Goal: Task Accomplishment & Management: Complete application form

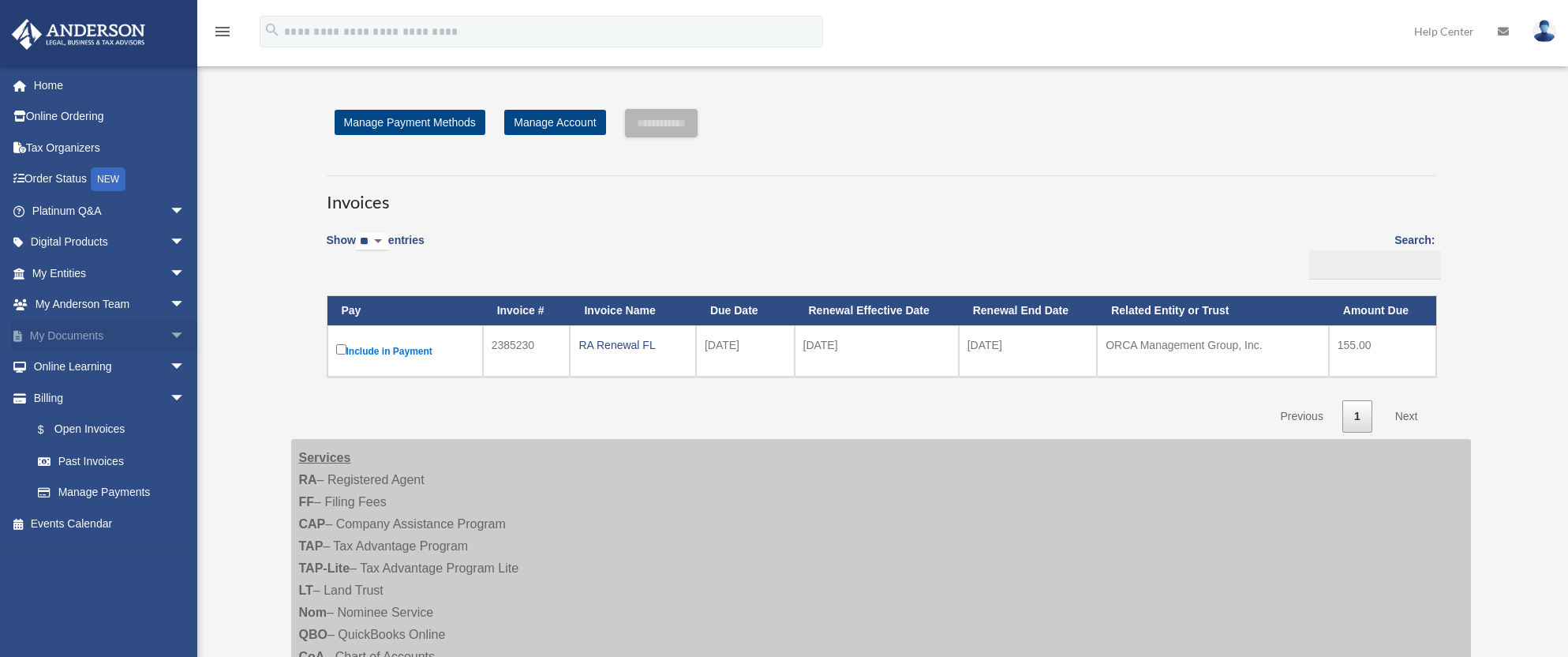
click at [170, 336] on span "arrow_drop_down" at bounding box center [185, 336] width 31 height 32
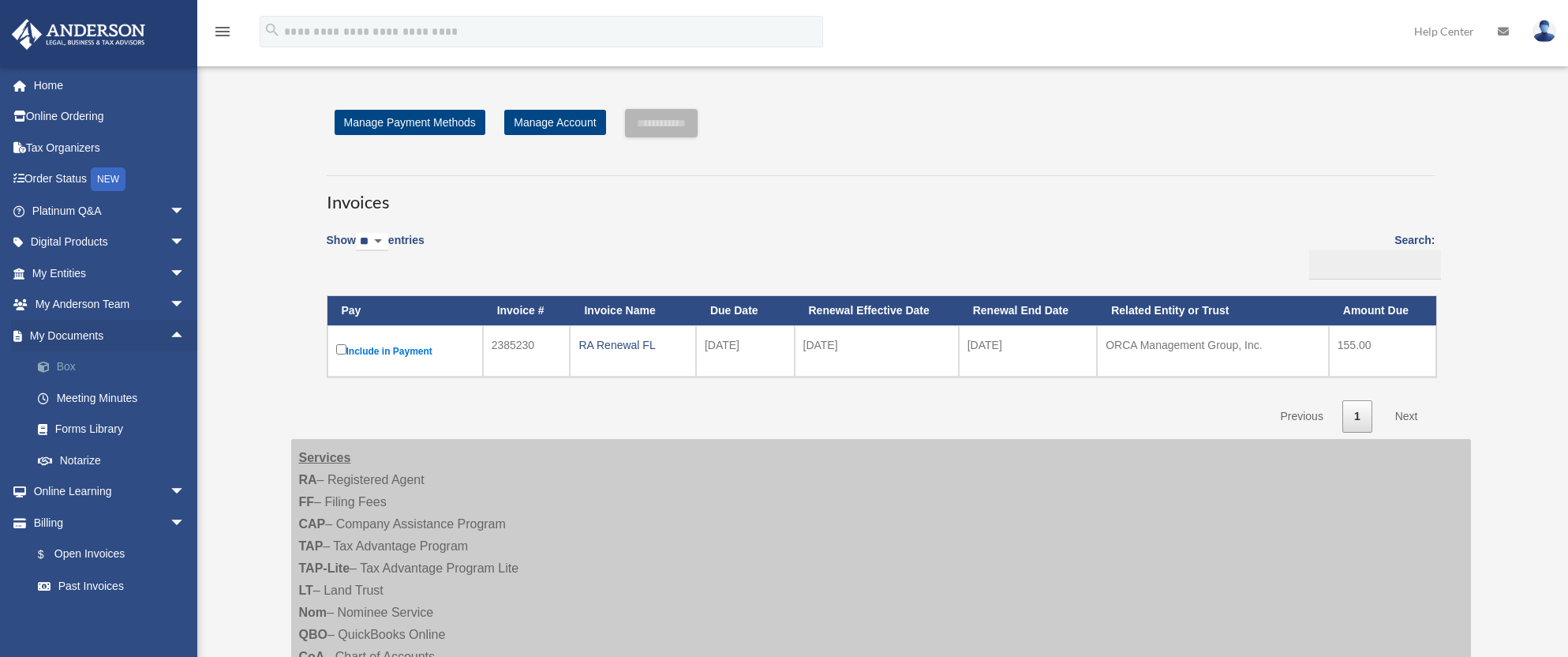
click at [85, 362] on link "Box" at bounding box center [115, 367] width 187 height 31
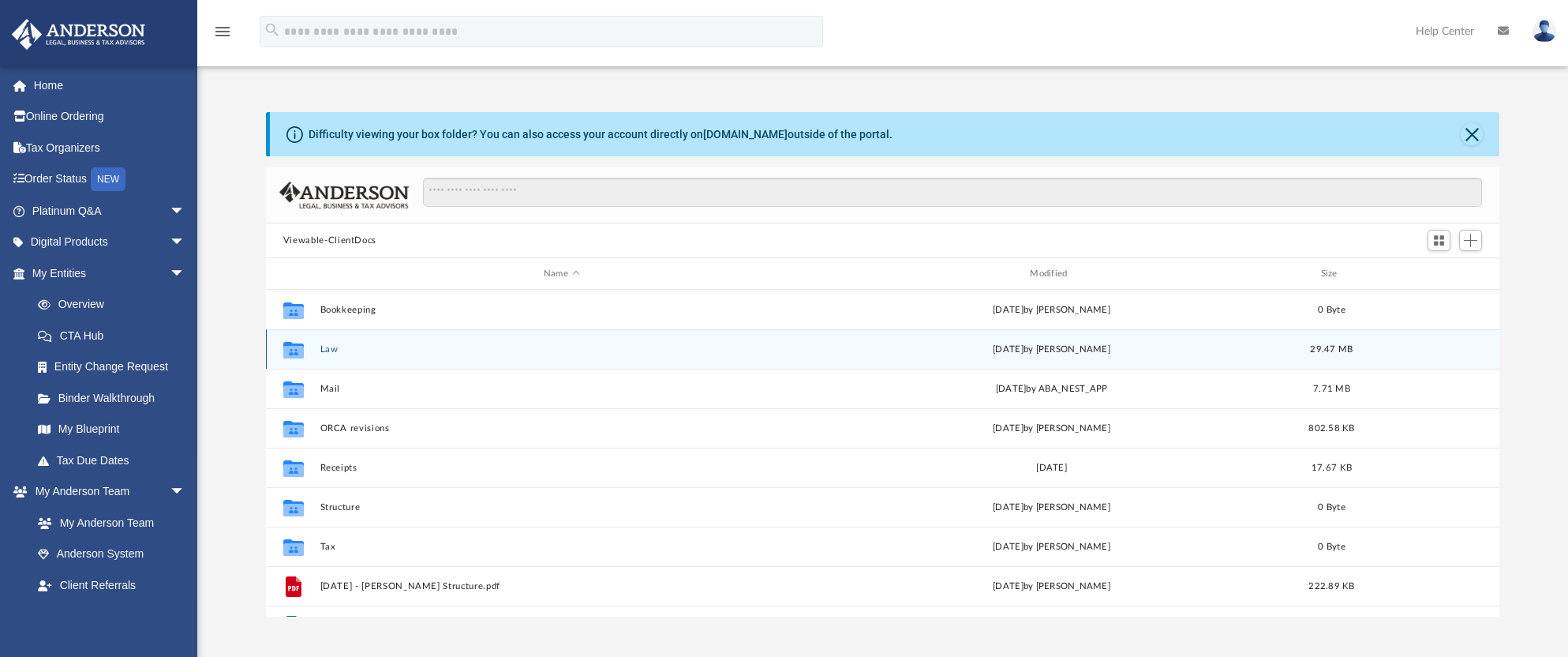
click at [465, 351] on button "Law" at bounding box center [561, 349] width 483 height 10
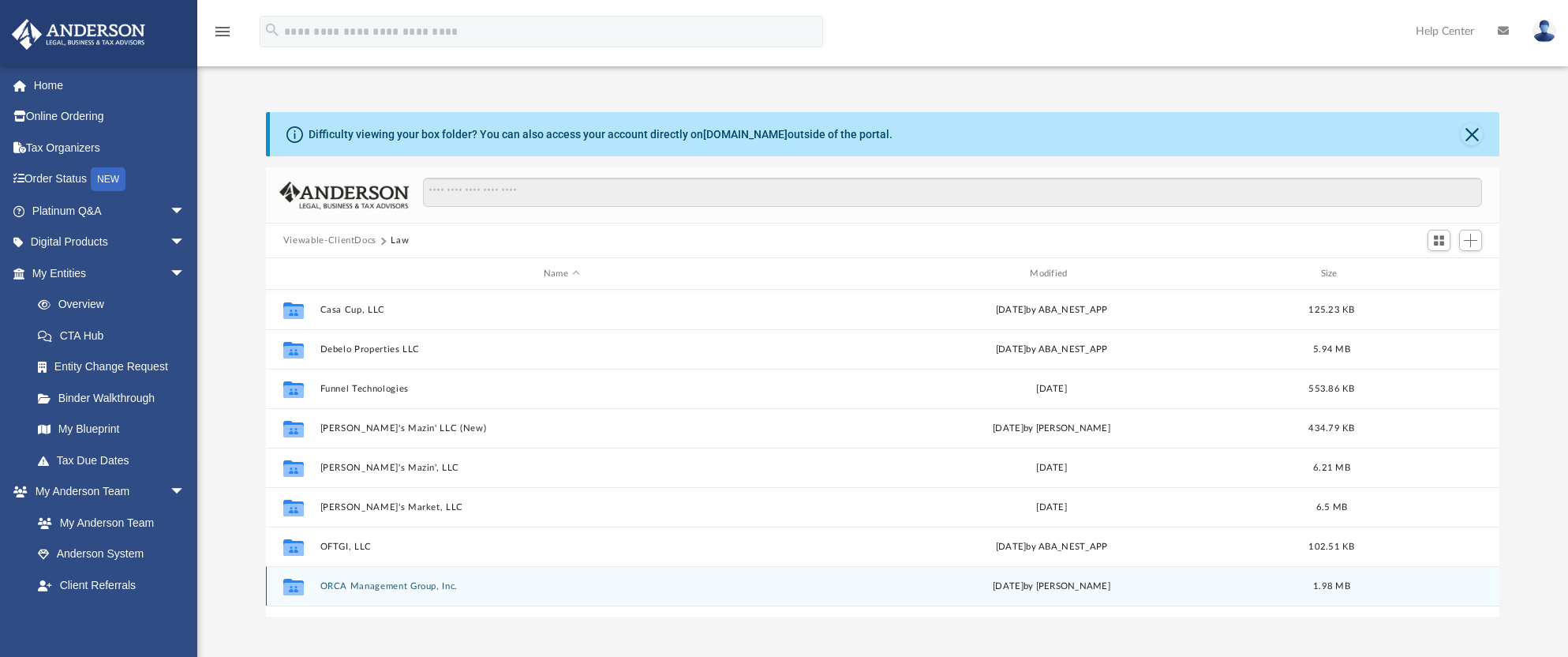
click at [412, 584] on button "ORCA Management Group, Inc." at bounding box center [561, 586] width 483 height 10
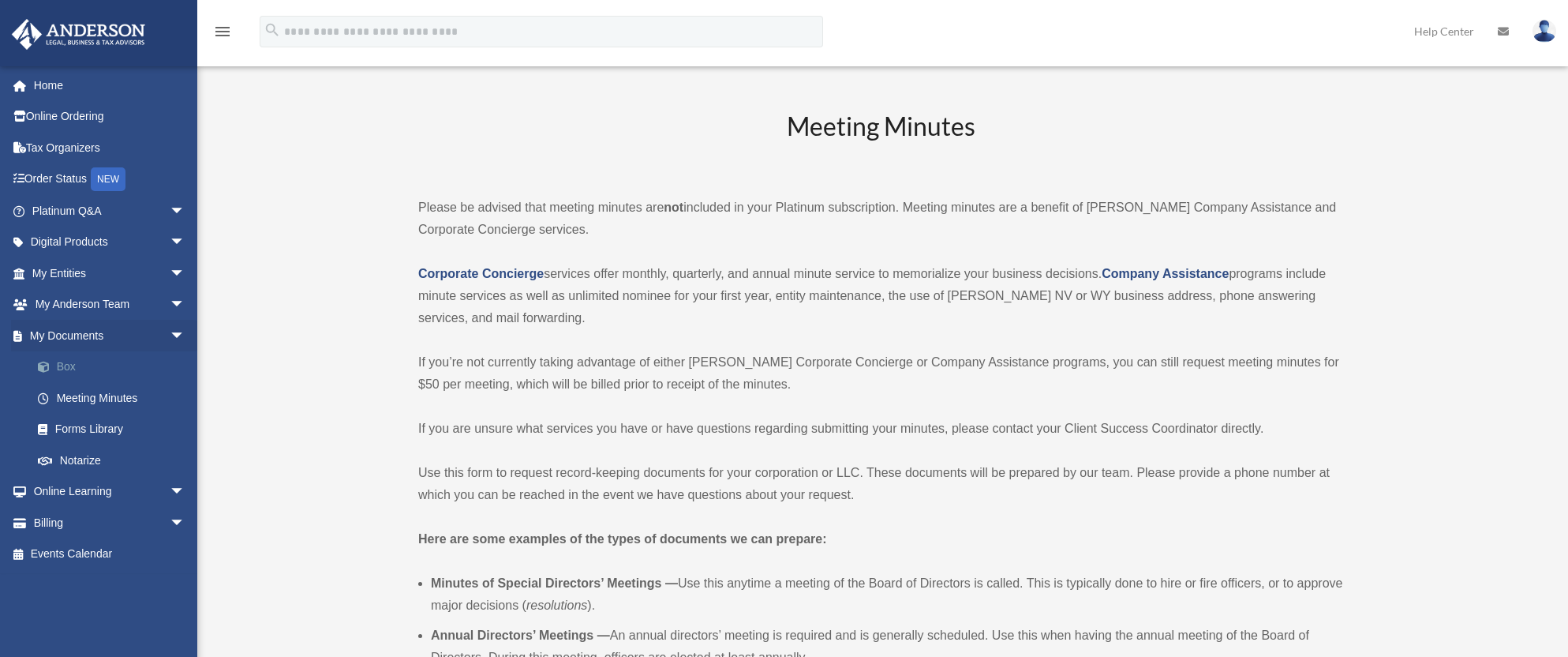
click at [58, 367] on link "Box" at bounding box center [115, 367] width 187 height 31
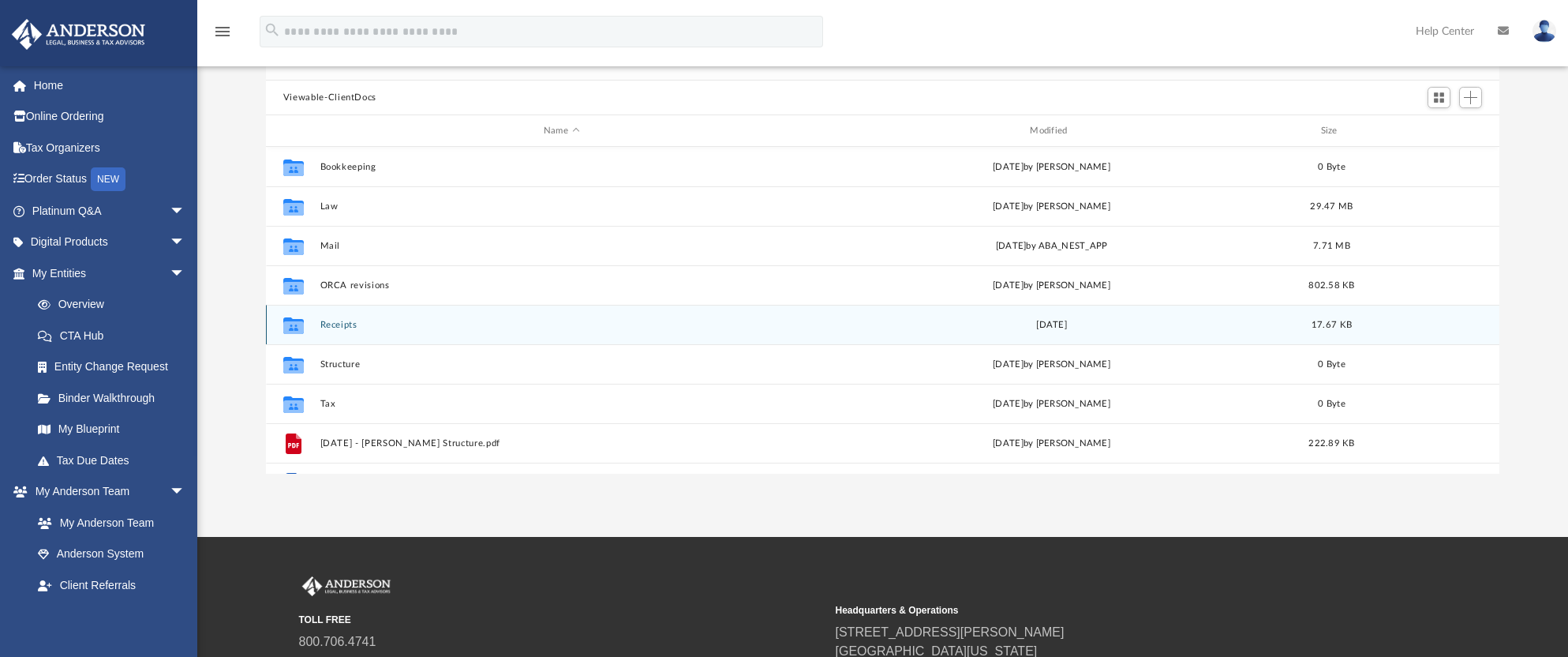
scroll to position [158, 0]
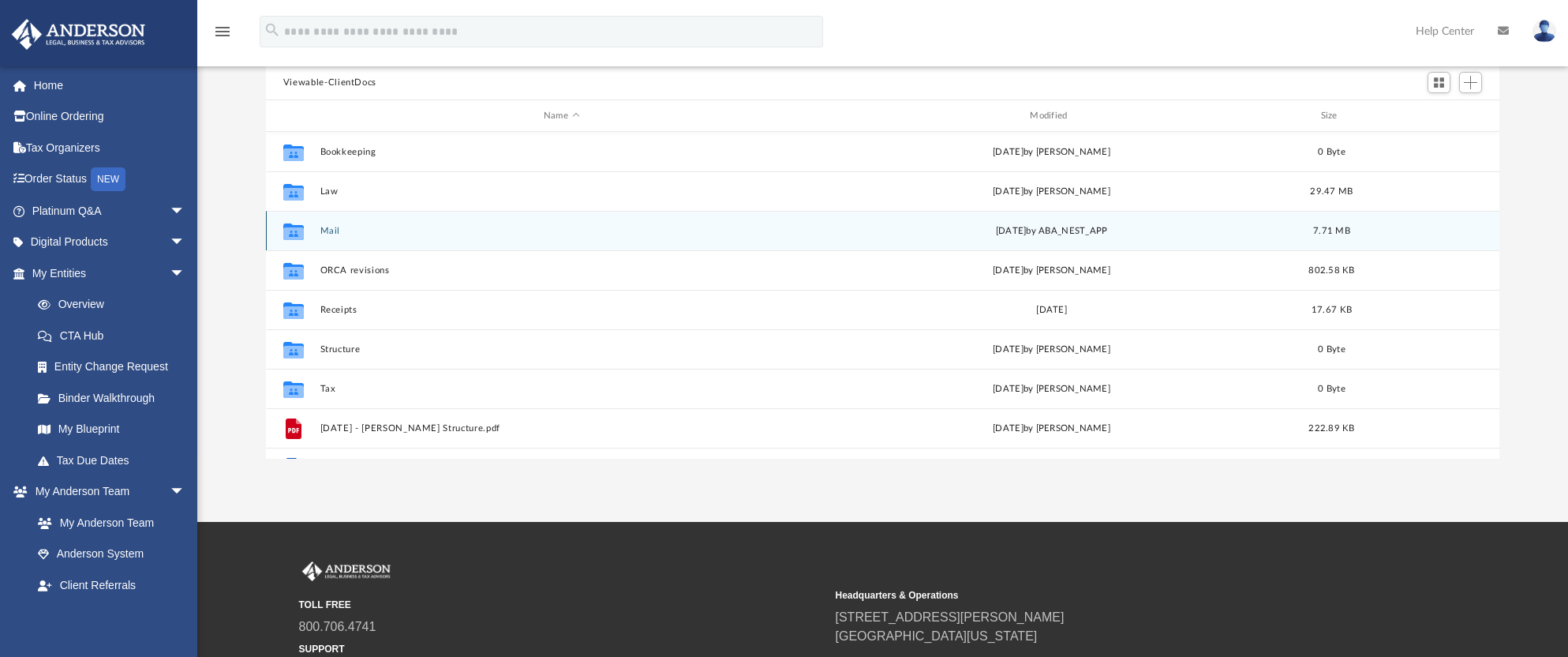
click at [367, 231] on button "Mail" at bounding box center [561, 231] width 483 height 10
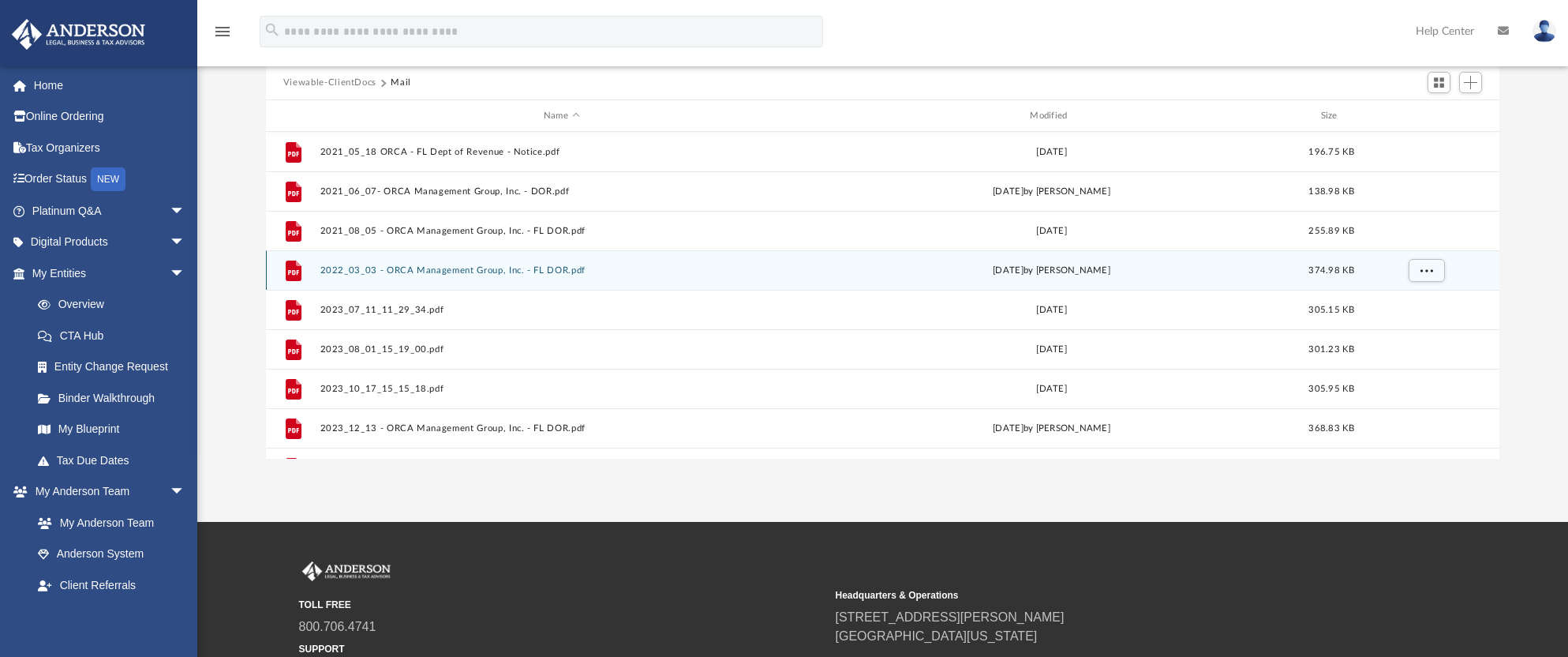
click at [463, 268] on button "2022_03_03 - ORCA Management Group, Inc. - FL DOR.pdf" at bounding box center [561, 270] width 483 height 10
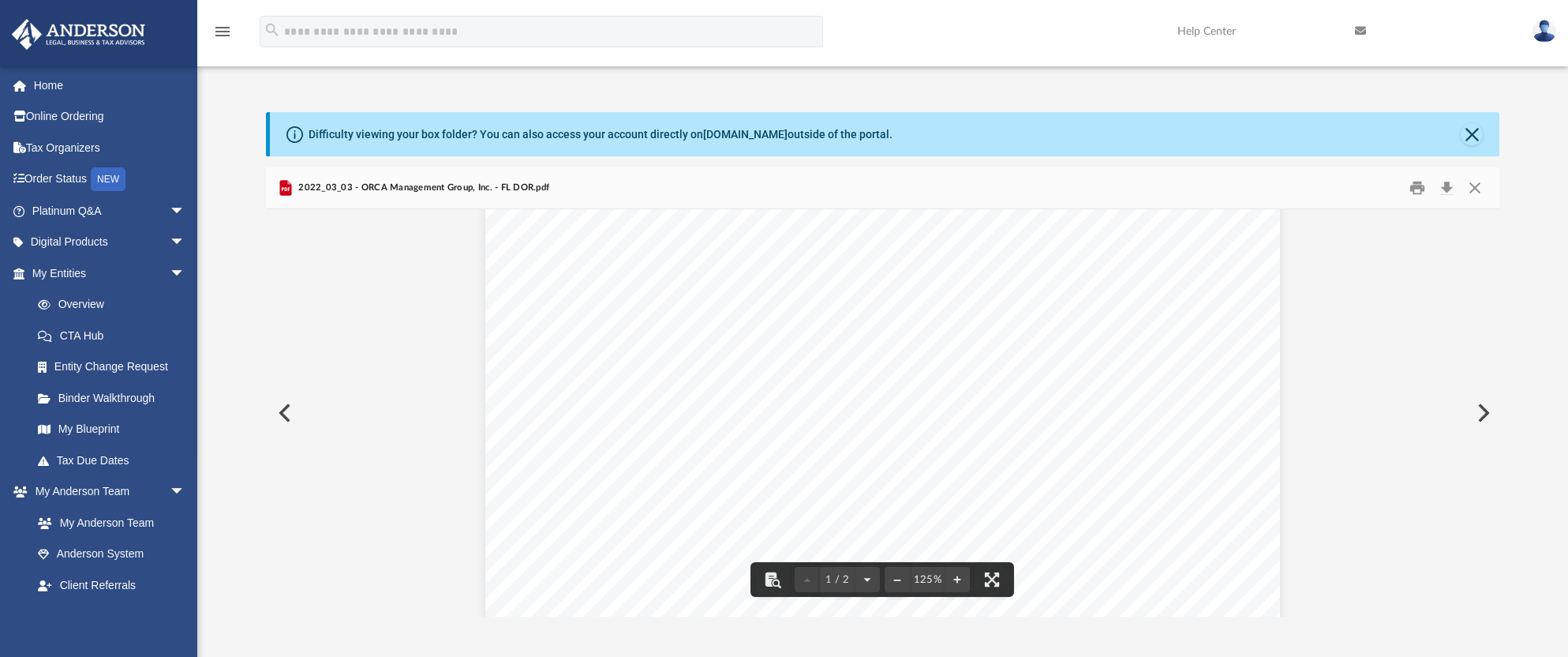
scroll to position [79, 0]
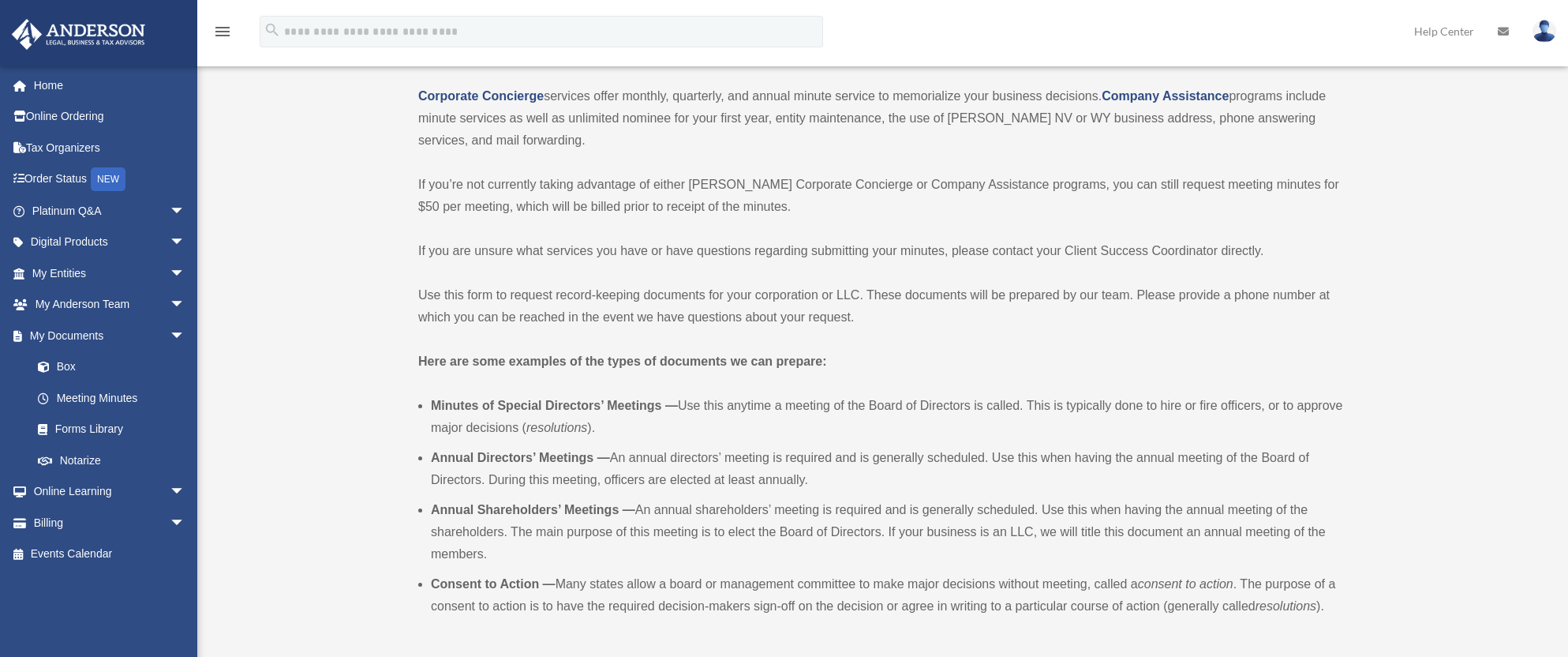
scroll to position [158, 0]
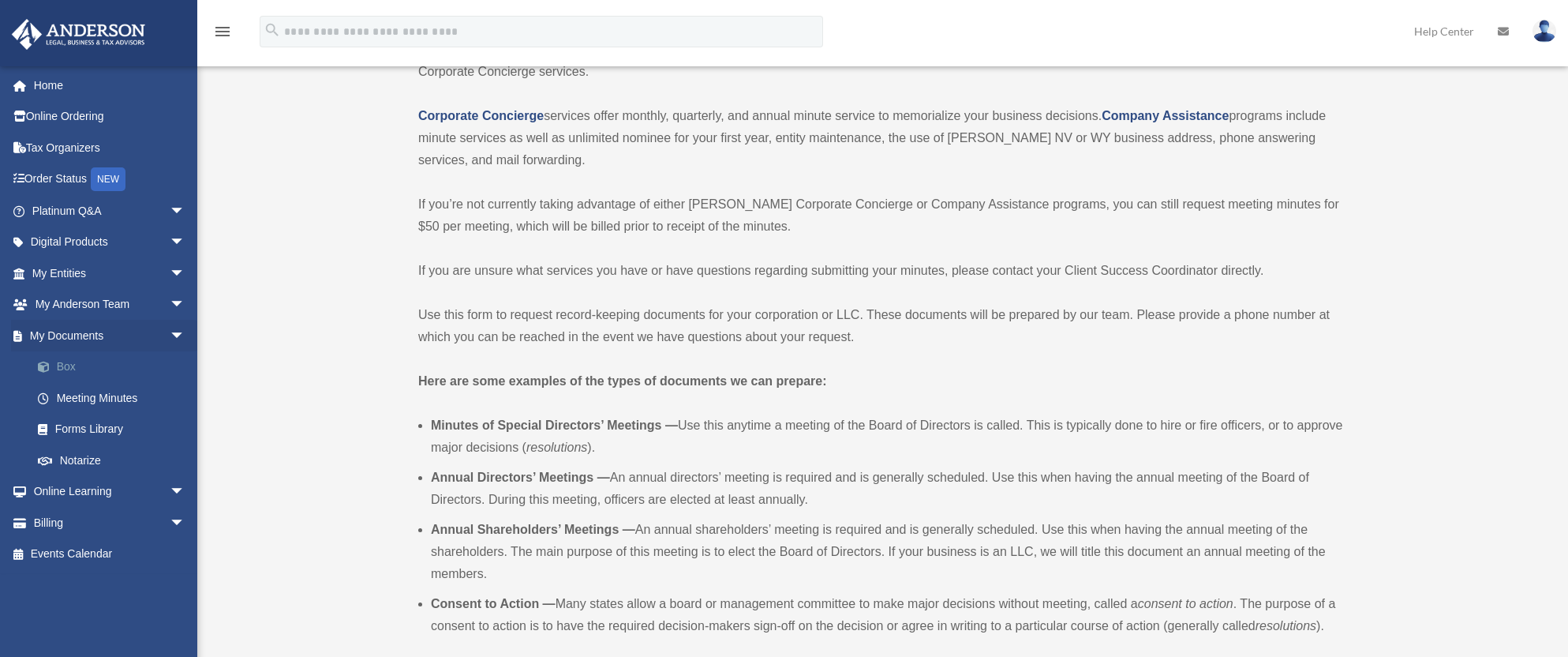
click at [78, 358] on link "Box" at bounding box center [115, 367] width 187 height 31
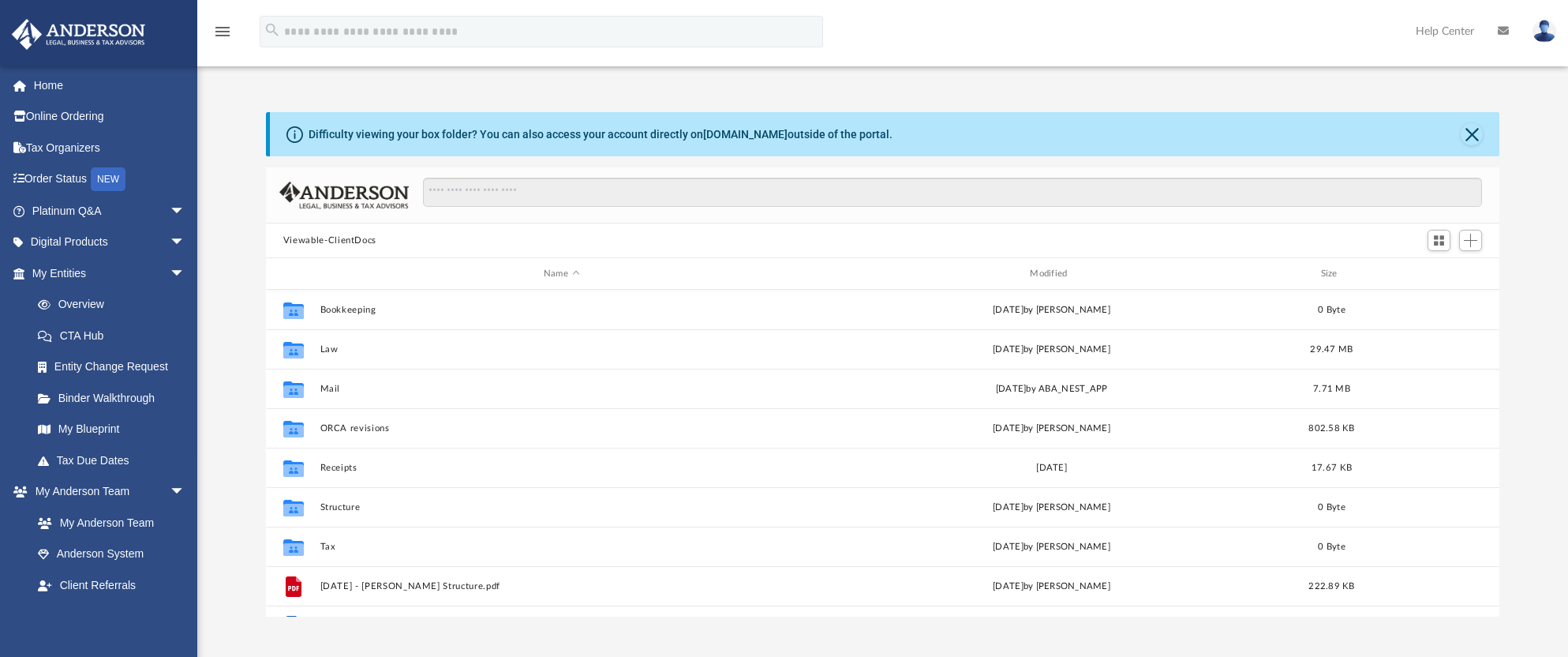
scroll to position [347, 1222]
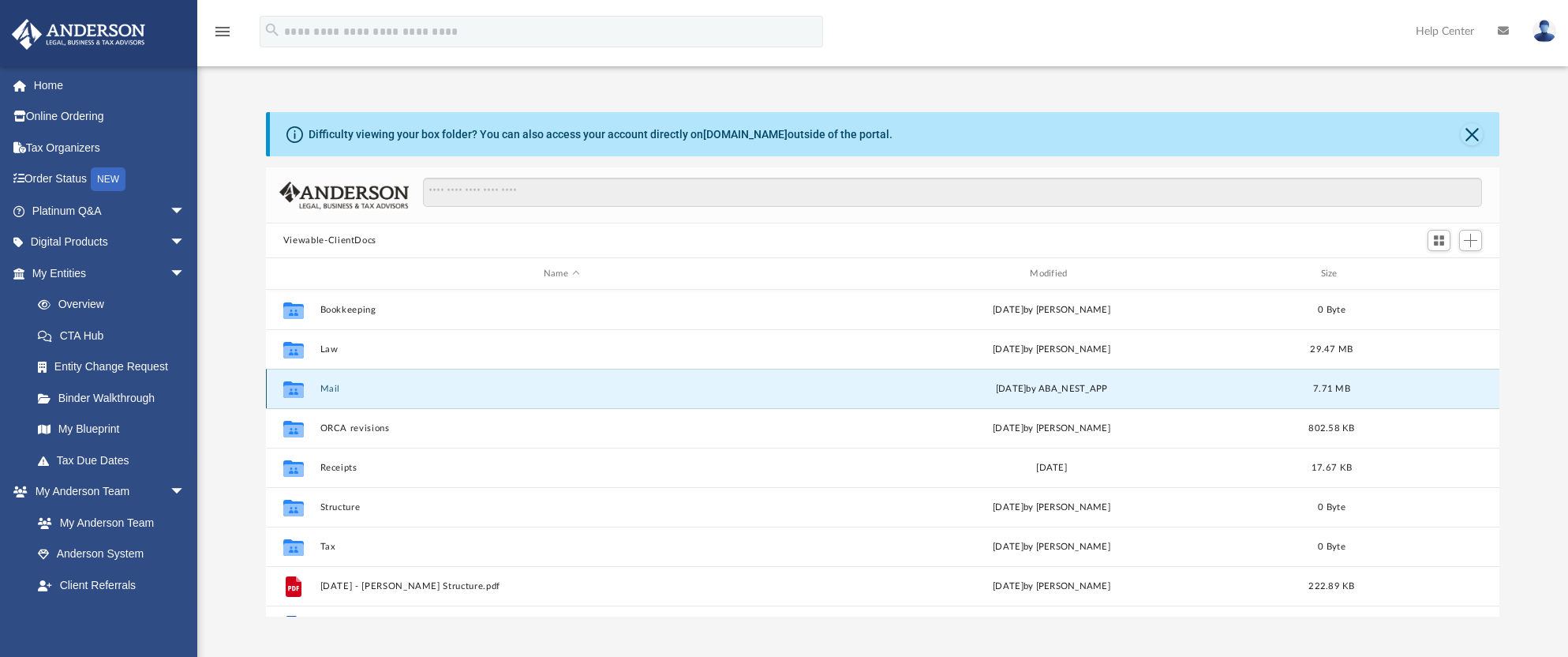
click at [433, 388] on button "Mail" at bounding box center [561, 389] width 483 height 10
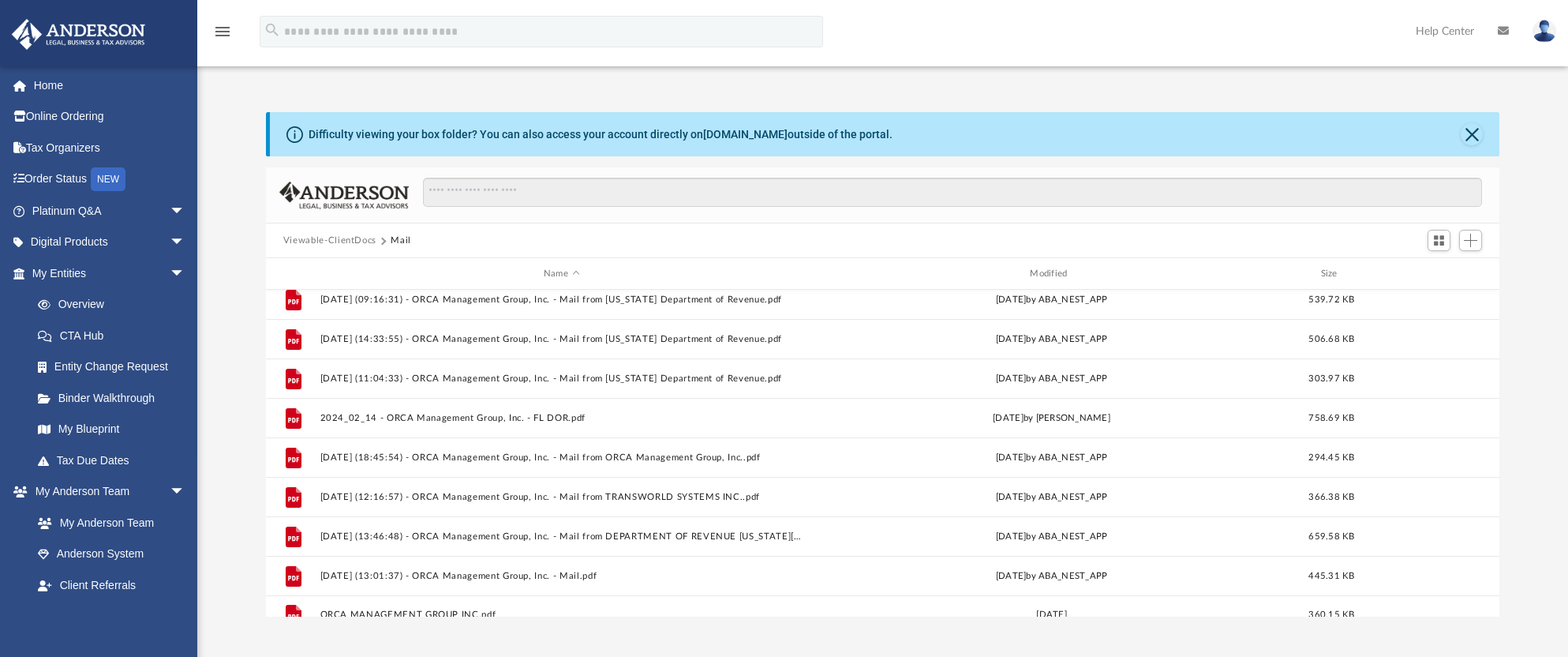
scroll to position [463, 0]
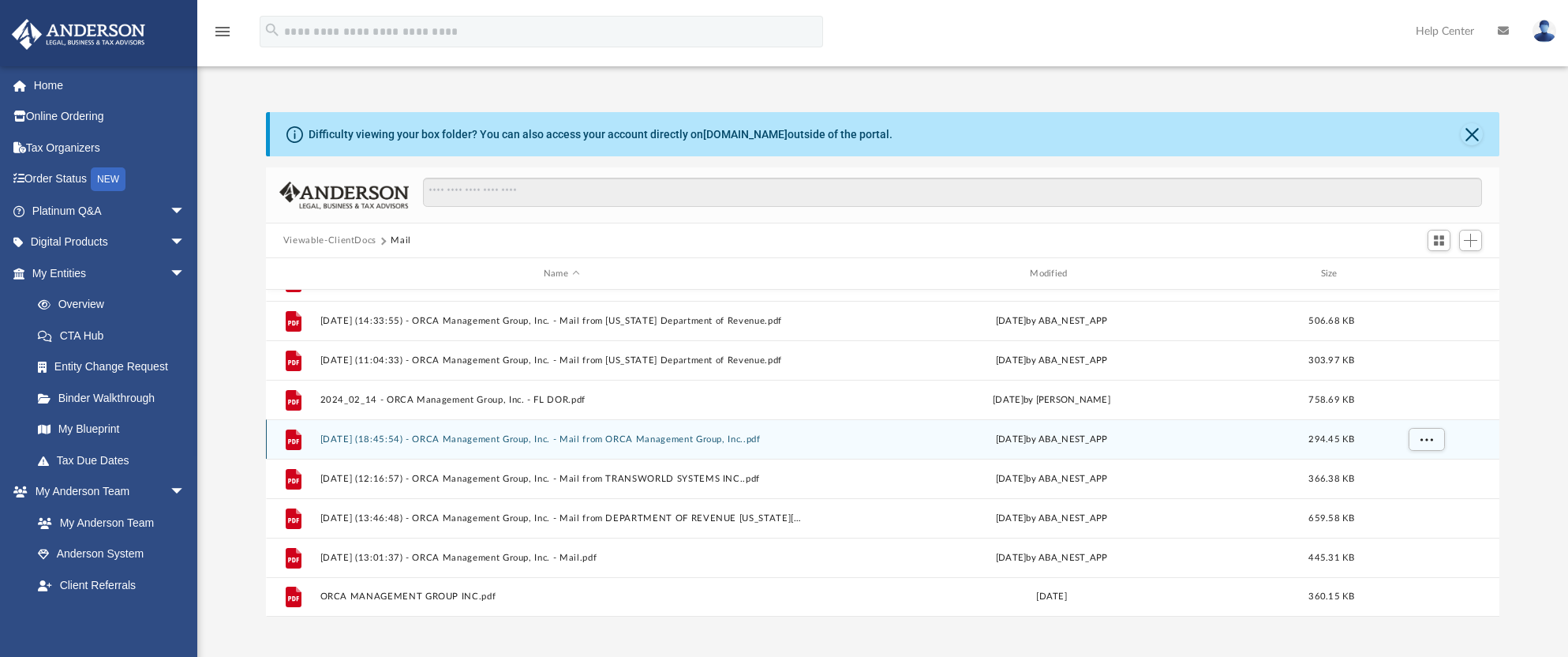
click at [537, 446] on div "File 2025.02.19 (18:45:54) - ORCA Management Group, Inc. - Mail from ORCA Manag…" at bounding box center [882, 439] width 1234 height 40
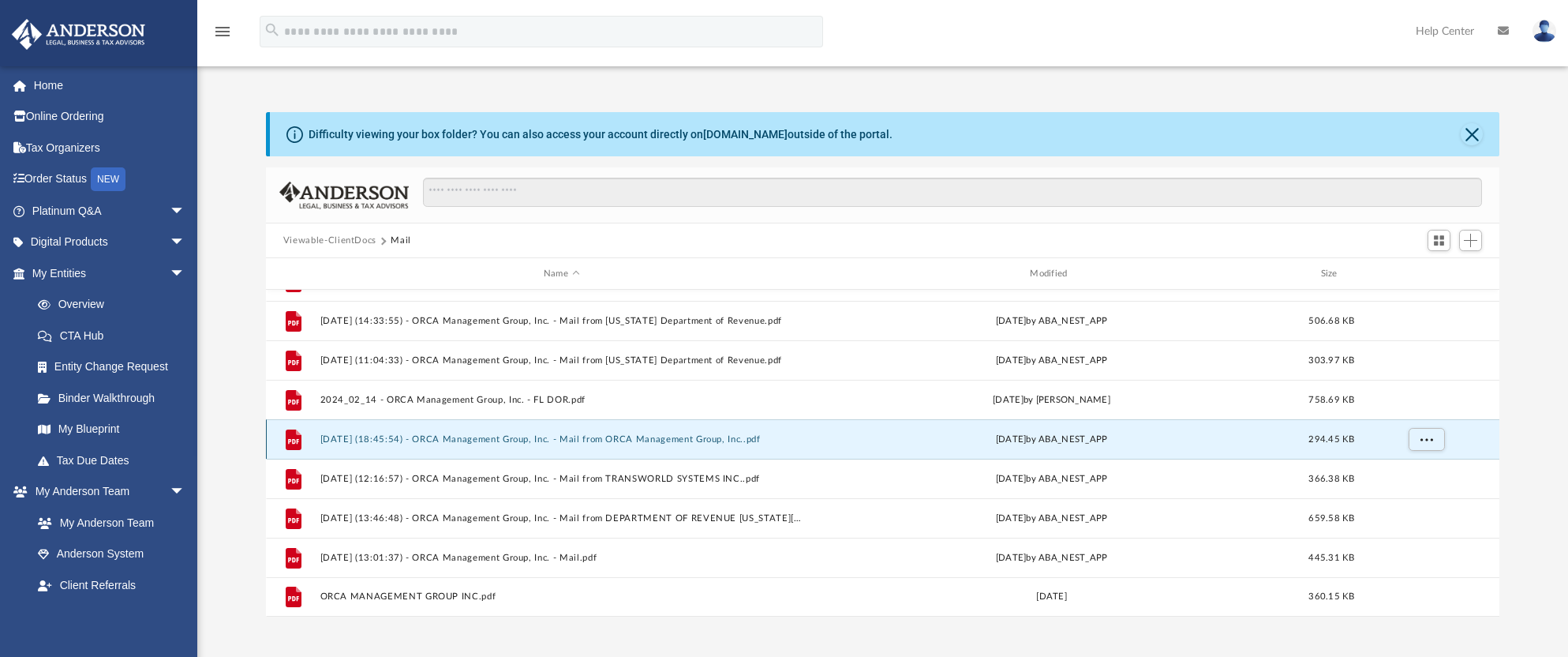
click at [371, 442] on button "2025.02.19 (18:45:54) - ORCA Management Group, Inc. - Mail from ORCA Management…" at bounding box center [561, 439] width 483 height 10
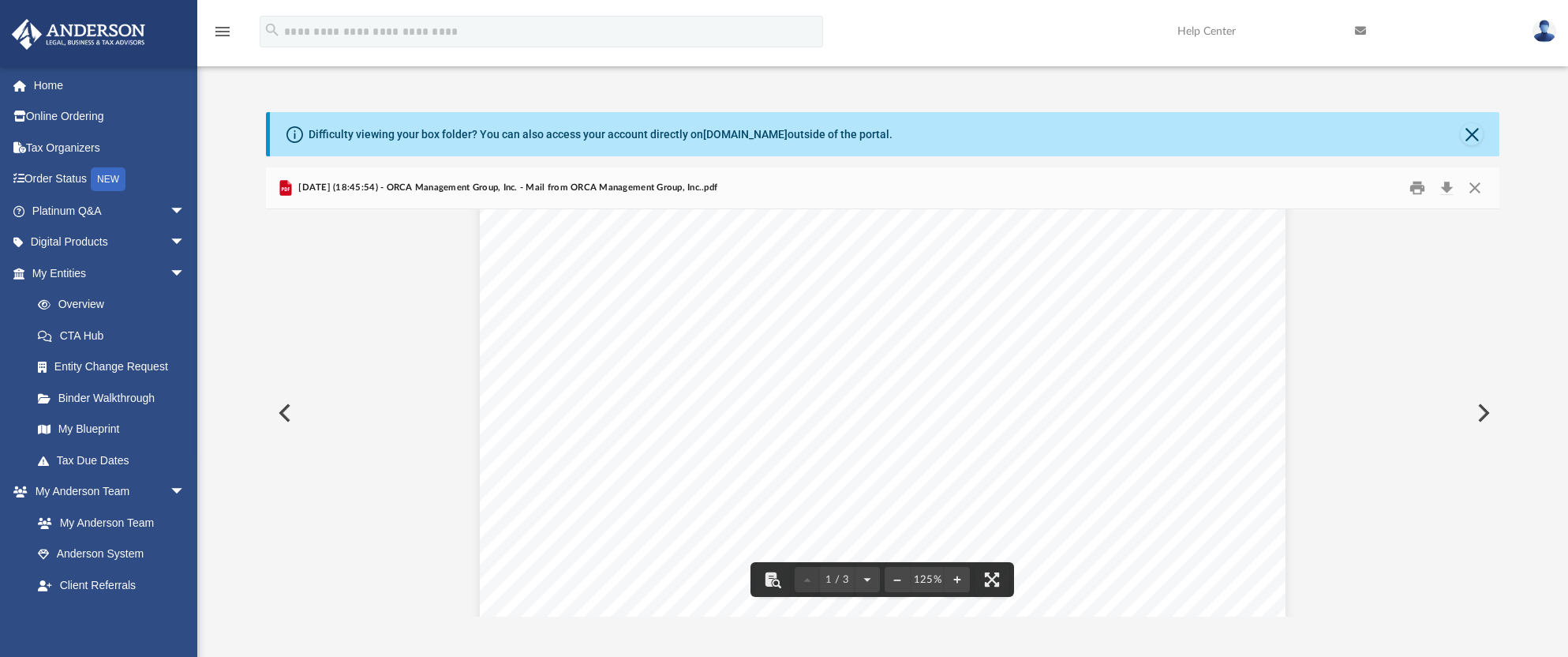
scroll to position [316, 0]
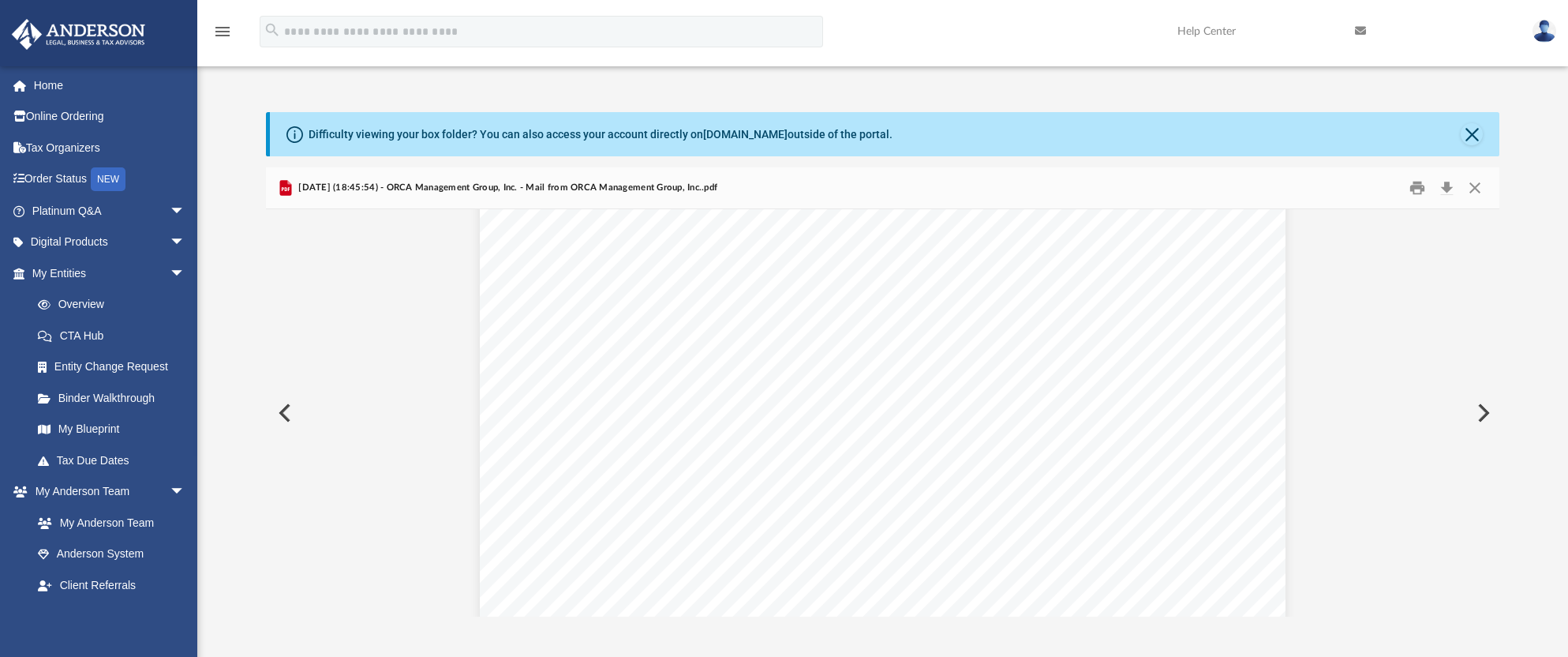
click at [280, 412] on button "Preview" at bounding box center [283, 413] width 35 height 44
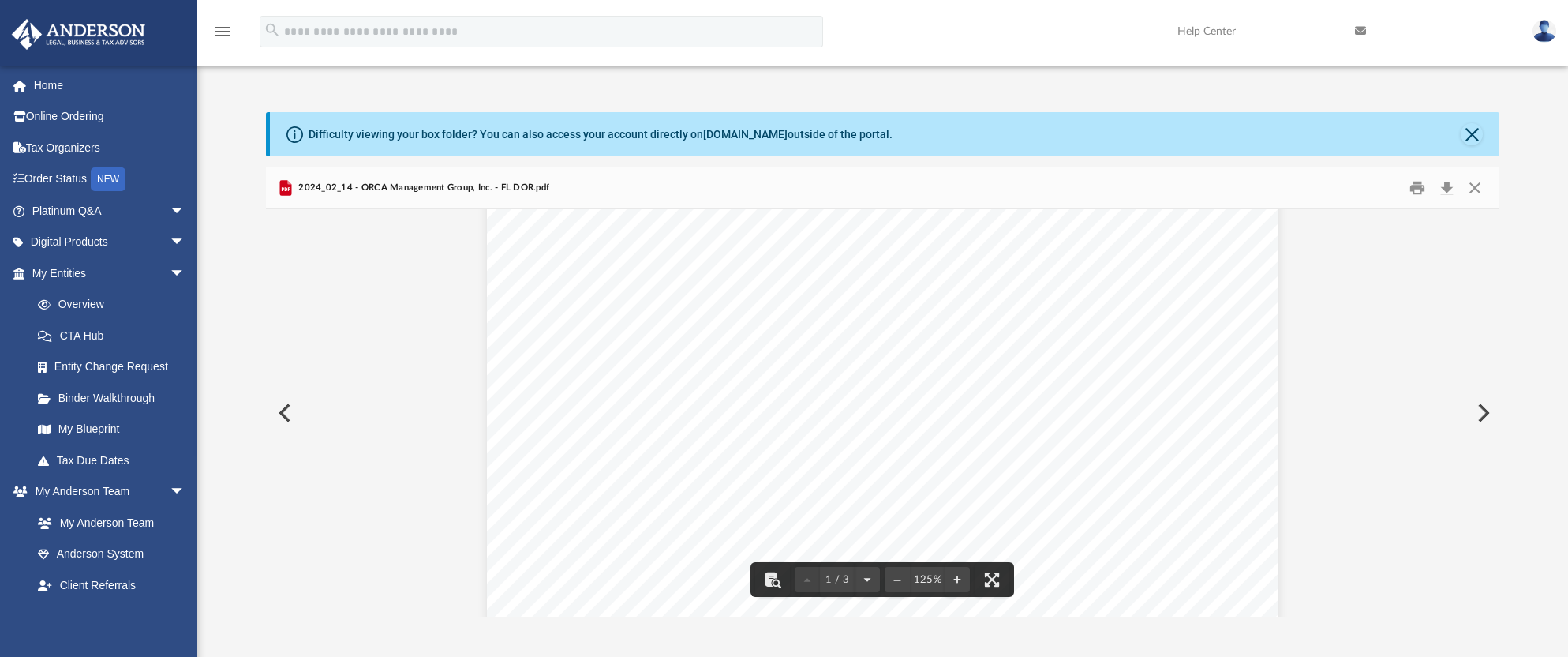
scroll to position [0, 0]
click at [1481, 413] on button "Preview" at bounding box center [1482, 413] width 35 height 44
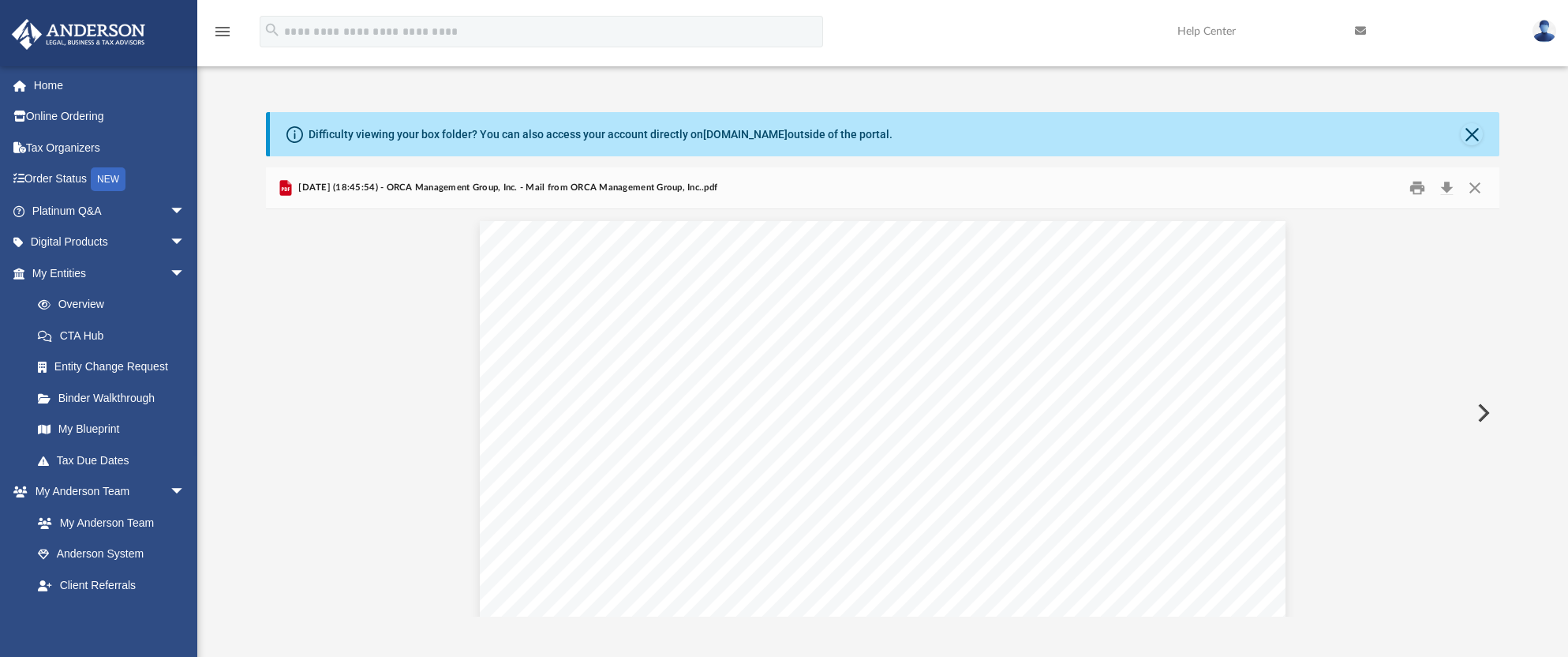
click at [1481, 413] on button "Preview" at bounding box center [1482, 413] width 35 height 44
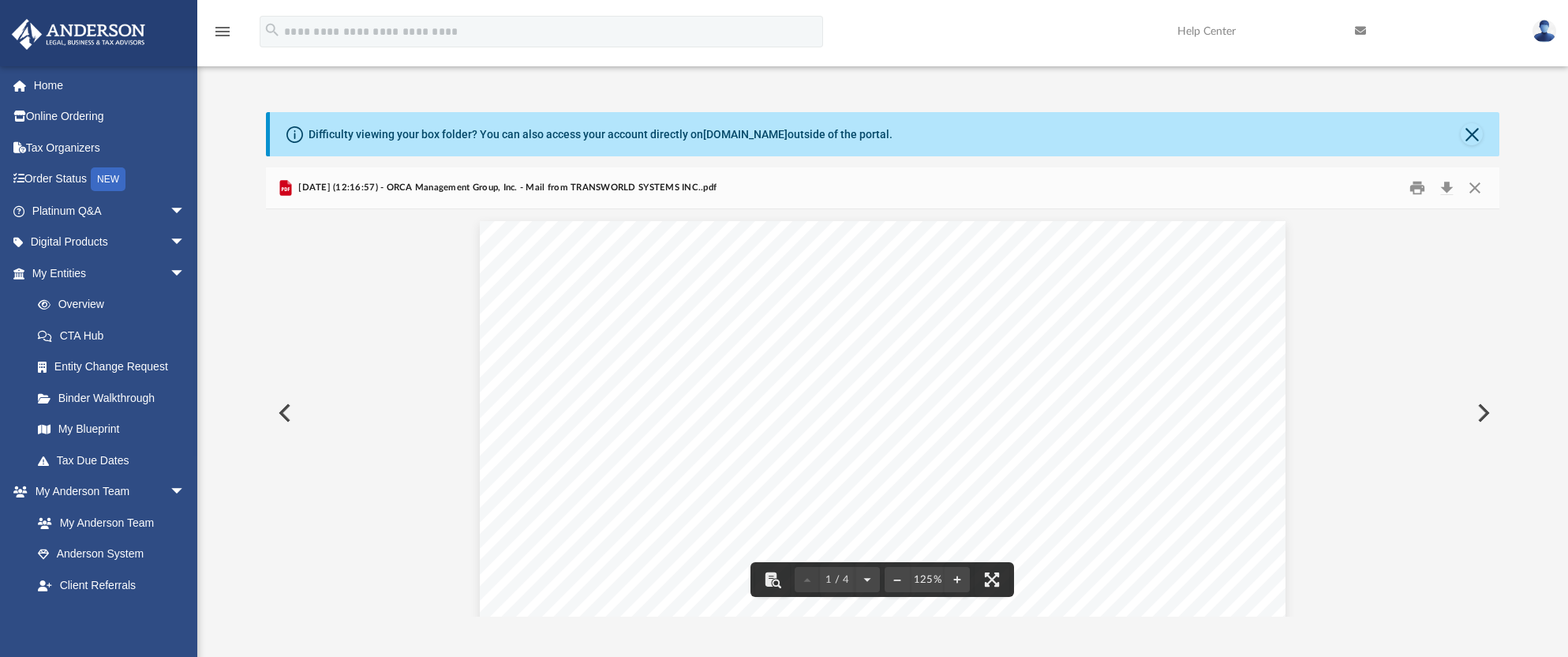
click at [1486, 410] on button "Preview" at bounding box center [1482, 413] width 35 height 44
click at [1478, 407] on button "Preview" at bounding box center [1482, 413] width 35 height 44
click at [280, 411] on button "Preview" at bounding box center [283, 413] width 35 height 44
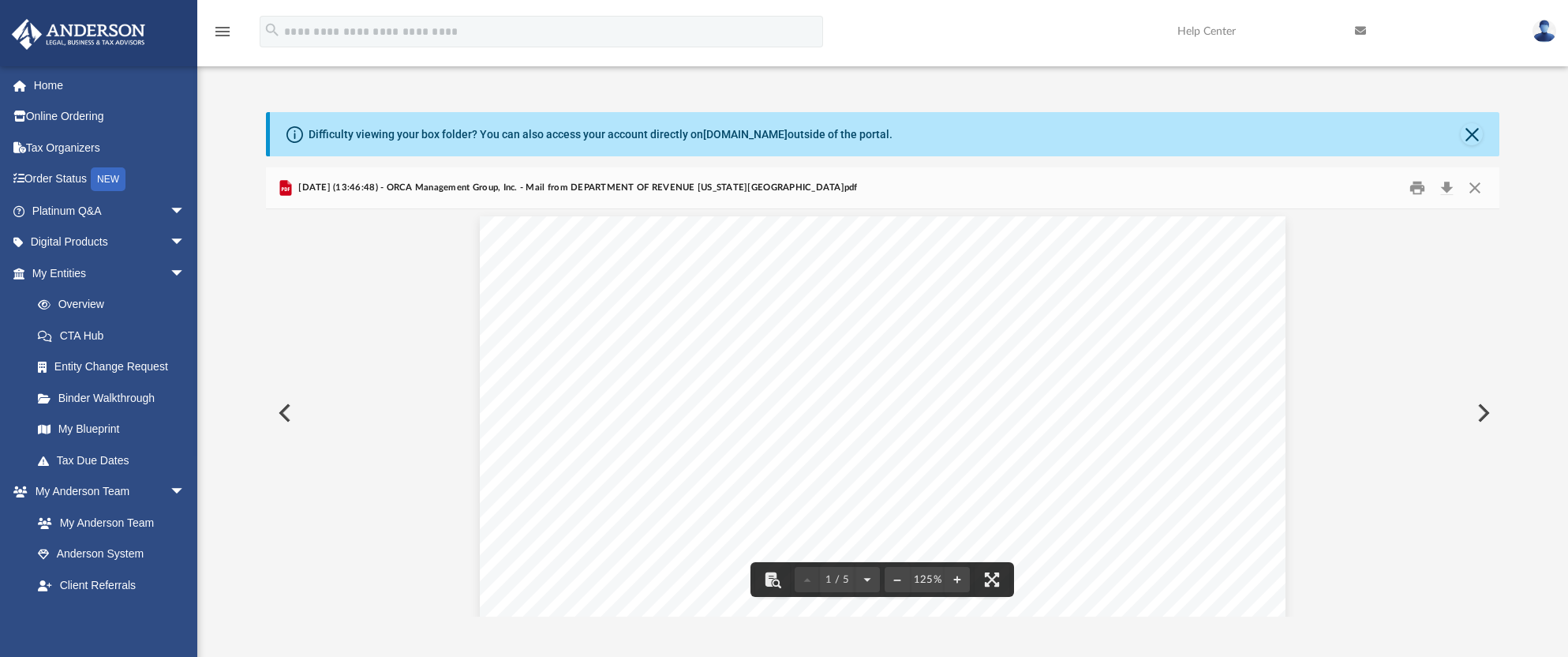
scroll to position [0, 0]
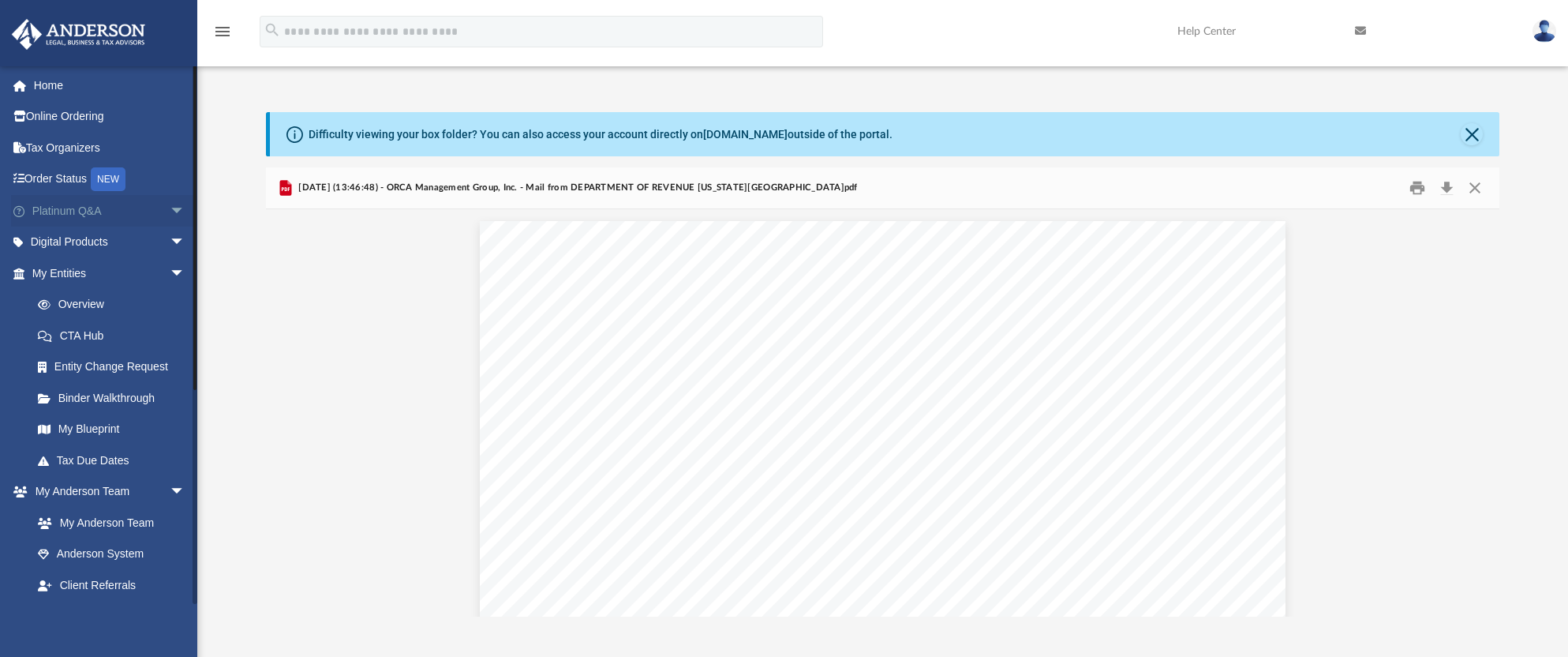
click at [170, 213] on span "arrow_drop_down" at bounding box center [185, 211] width 31 height 32
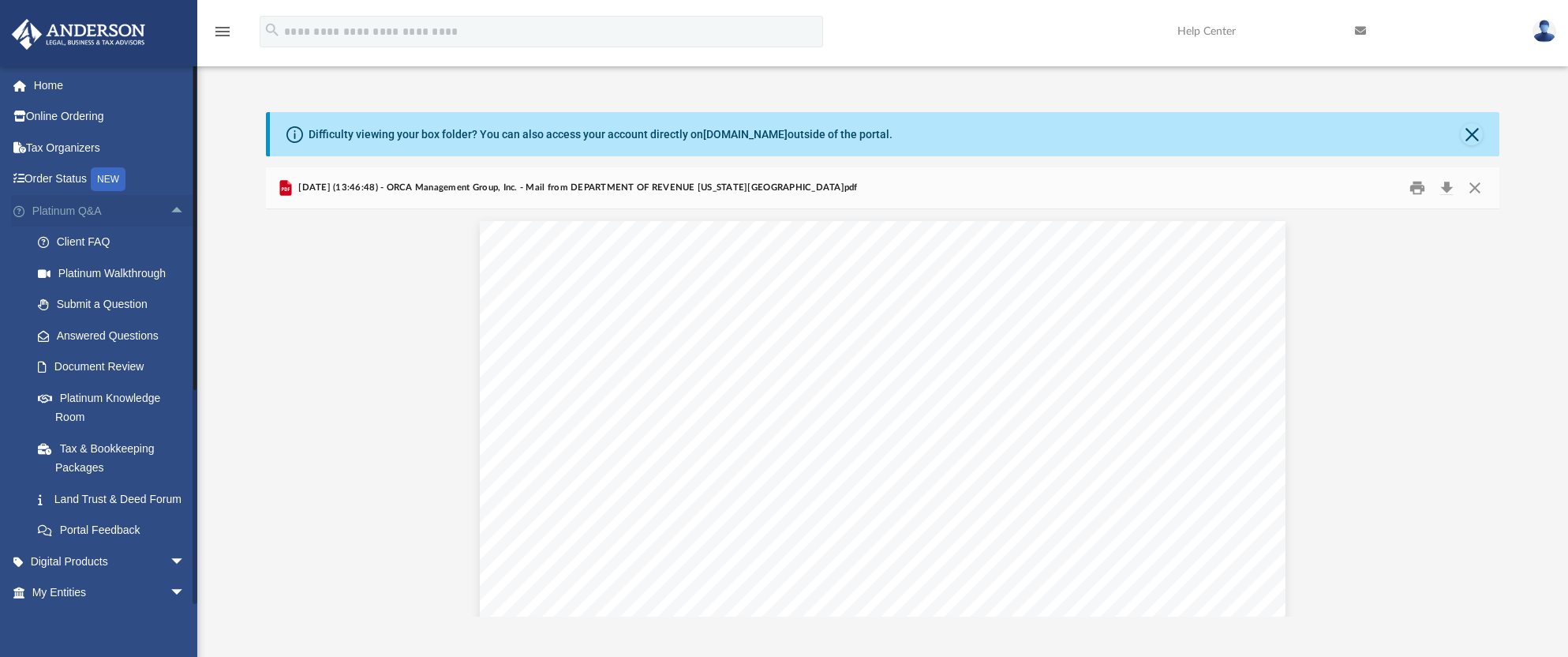
click at [170, 208] on span "arrow_drop_up" at bounding box center [185, 211] width 31 height 32
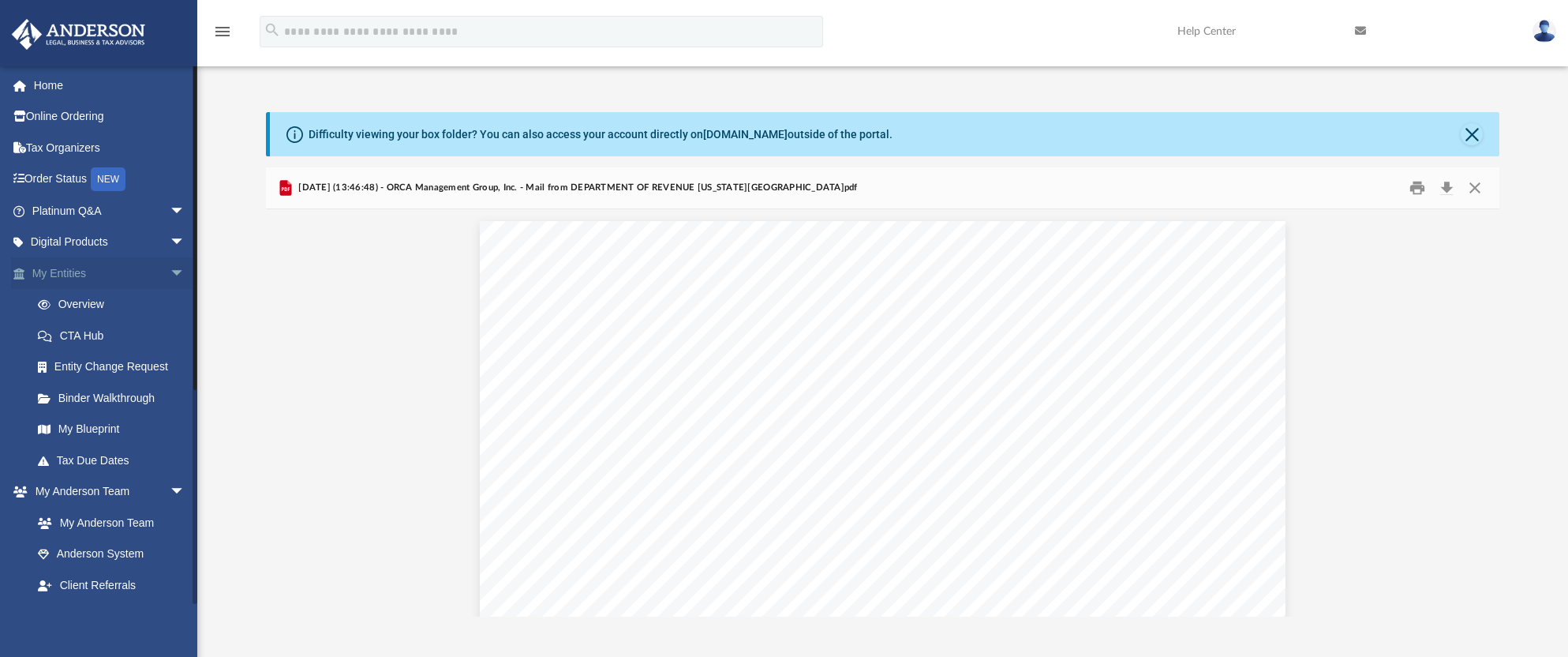
click at [170, 270] on span "arrow_drop_down" at bounding box center [185, 273] width 31 height 32
click at [170, 270] on span "arrow_drop_up" at bounding box center [185, 273] width 31 height 32
click at [170, 270] on span "arrow_drop_down" at bounding box center [185, 273] width 31 height 32
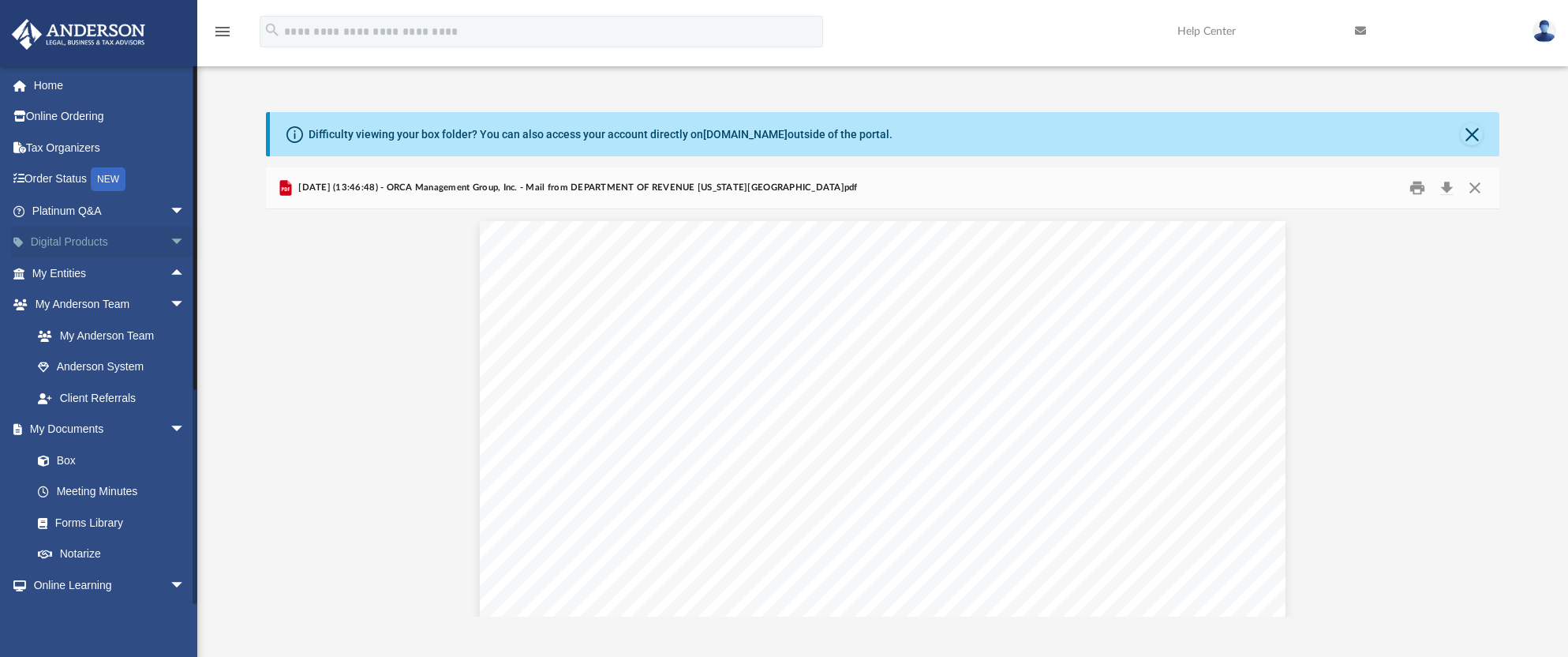
click at [170, 253] on span "arrow_drop_down" at bounding box center [185, 243] width 31 height 32
click at [170, 253] on span "arrow_drop_up" at bounding box center [185, 243] width 31 height 32
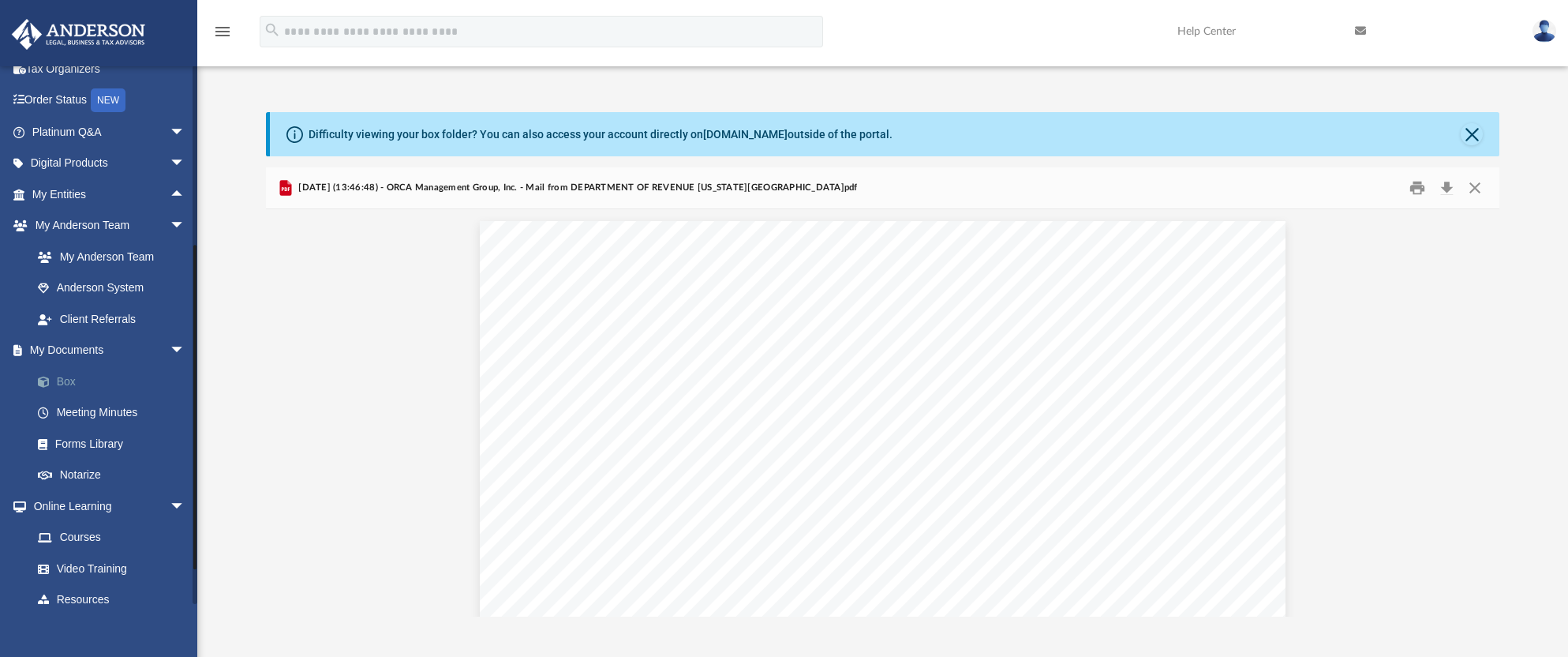
scroll to position [156, 0]
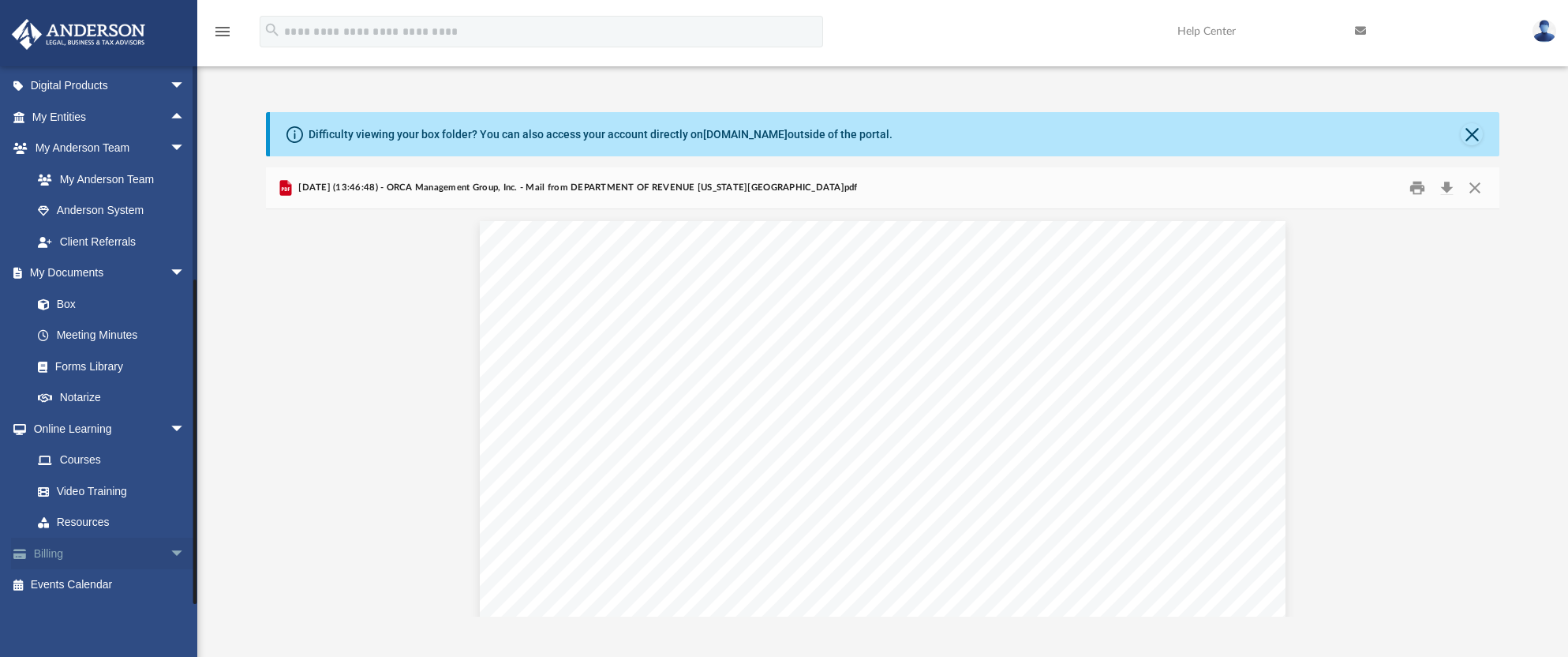
click at [170, 549] on span "arrow_drop_down" at bounding box center [185, 554] width 31 height 32
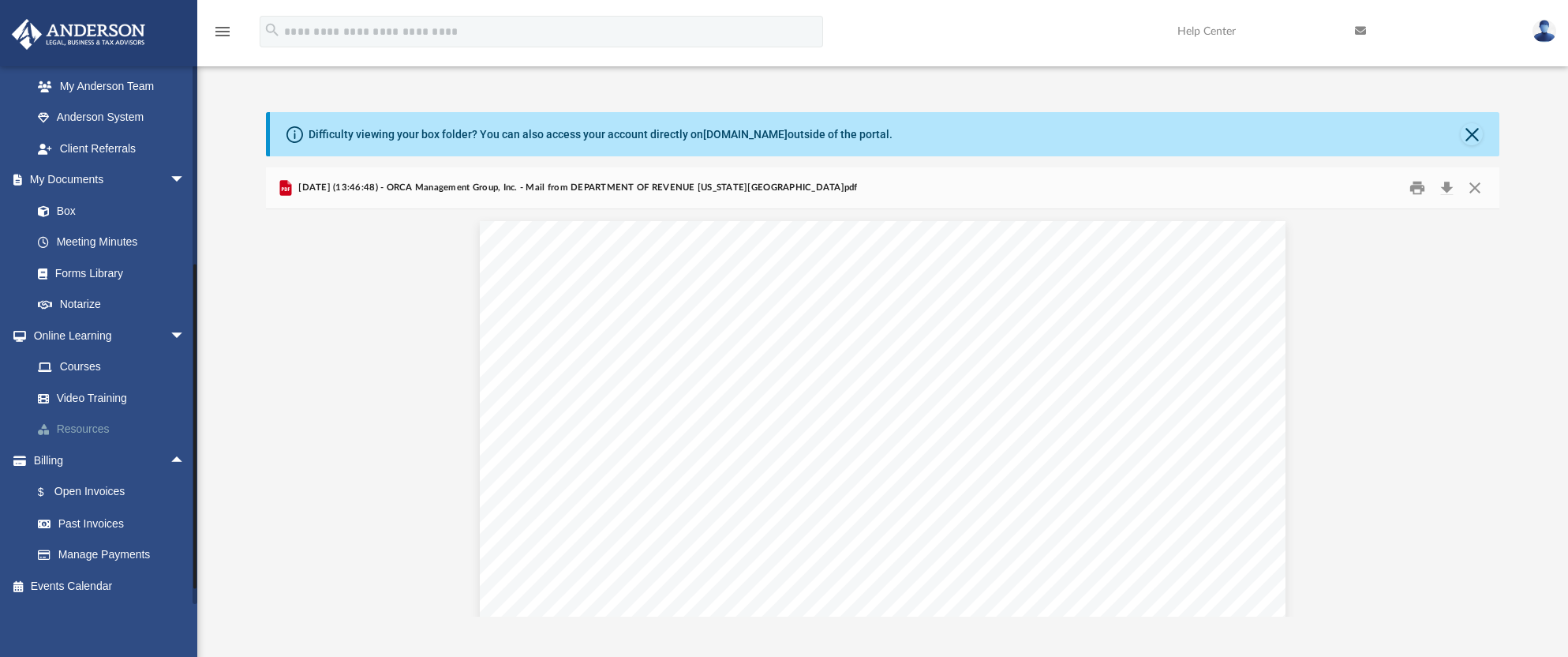
scroll to position [251, 0]
click at [172, 454] on span "arrow_drop_up" at bounding box center [185, 459] width 31 height 32
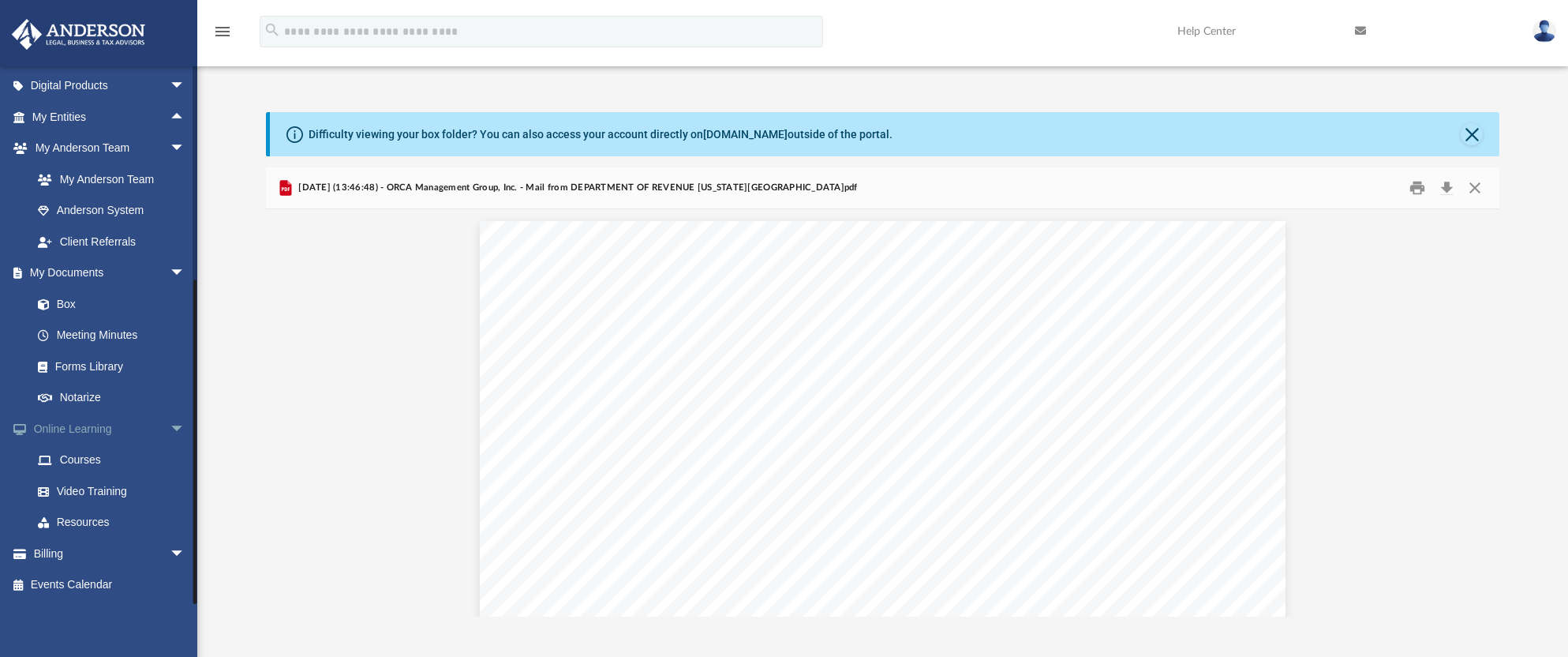
click at [170, 429] on span "arrow_drop_down" at bounding box center [185, 429] width 31 height 32
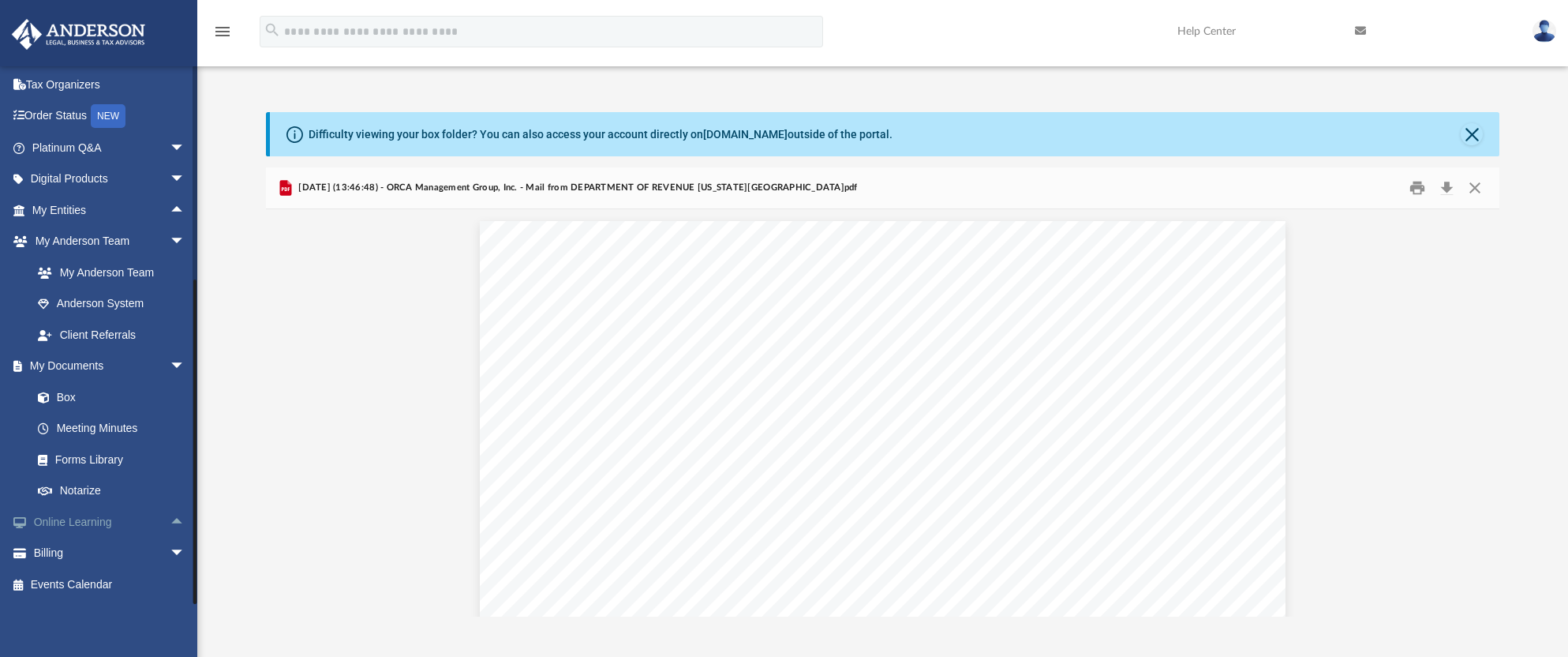
scroll to position [63, 0]
click at [170, 140] on span "arrow_drop_down" at bounding box center [185, 148] width 31 height 32
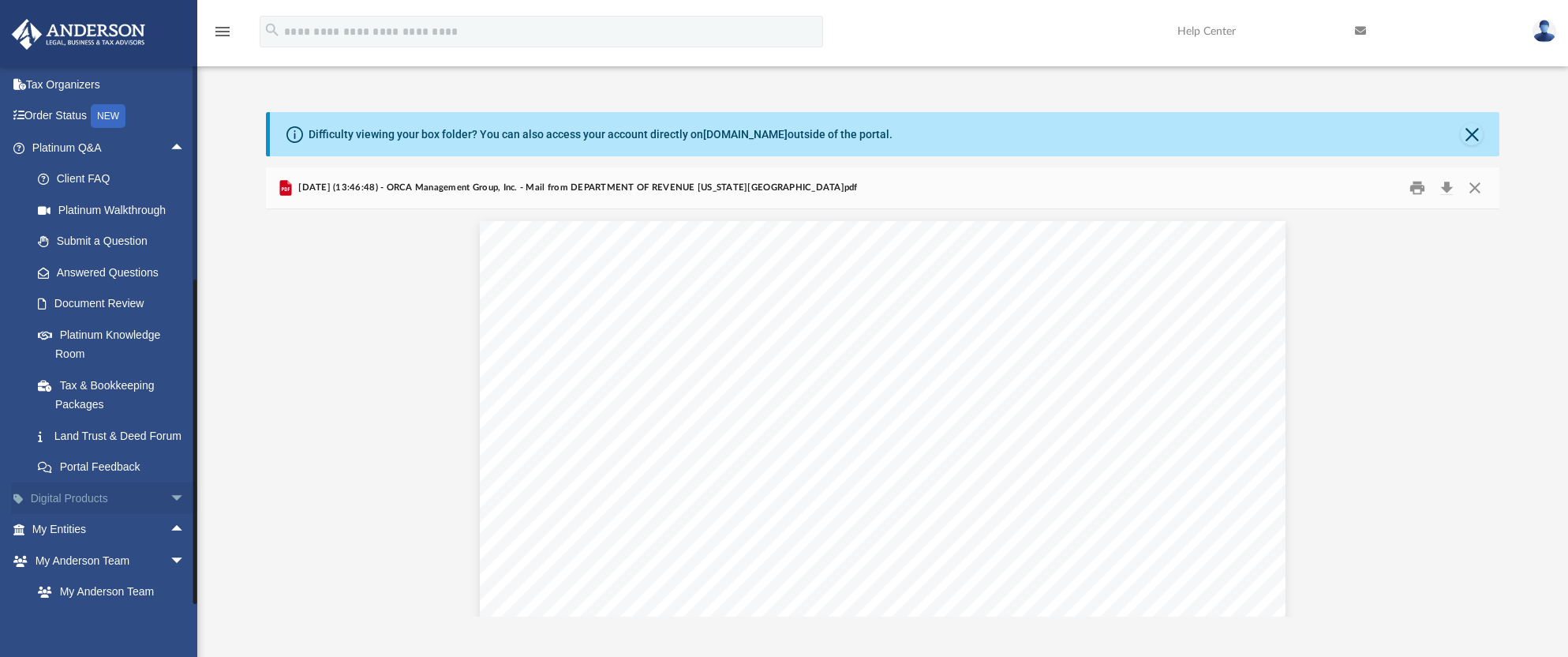
click at [170, 510] on span "arrow_drop_down" at bounding box center [185, 498] width 31 height 32
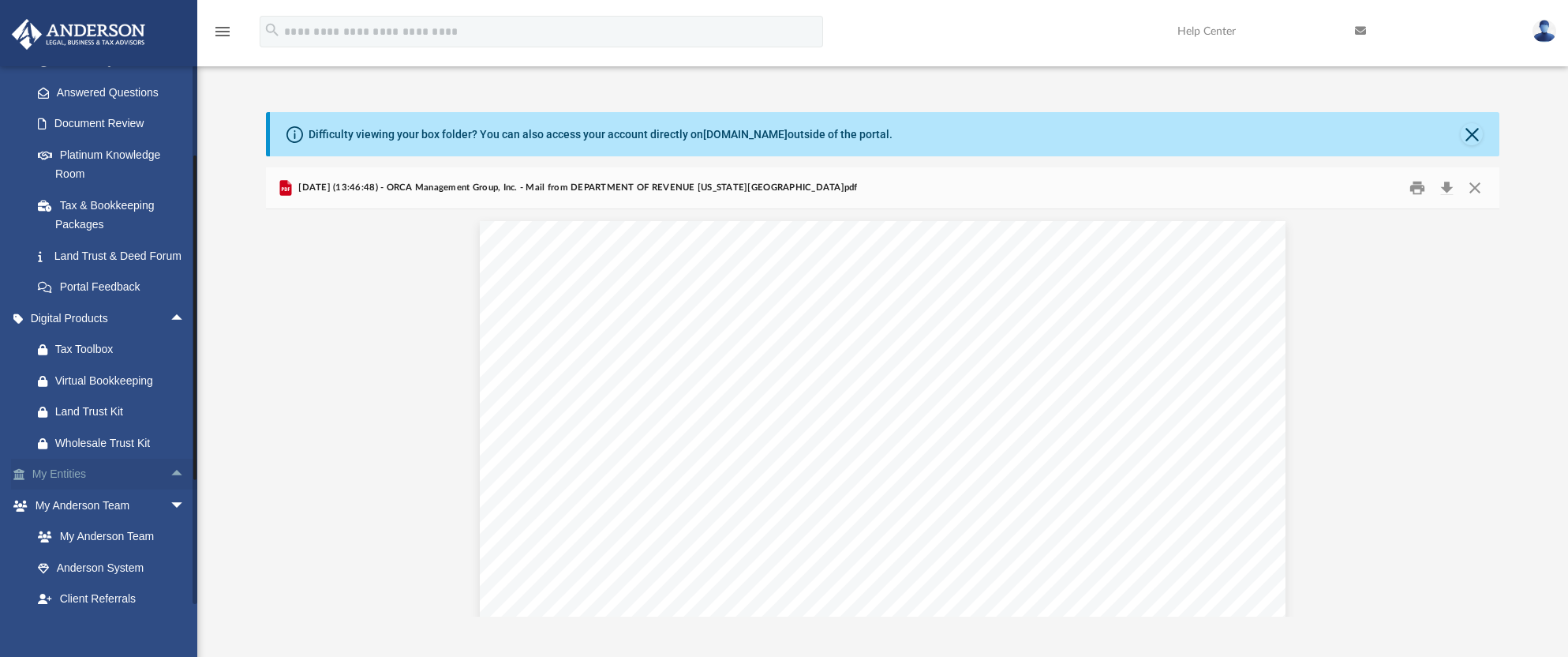
scroll to position [221, 0]
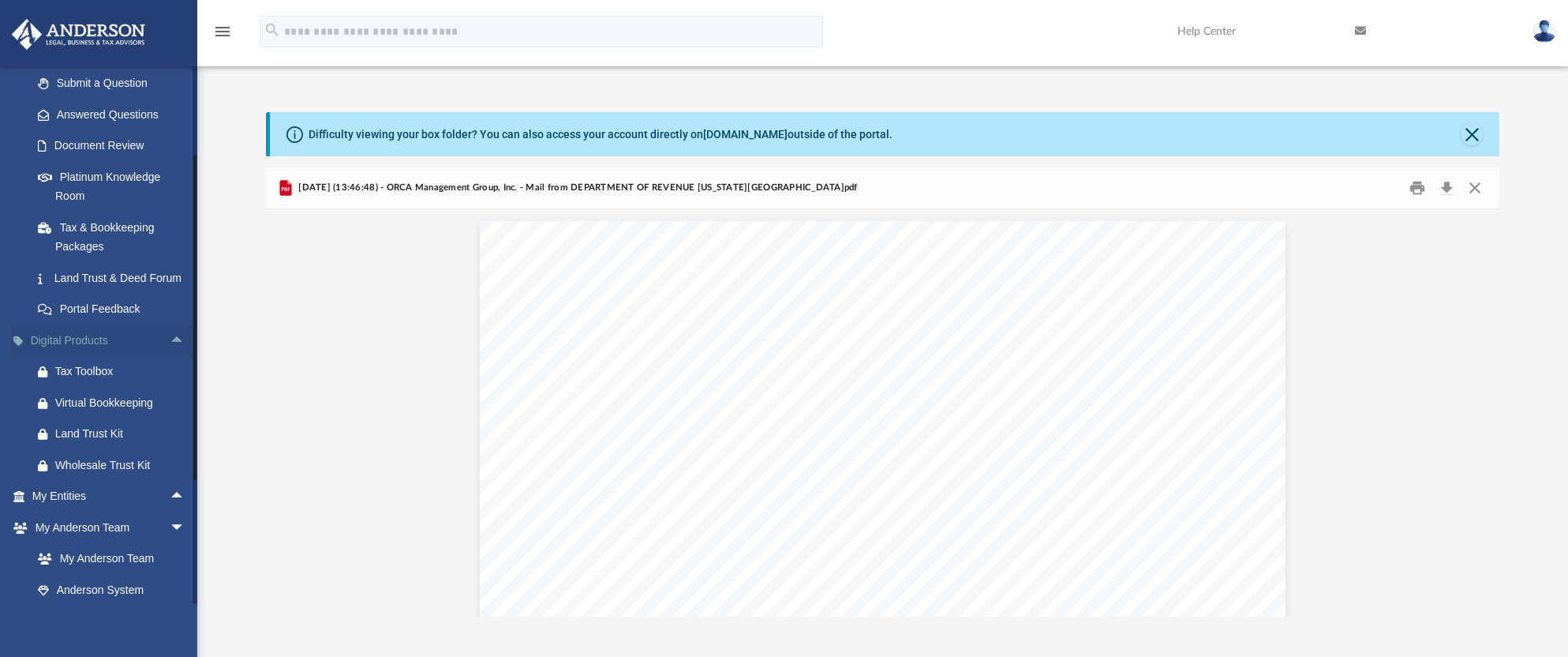
click at [170, 357] on span "arrow_drop_up" at bounding box center [185, 341] width 31 height 32
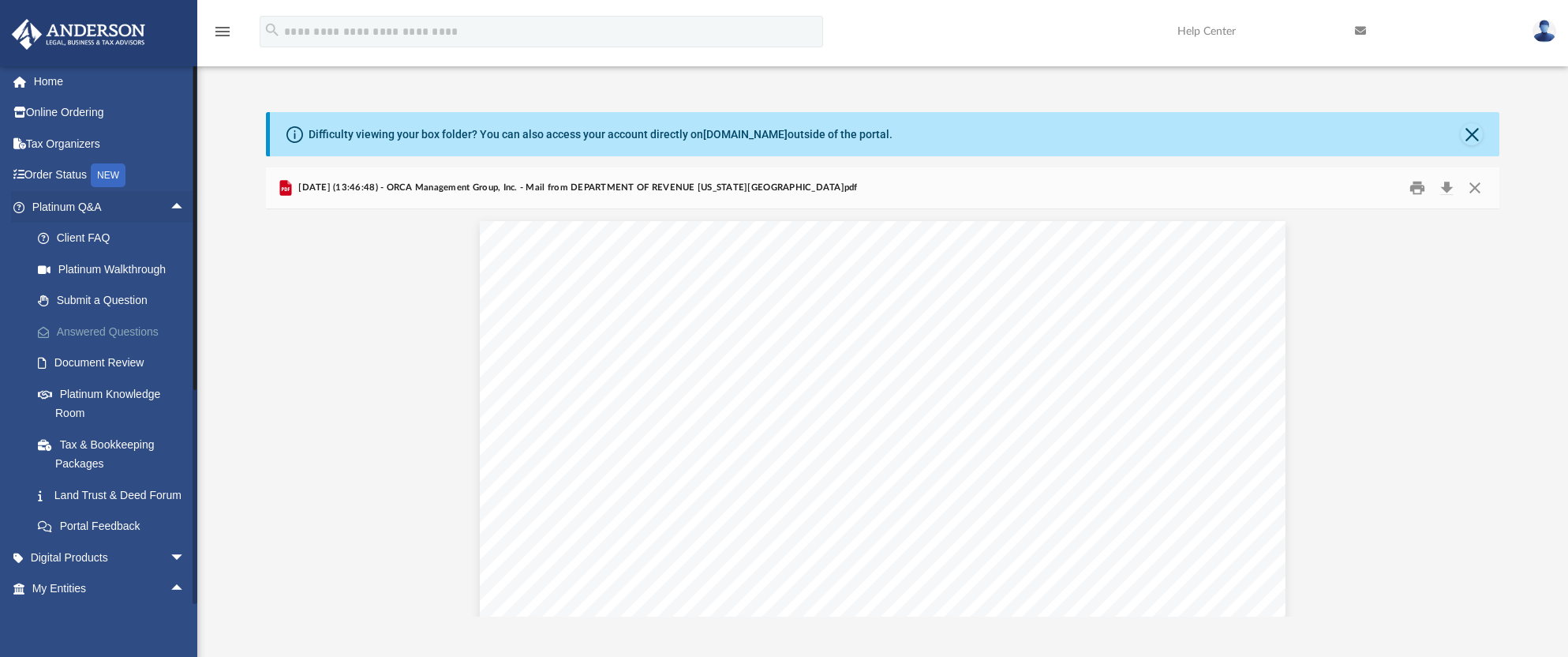
scroll to position [0, 0]
click at [106, 178] on div "NEW" at bounding box center [108, 179] width 35 height 23
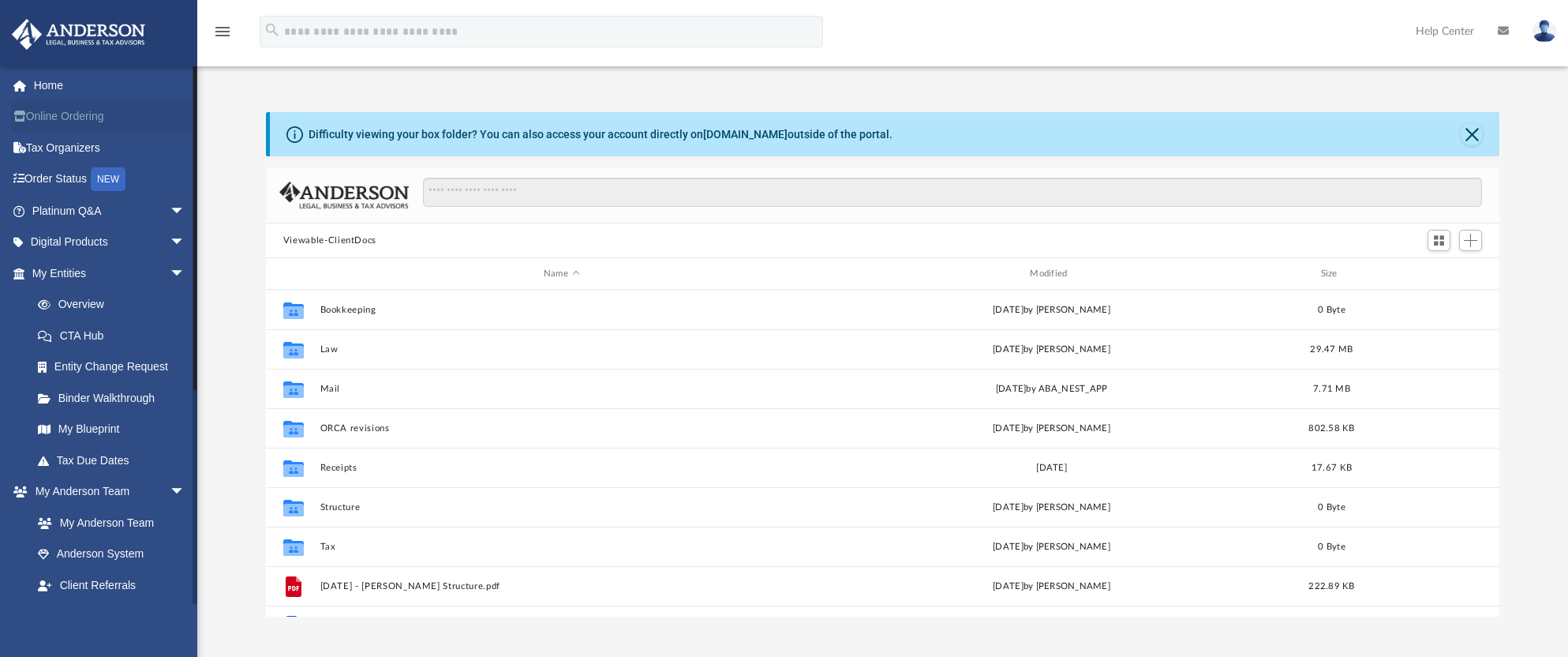
click at [77, 114] on link "Online Ordering" at bounding box center [110, 116] width 198 height 31
click at [92, 120] on link "Online Ordering" at bounding box center [110, 116] width 198 height 31
click at [81, 116] on link "Online Ordering" at bounding box center [110, 116] width 198 height 31
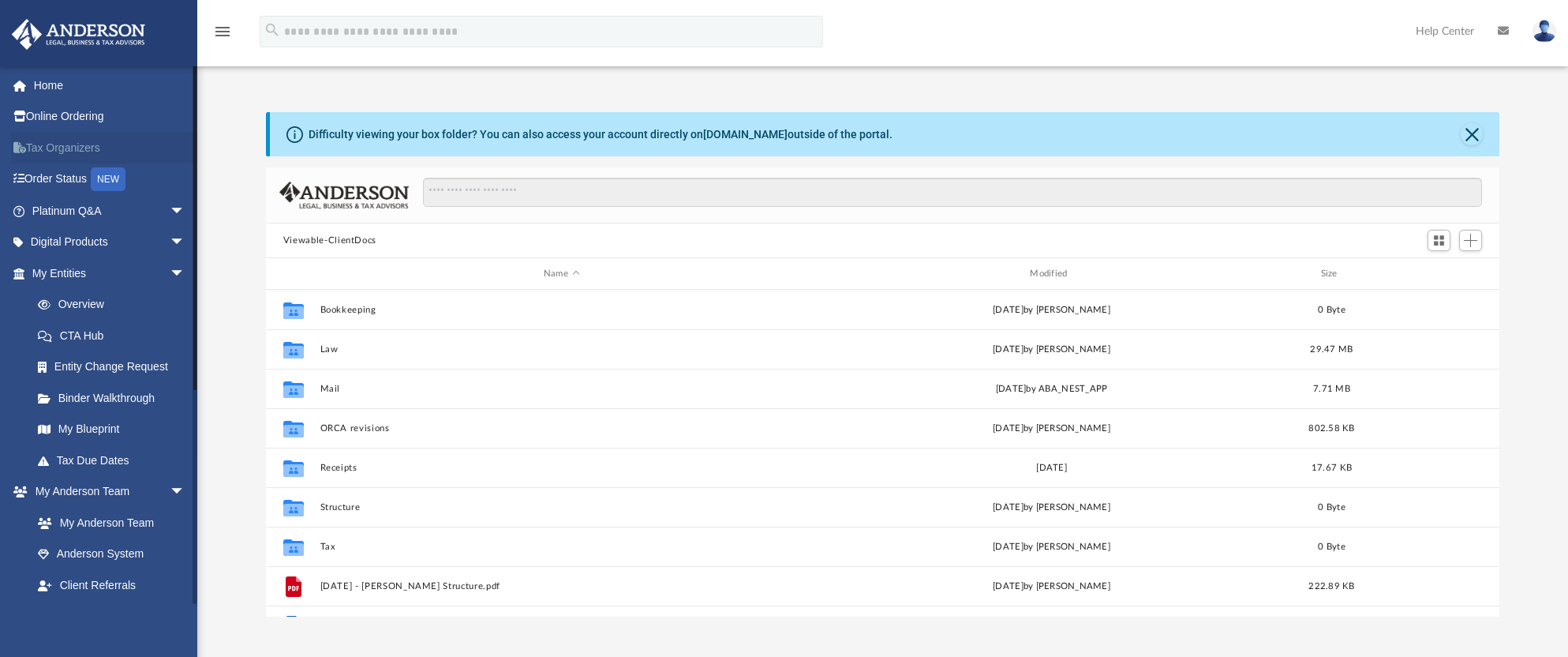
scroll to position [347, 1222]
click at [67, 152] on link "Tax Organizers" at bounding box center [110, 148] width 198 height 31
click at [170, 206] on span "arrow_drop_down" at bounding box center [185, 211] width 31 height 32
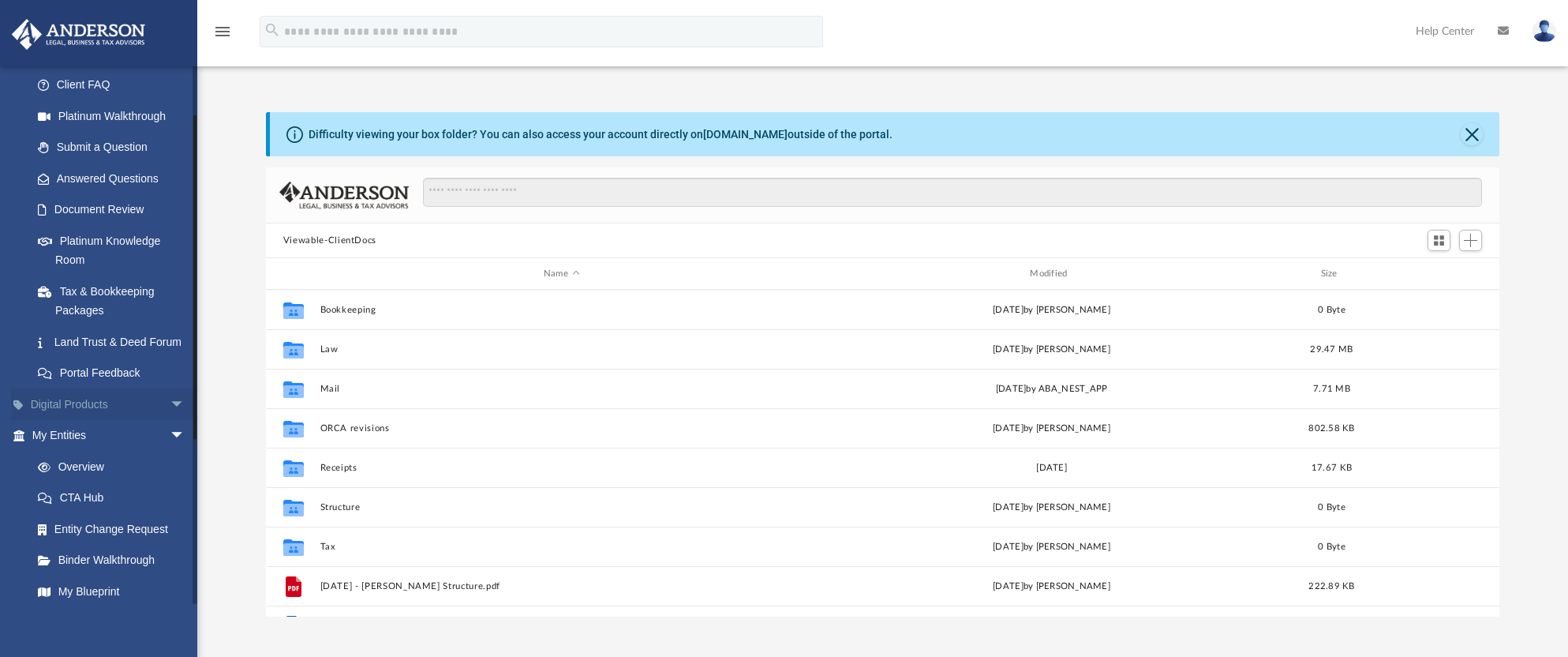
scroll to position [158, 0]
click at [170, 418] on span "arrow_drop_down" at bounding box center [185, 404] width 31 height 32
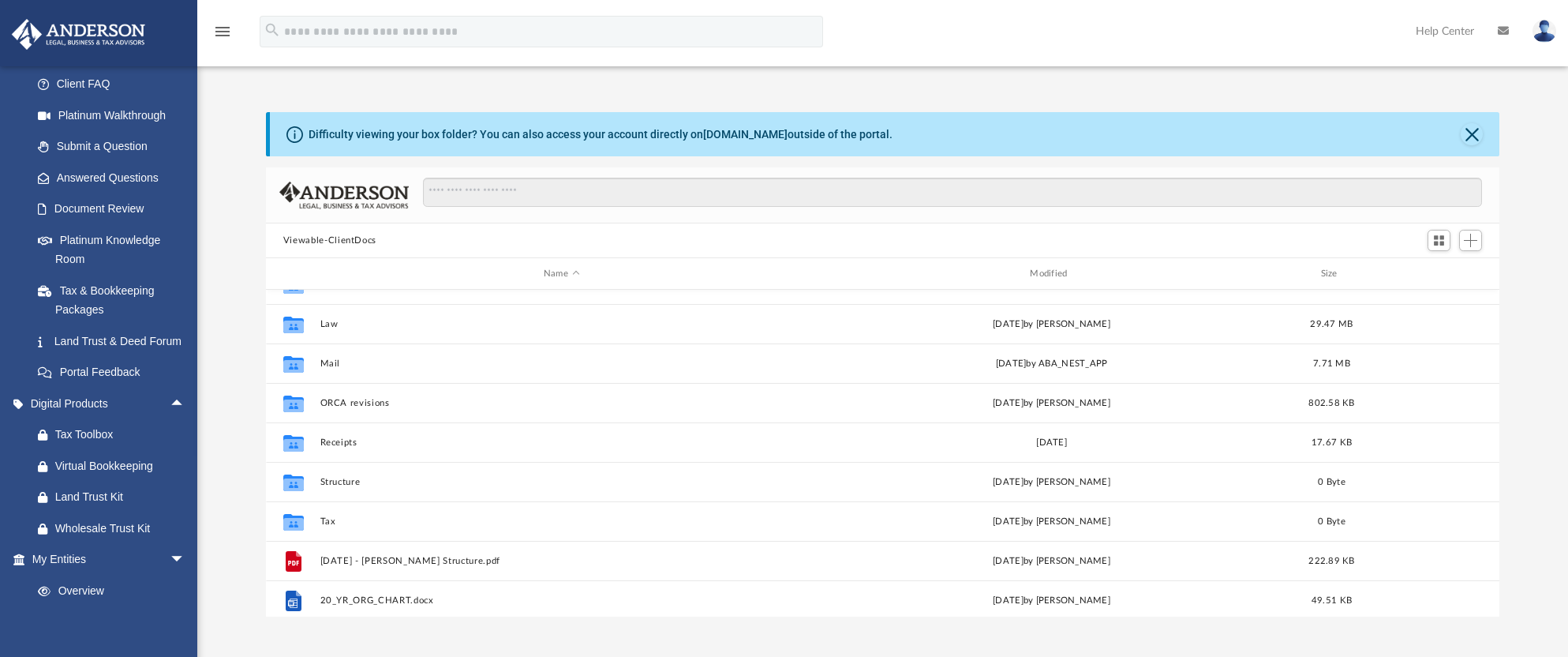
scroll to position [0, 0]
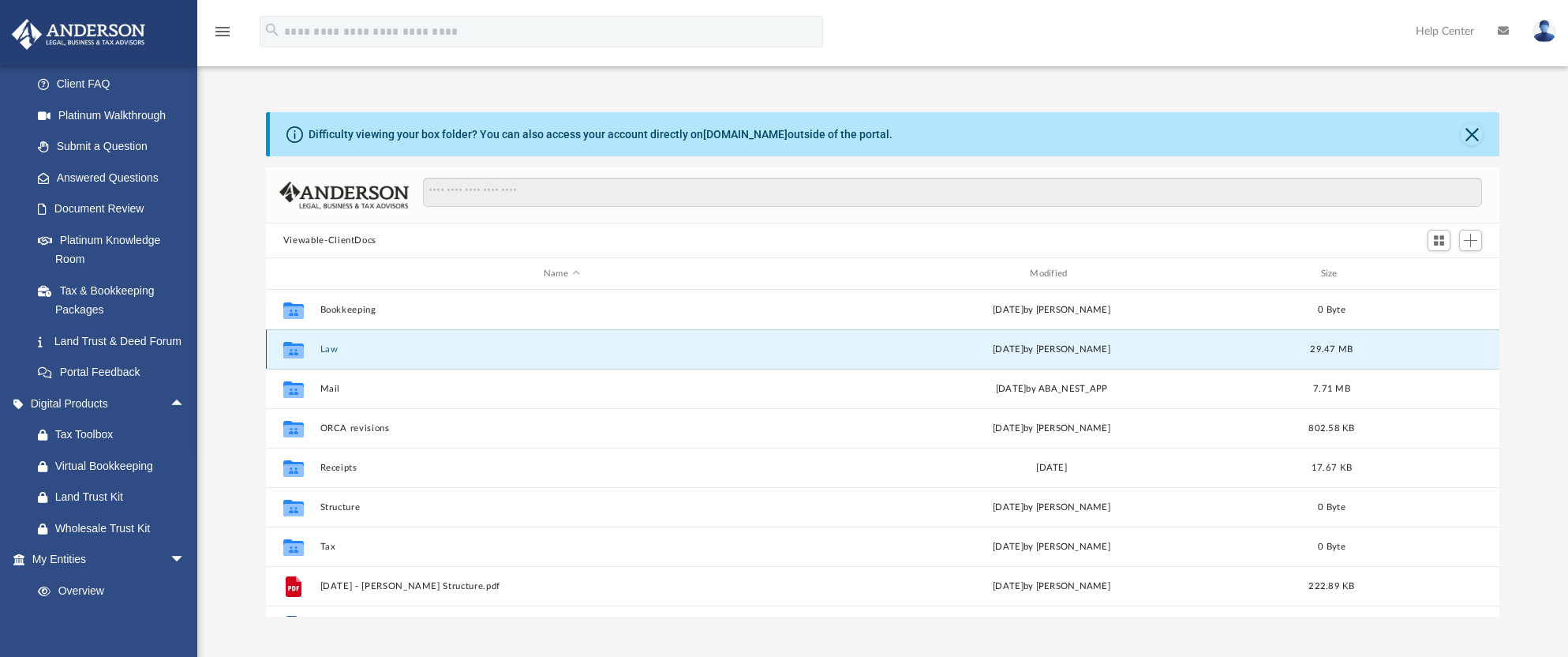
click at [467, 348] on button "Law" at bounding box center [561, 349] width 483 height 10
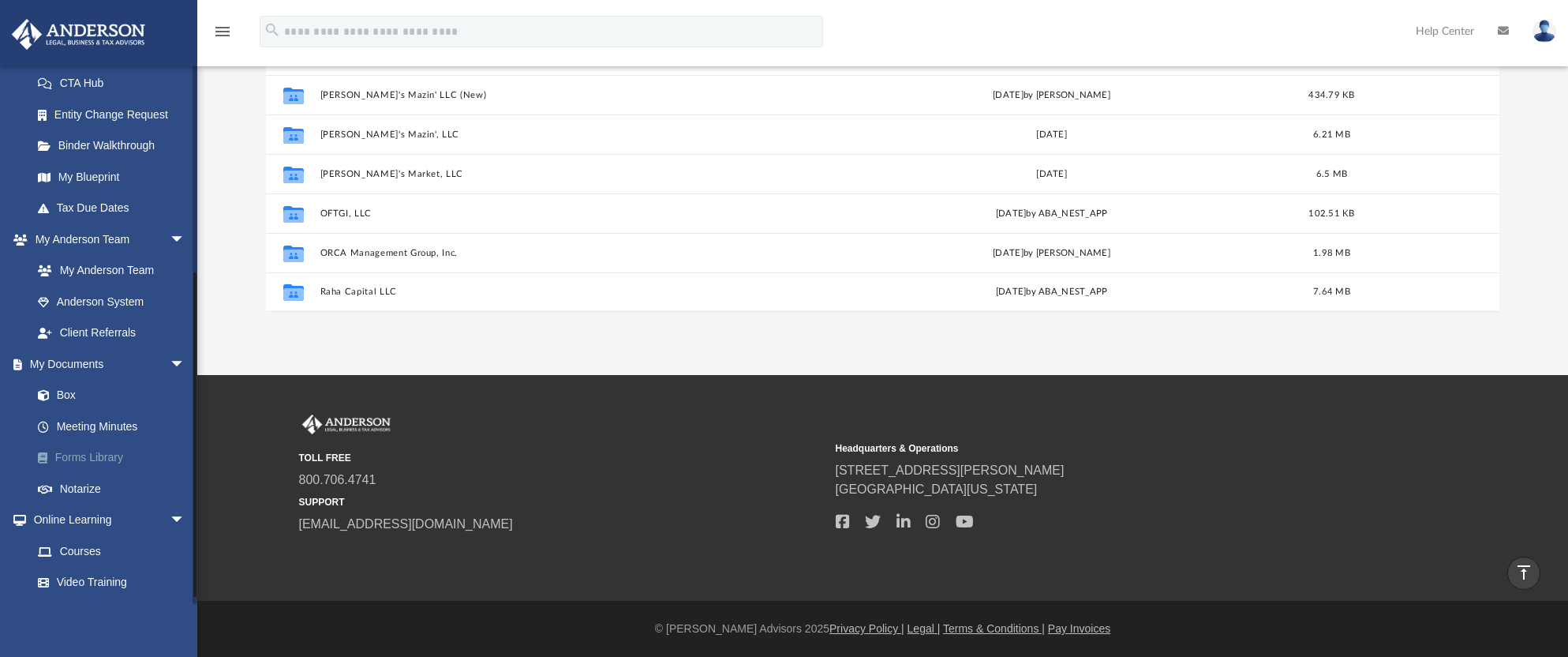
scroll to position [789, 0]
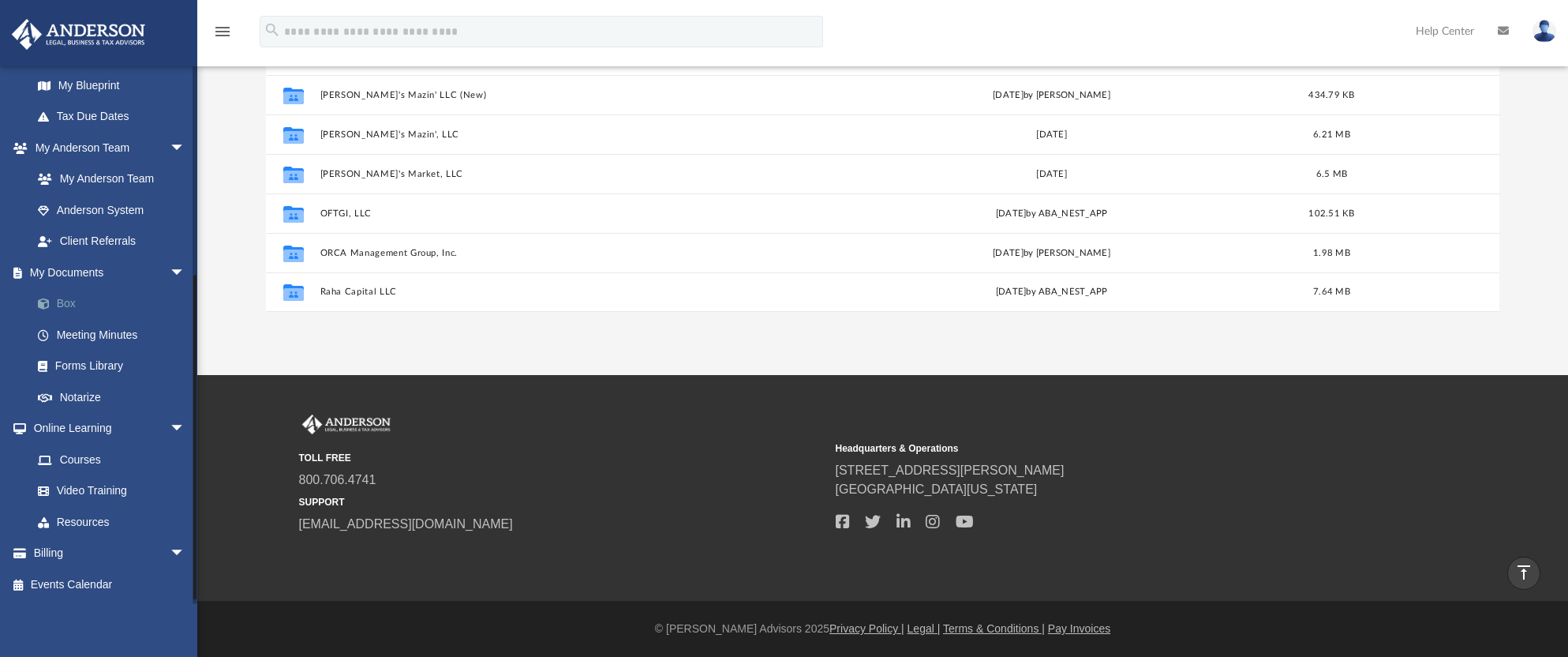
click at [79, 318] on link "Box" at bounding box center [115, 303] width 187 height 31
click at [62, 320] on link "Box" at bounding box center [115, 303] width 187 height 31
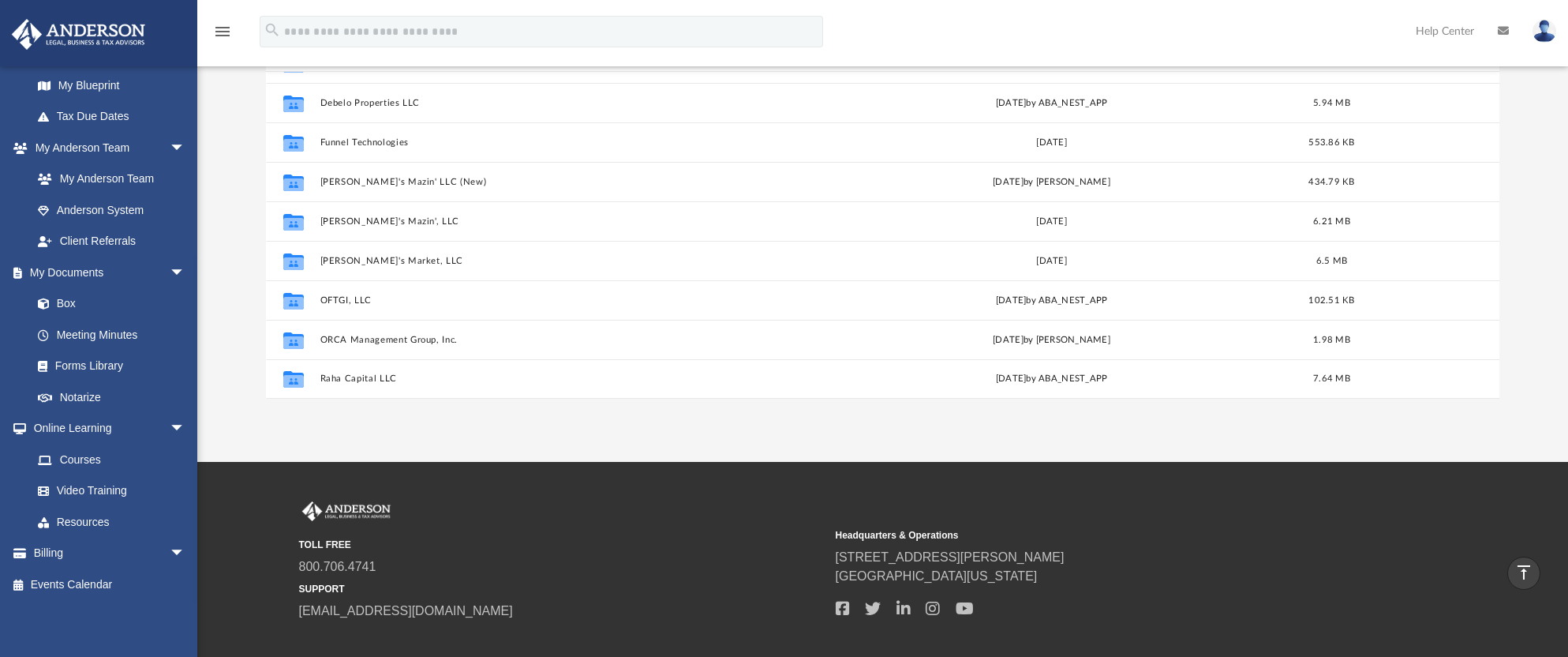
scroll to position [0, 0]
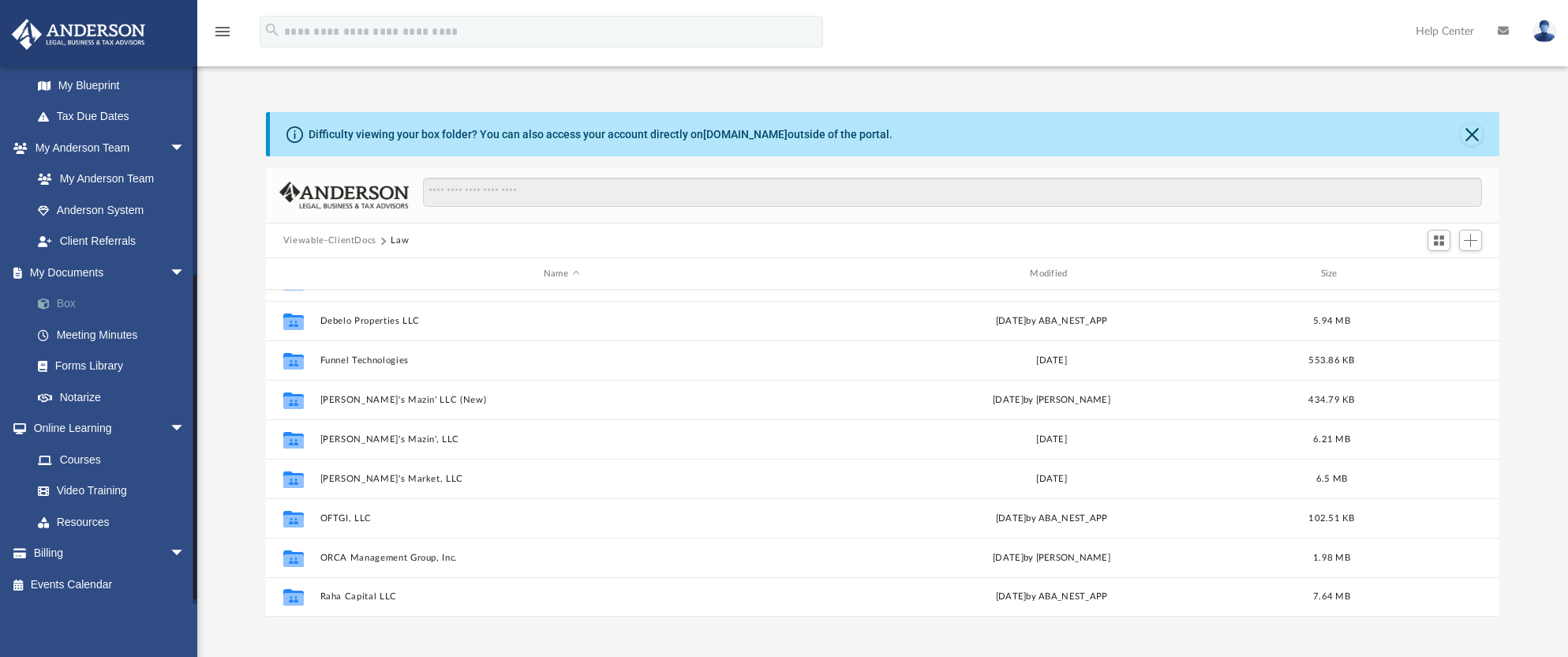
click at [60, 320] on link "Box" at bounding box center [115, 303] width 187 height 31
click at [60, 320] on link "Box" at bounding box center [115, 303] width 187 height 31
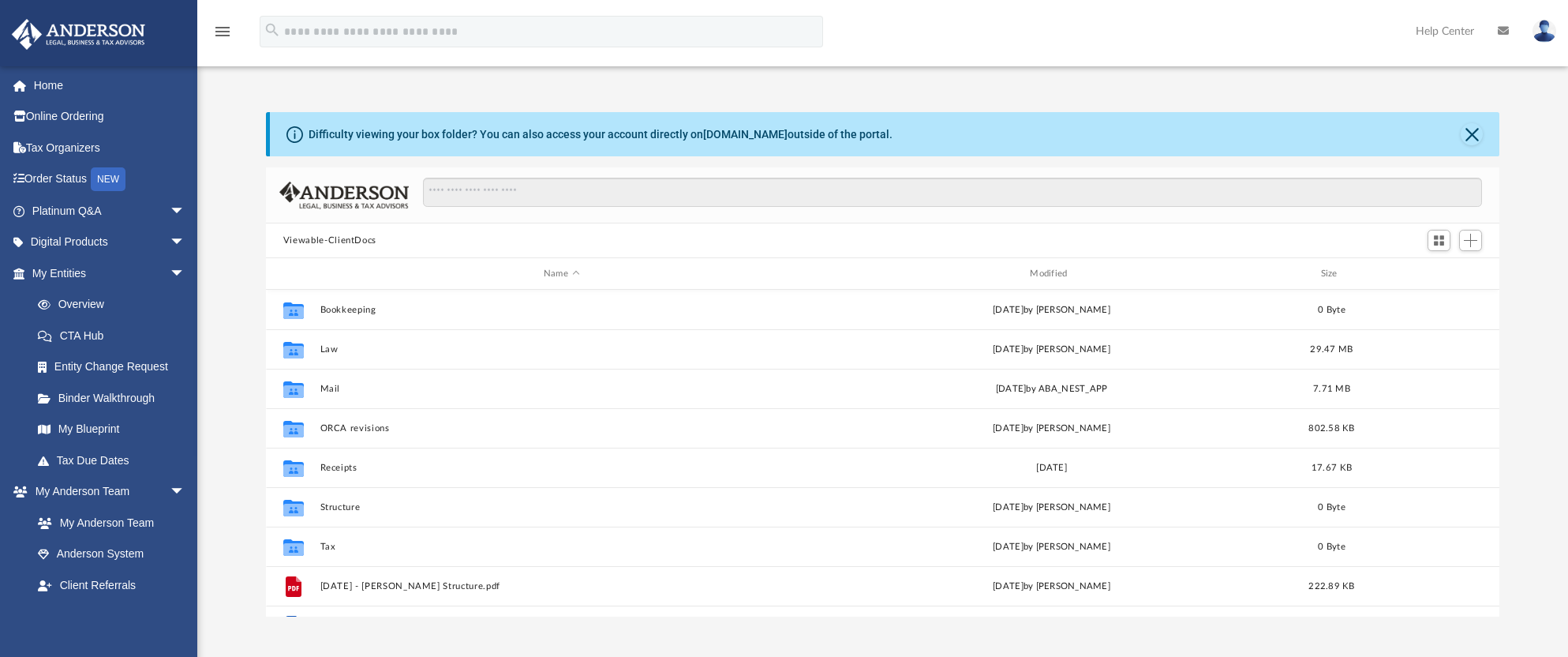
scroll to position [347, 1222]
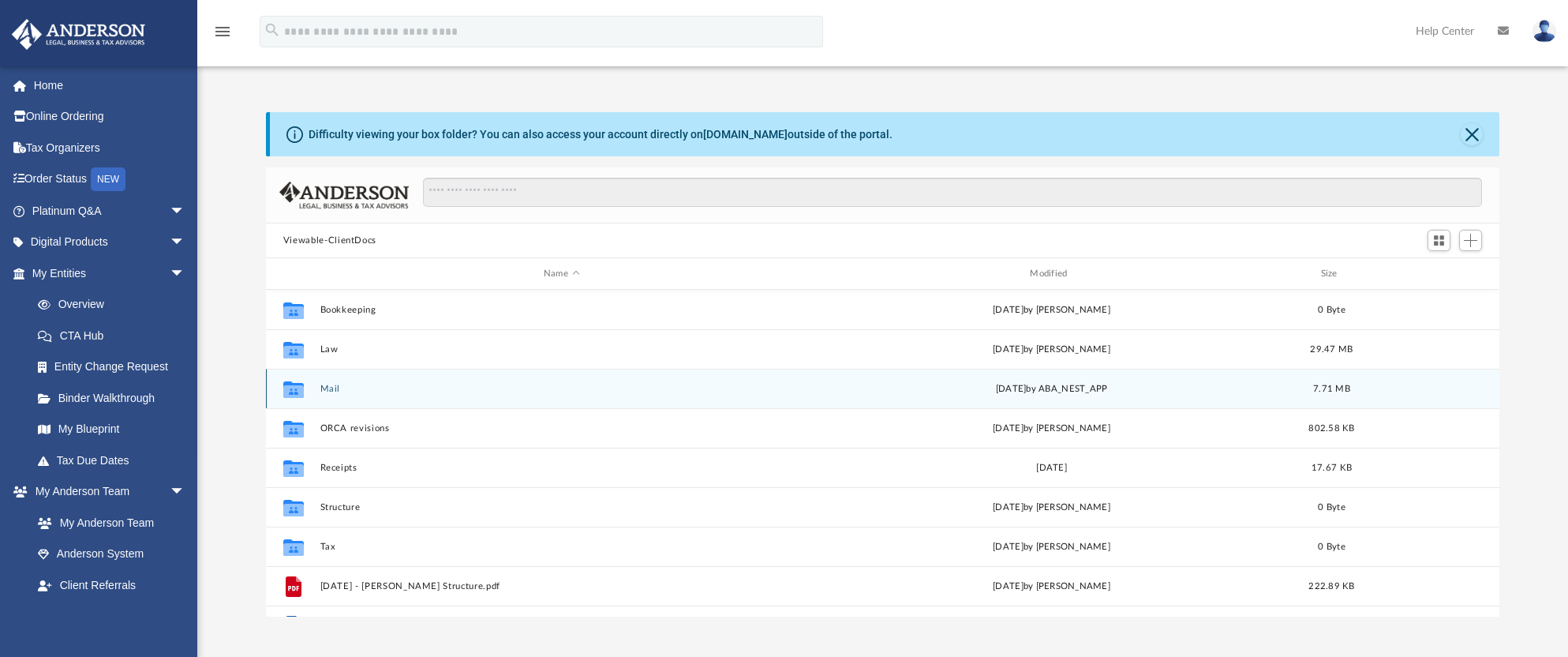
click at [393, 386] on button "Mail" at bounding box center [561, 389] width 483 height 10
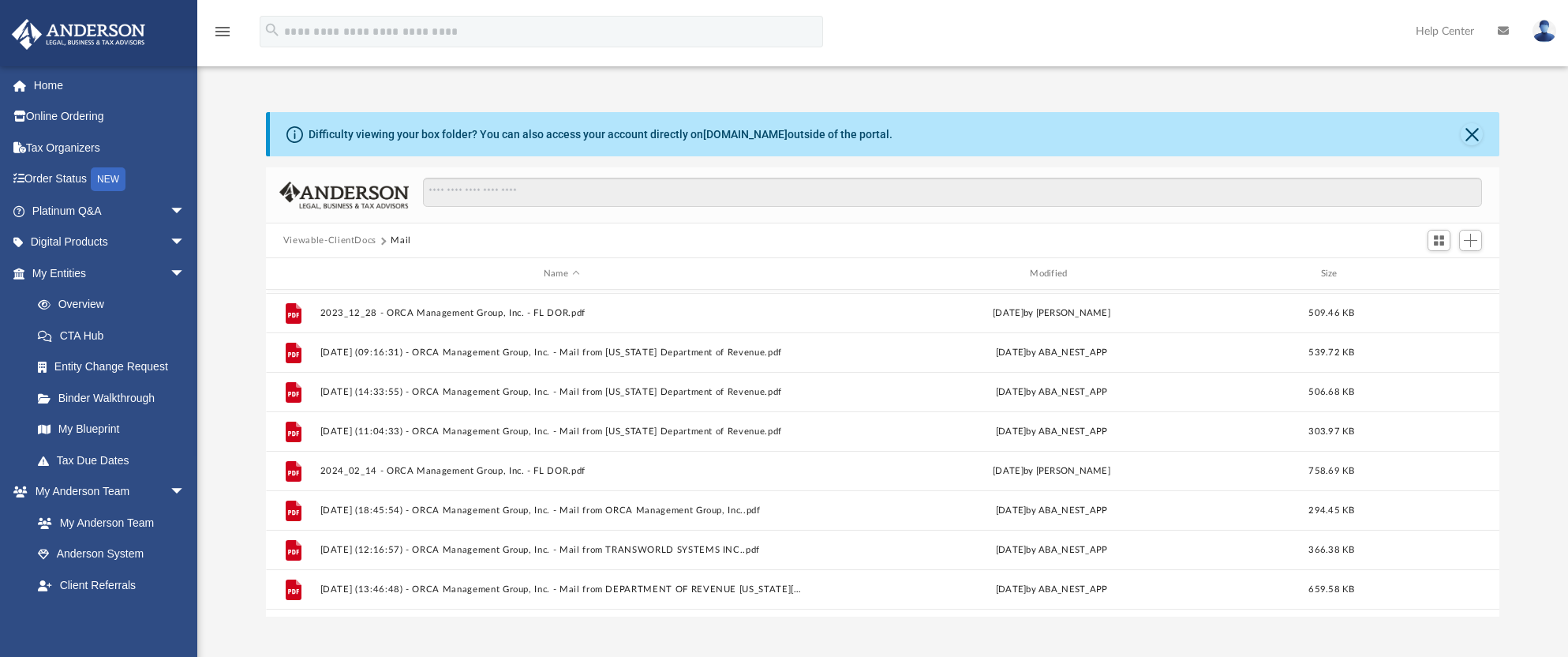
scroll to position [463, 0]
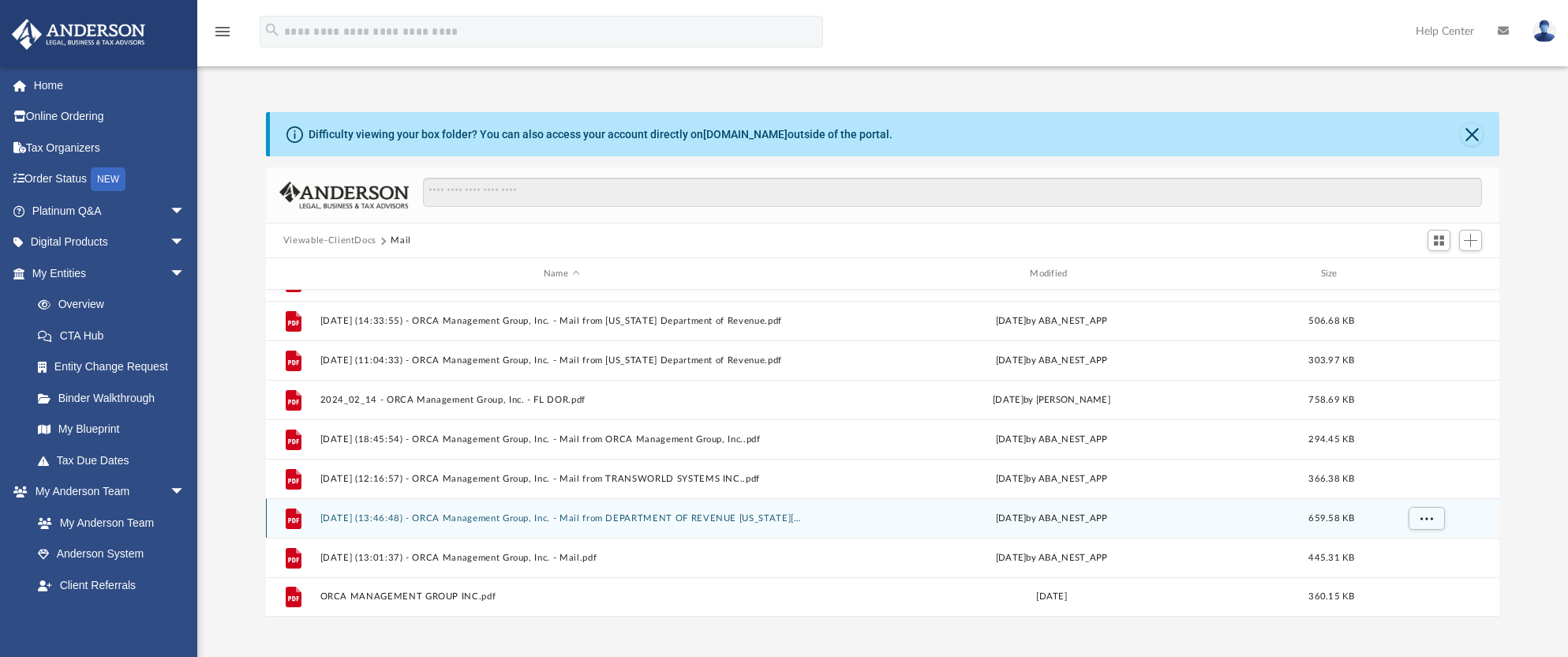
click at [501, 519] on button "[DATE] (13:46:48) - ORCA Management Group, Inc. - Mail from DEPARTMENT OF REVEN…" at bounding box center [561, 518] width 483 height 10
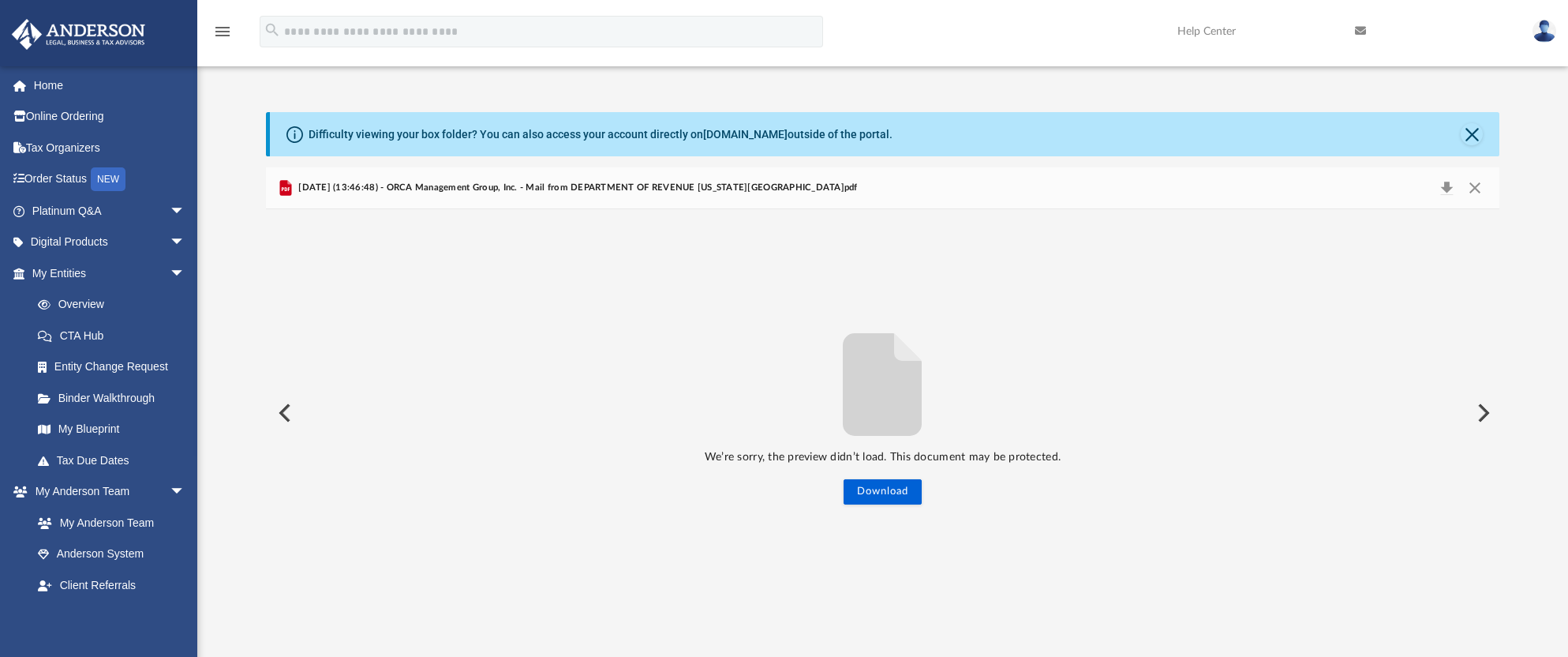
click at [456, 193] on span "[DATE] (13:46:48) - ORCA Management Group, Inc. - Mail from DEPARTMENT OF REVEN…" at bounding box center [576, 188] width 562 height 15
click at [1484, 191] on button "Close" at bounding box center [1475, 187] width 28 height 22
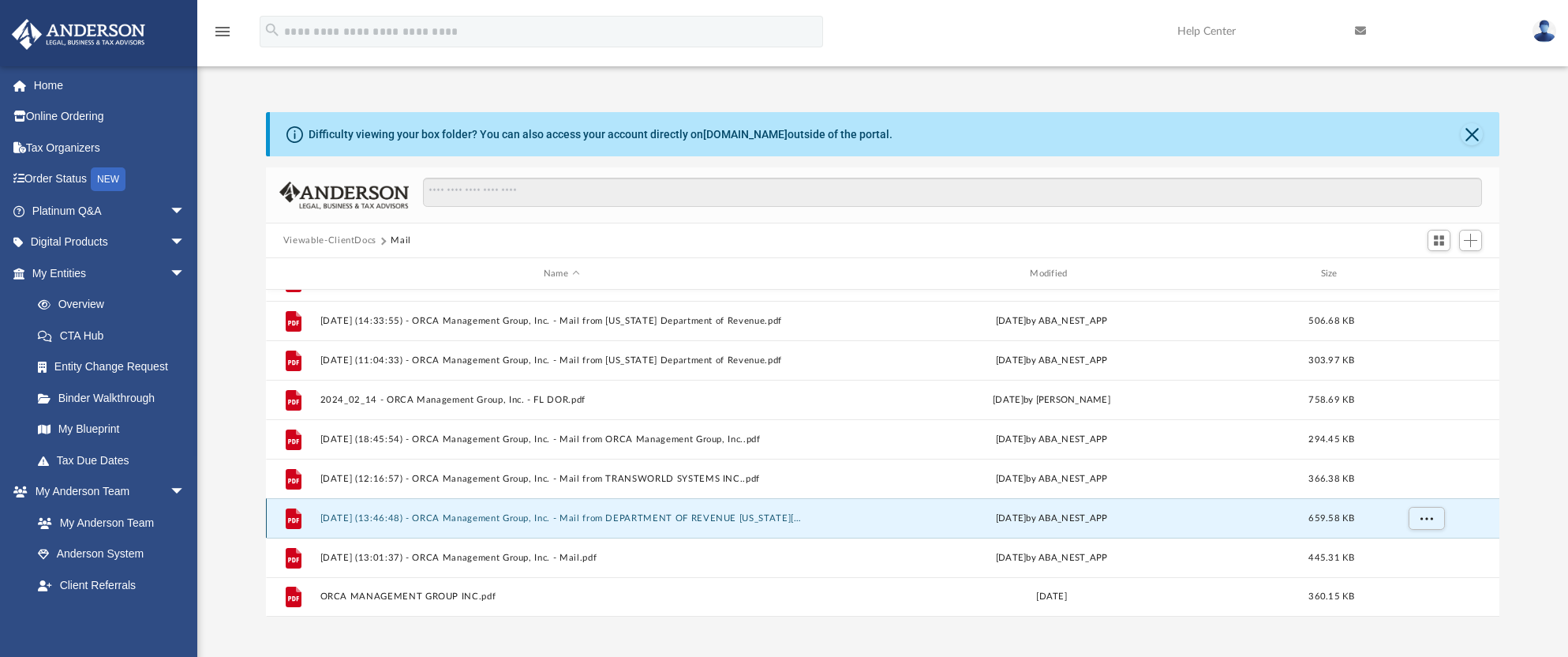
click at [359, 515] on button "2025.07.01 (13:46:48) - ORCA Management Group, Inc. - Mail from DEPARTMENT OF R…" at bounding box center [561, 518] width 483 height 10
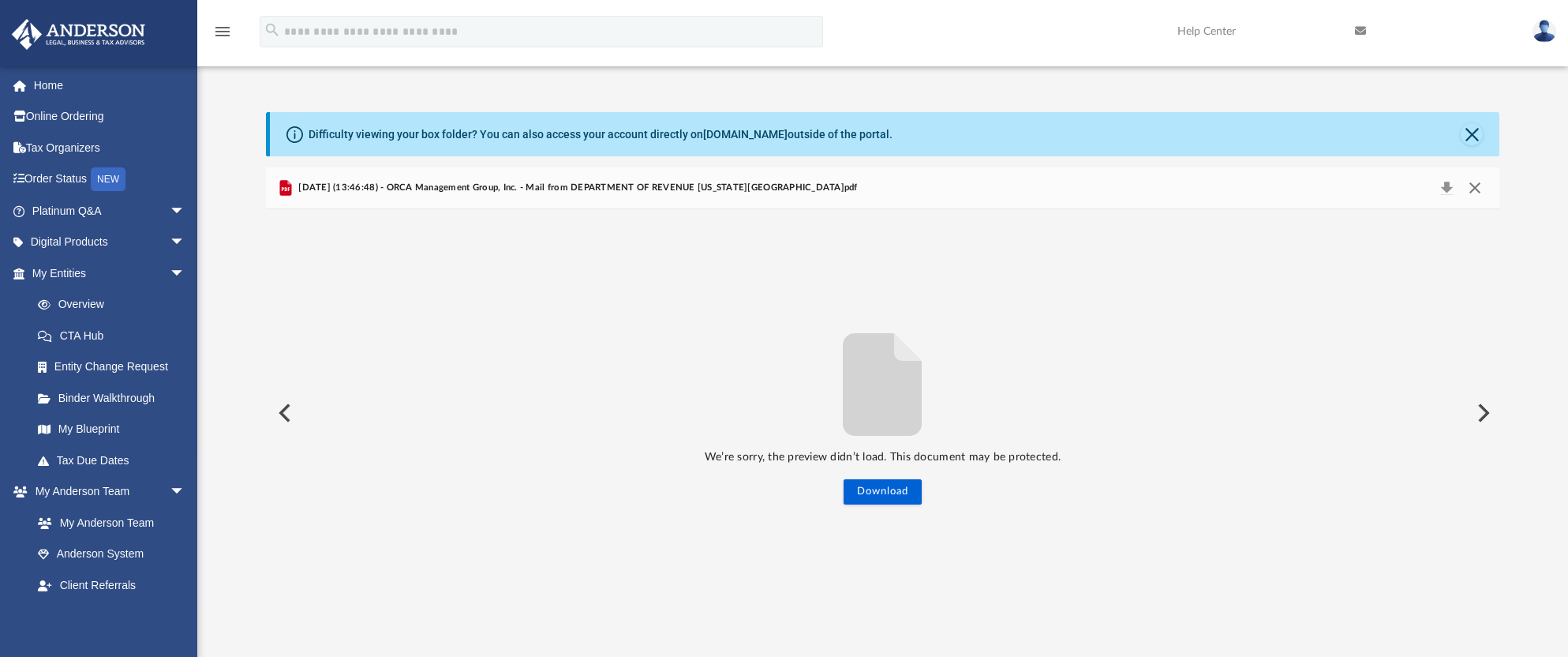
click at [1473, 189] on button "Close" at bounding box center [1475, 187] width 28 height 22
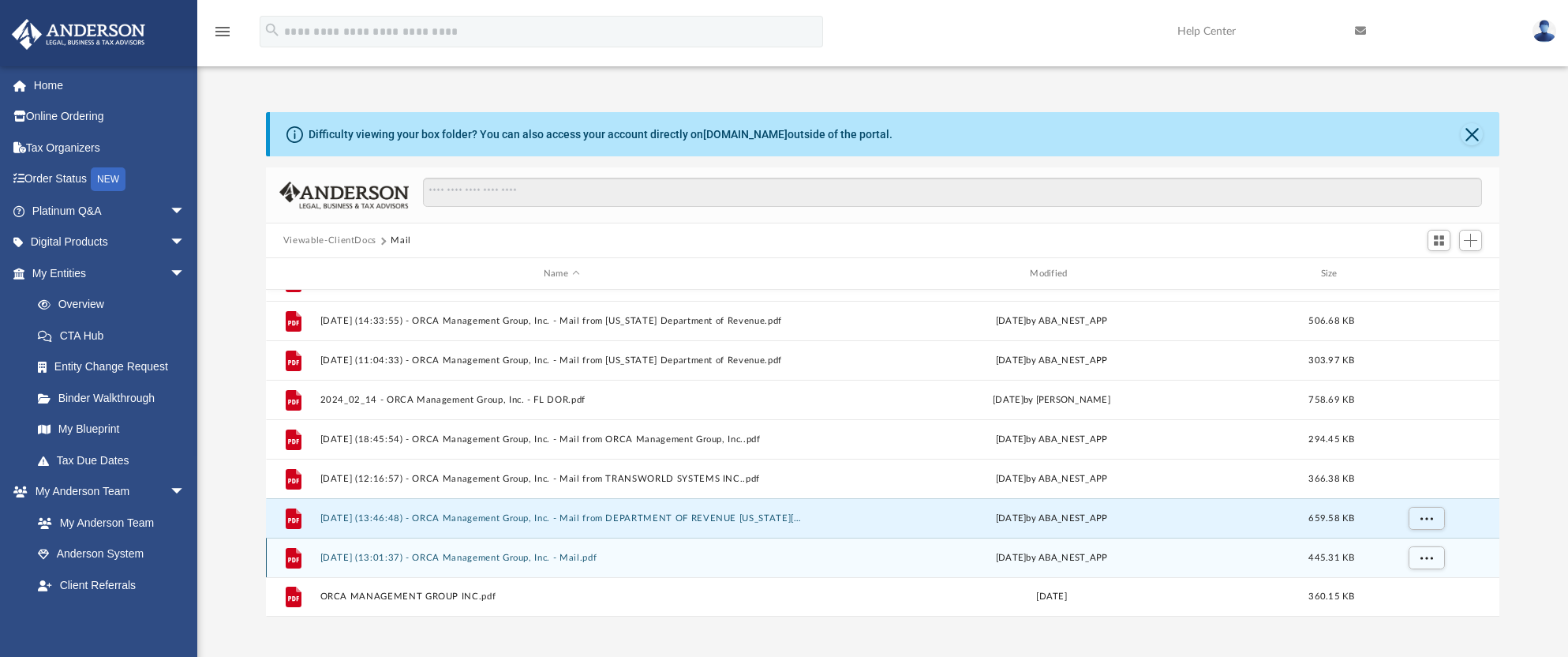
click at [356, 553] on button "2025.09.17 (13:01:37) - ORCA Management Group, Inc. - Mail.pdf" at bounding box center [561, 558] width 483 height 10
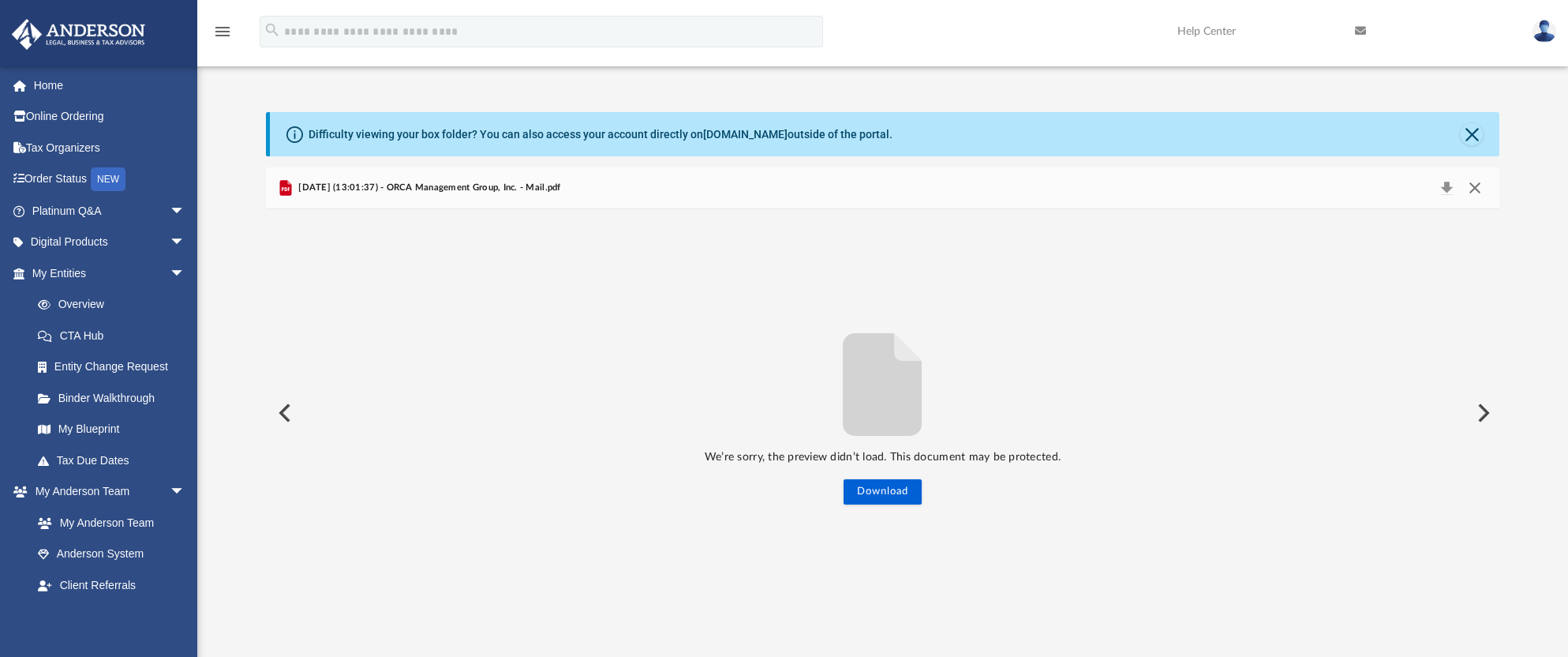
click at [1468, 193] on button "Close" at bounding box center [1475, 187] width 28 height 22
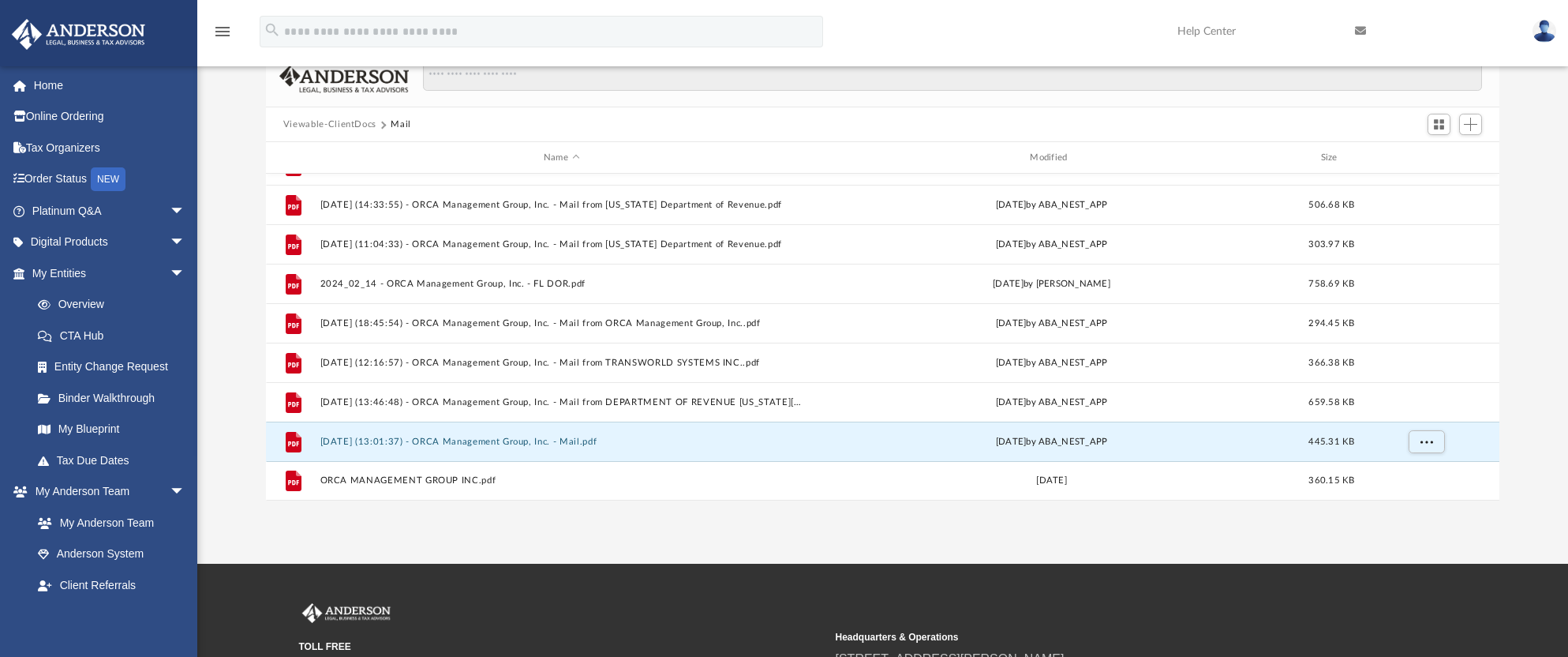
scroll to position [158, 0]
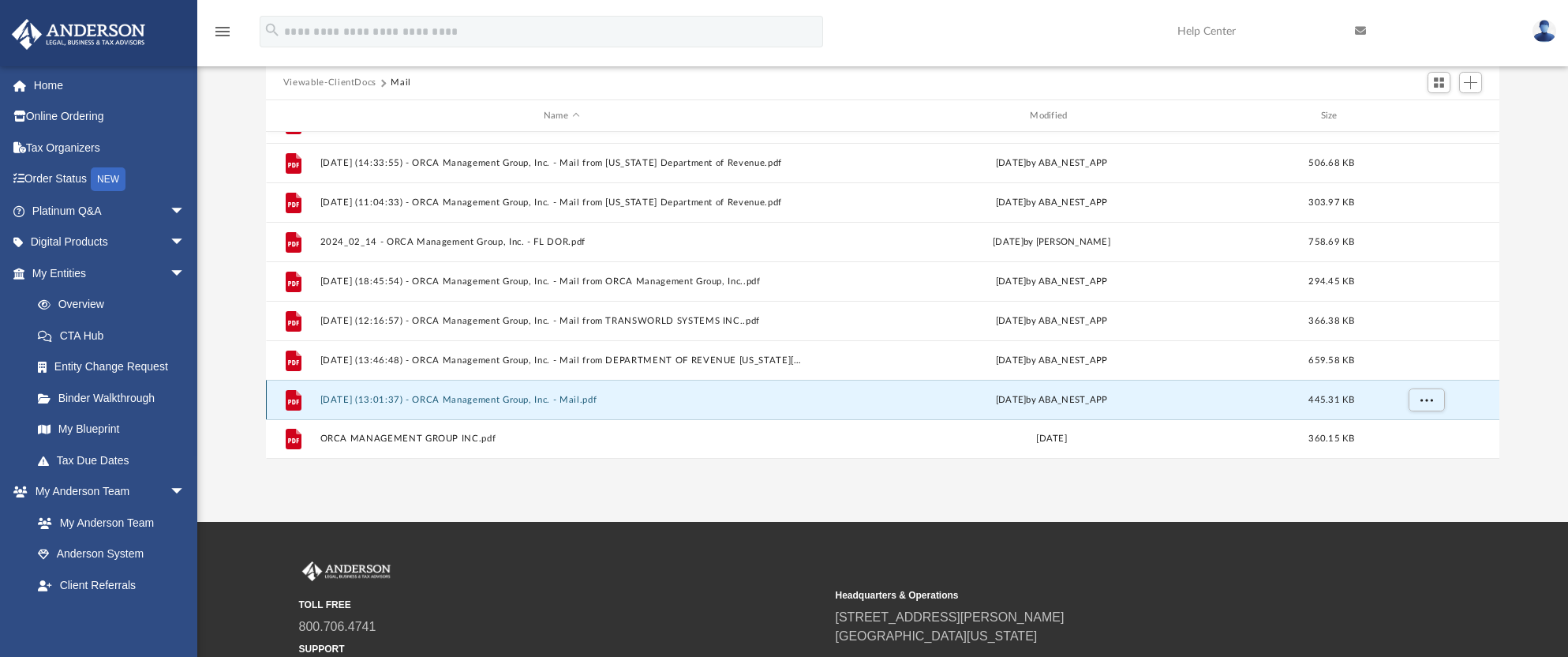
click at [356, 399] on button "2025.09.17 (13:01:37) - ORCA Management Group, Inc. - Mail.pdf" at bounding box center [561, 400] width 483 height 10
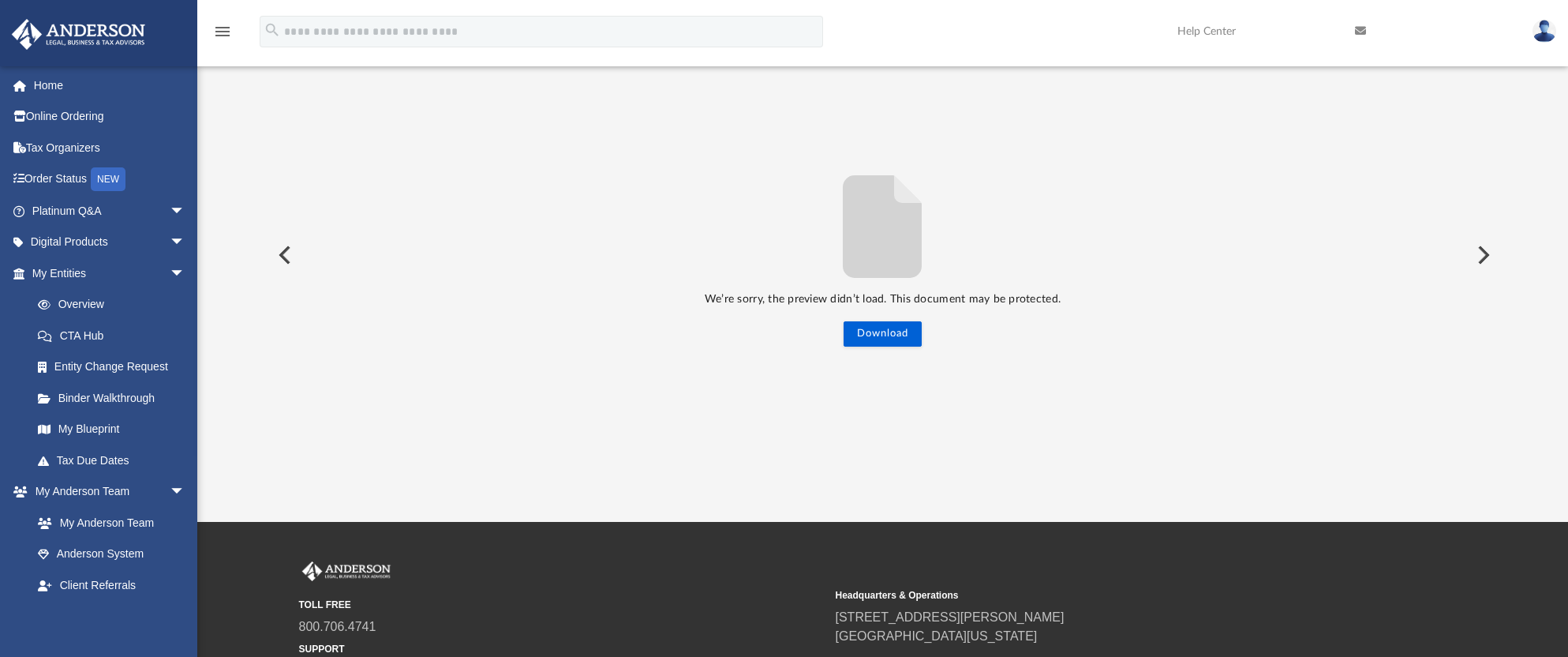
scroll to position [0, 0]
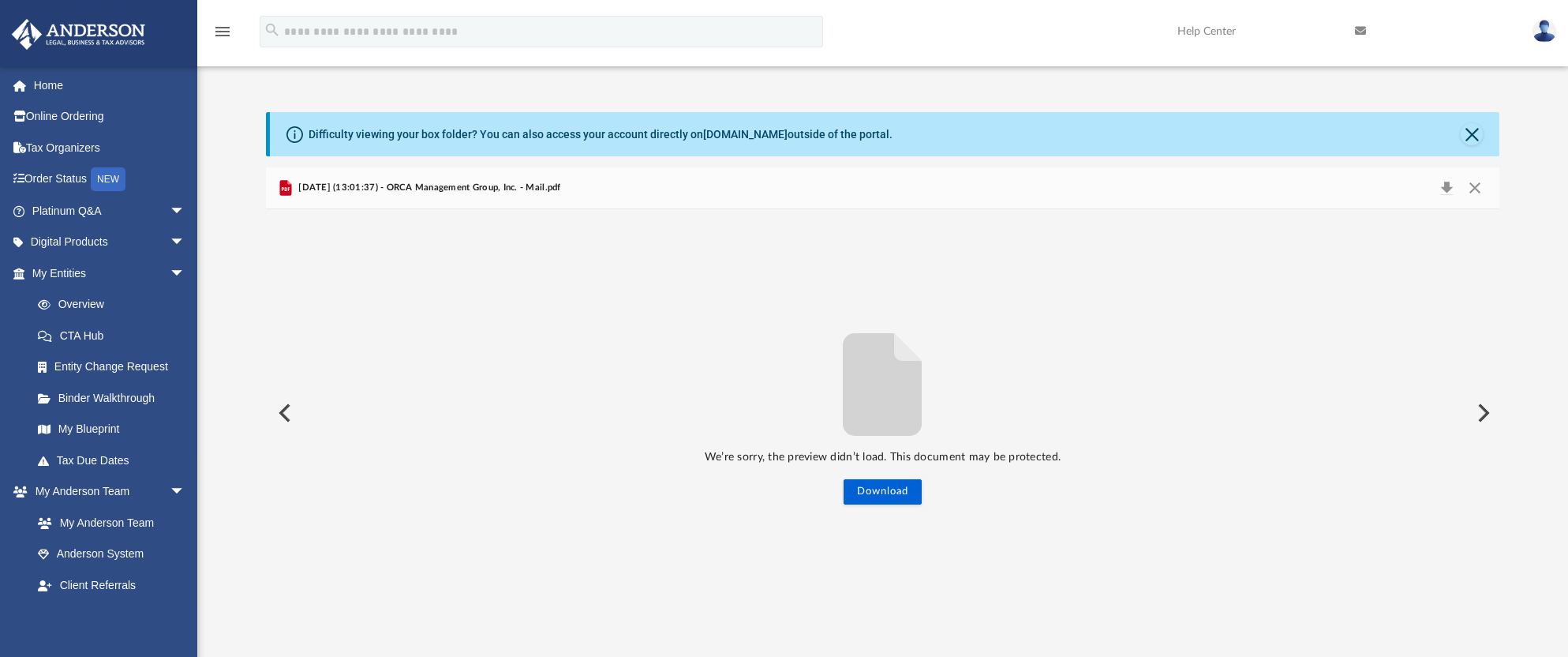
click at [283, 418] on button "Preview" at bounding box center [283, 413] width 35 height 44
click at [283, 415] on button "Preview" at bounding box center [283, 413] width 35 height 44
click at [283, 414] on button "Preview" at bounding box center [283, 413] width 35 height 44
click at [1481, 187] on button "Close" at bounding box center [1475, 187] width 28 height 22
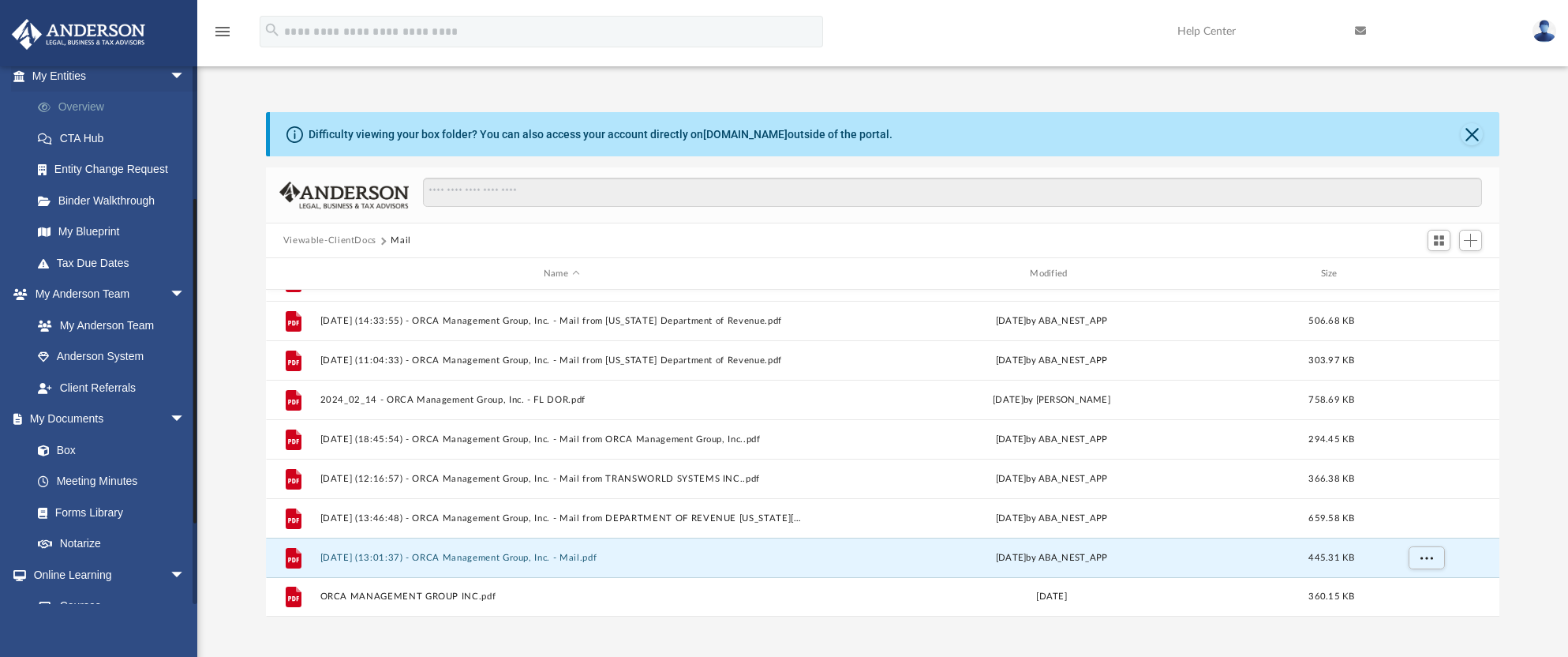
scroll to position [237, 0]
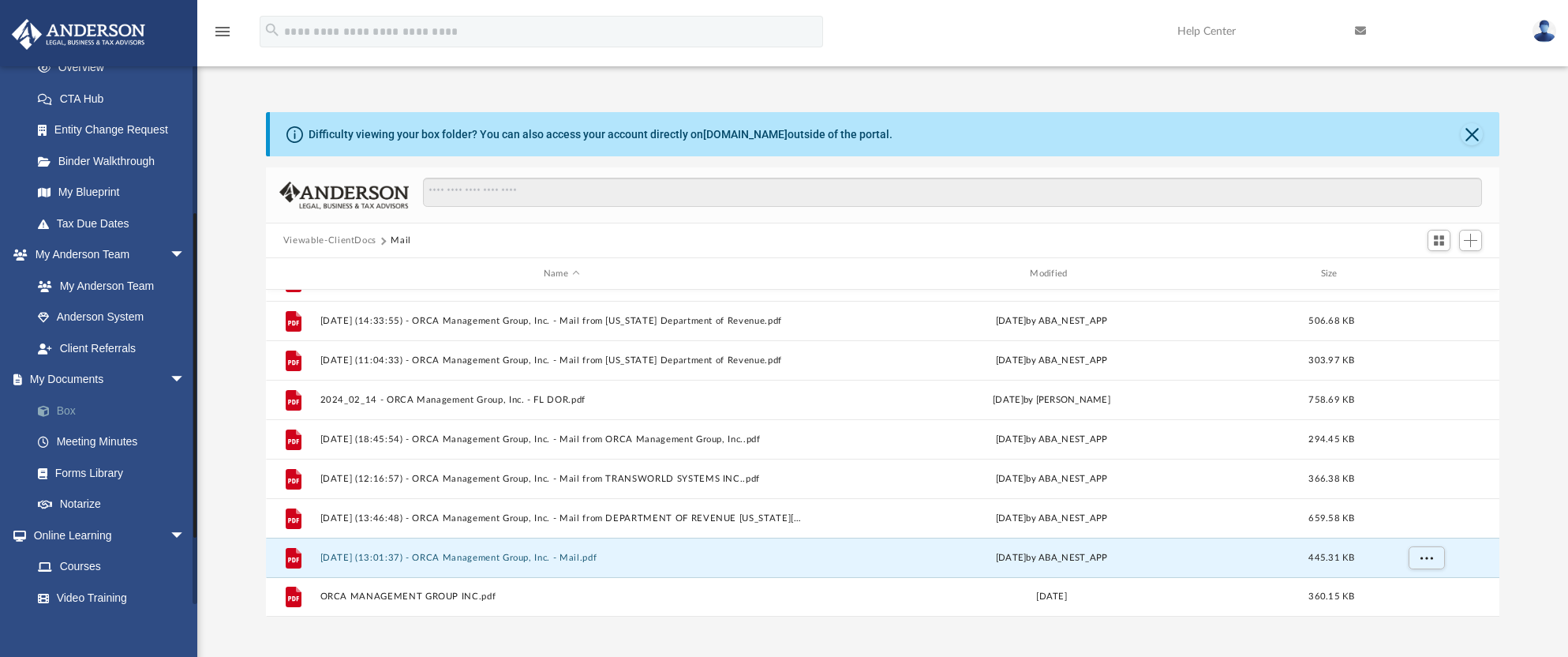
click at [94, 404] on link "Box" at bounding box center [115, 410] width 187 height 31
click at [74, 414] on link "Box" at bounding box center [115, 410] width 187 height 31
click at [68, 409] on link "Box" at bounding box center [115, 410] width 187 height 31
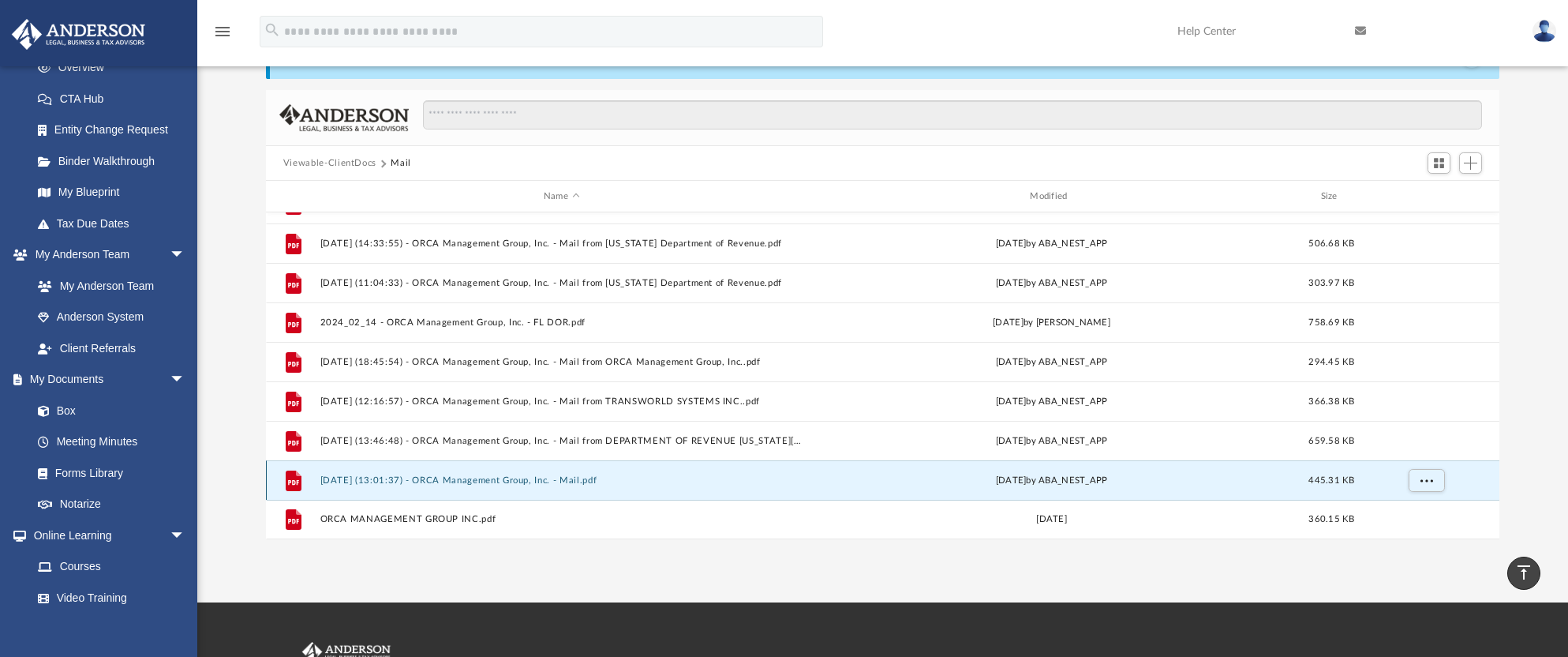
scroll to position [68, 0]
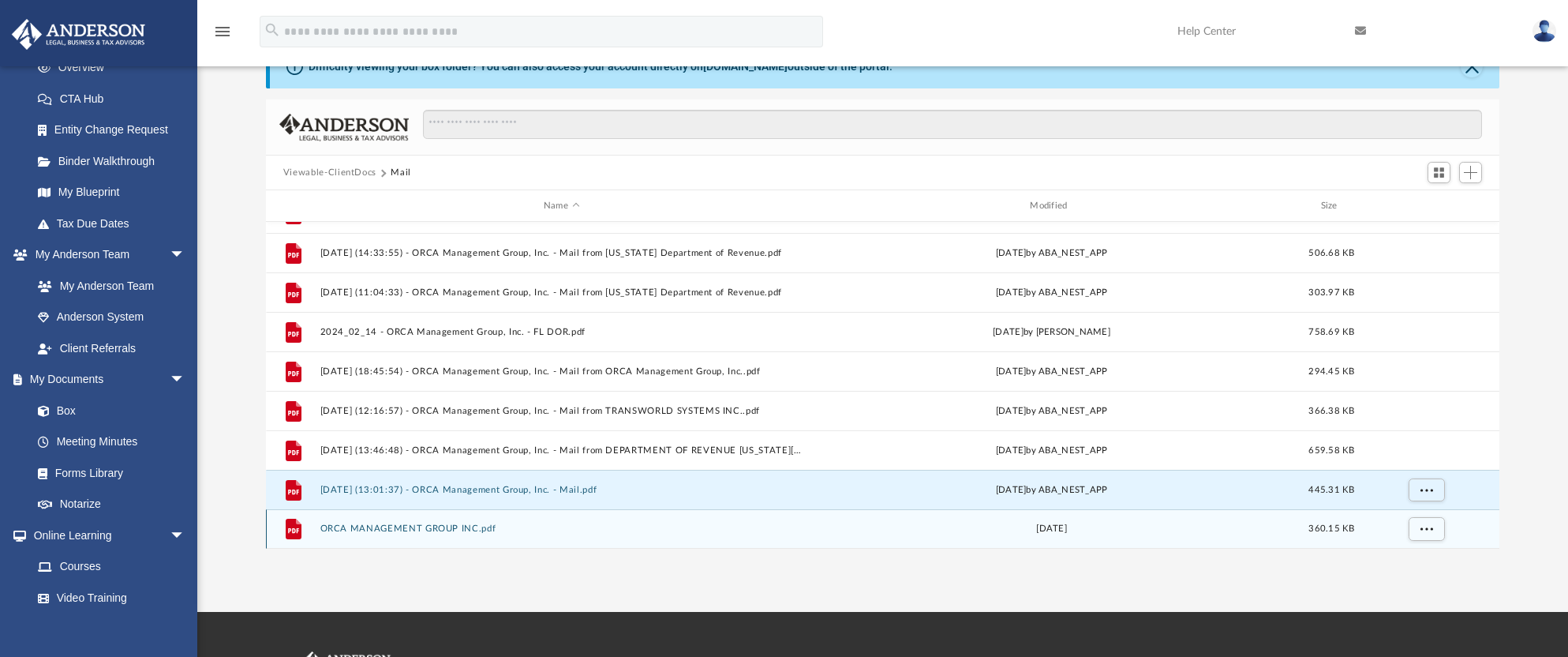
click at [409, 529] on button "ORCA MANAGEMENT GROUP INC.pdf" at bounding box center [561, 528] width 483 height 10
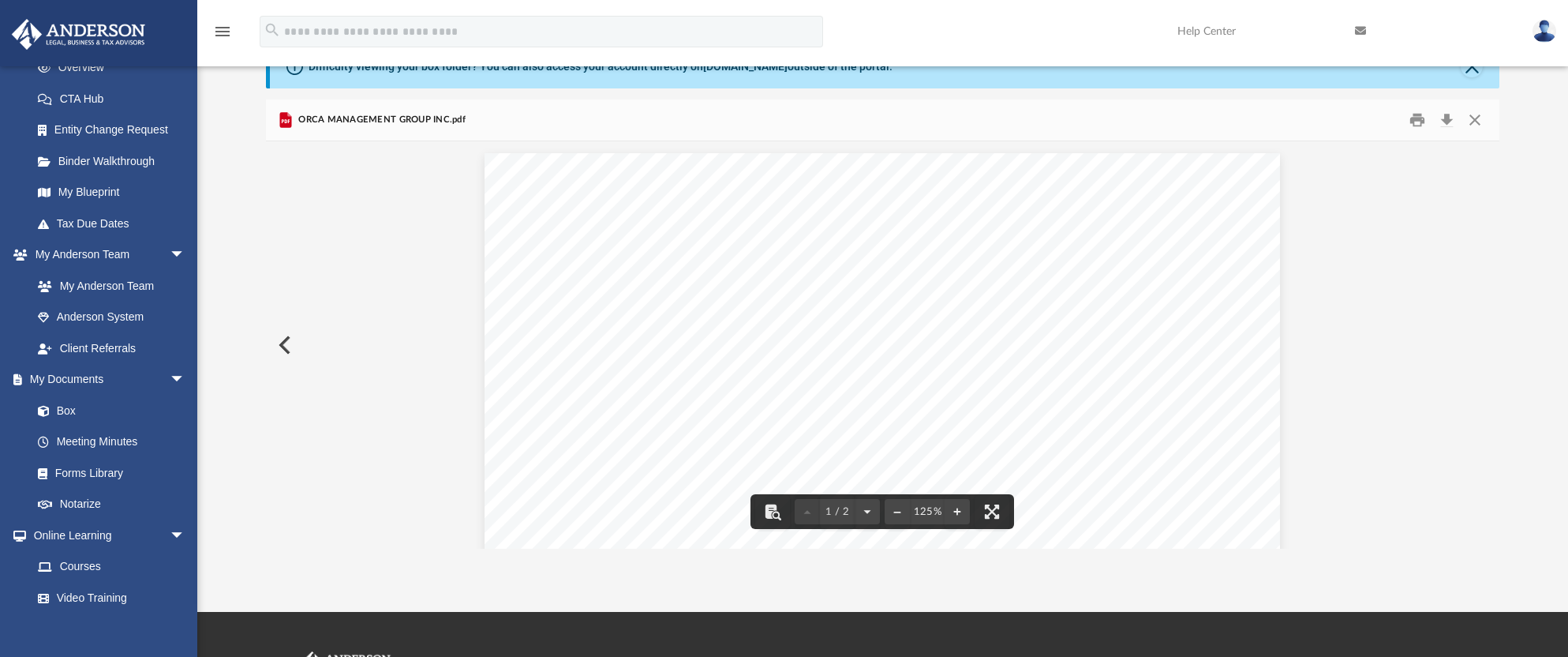
scroll to position [158, 0]
click at [1482, 123] on button "Close" at bounding box center [1475, 120] width 28 height 24
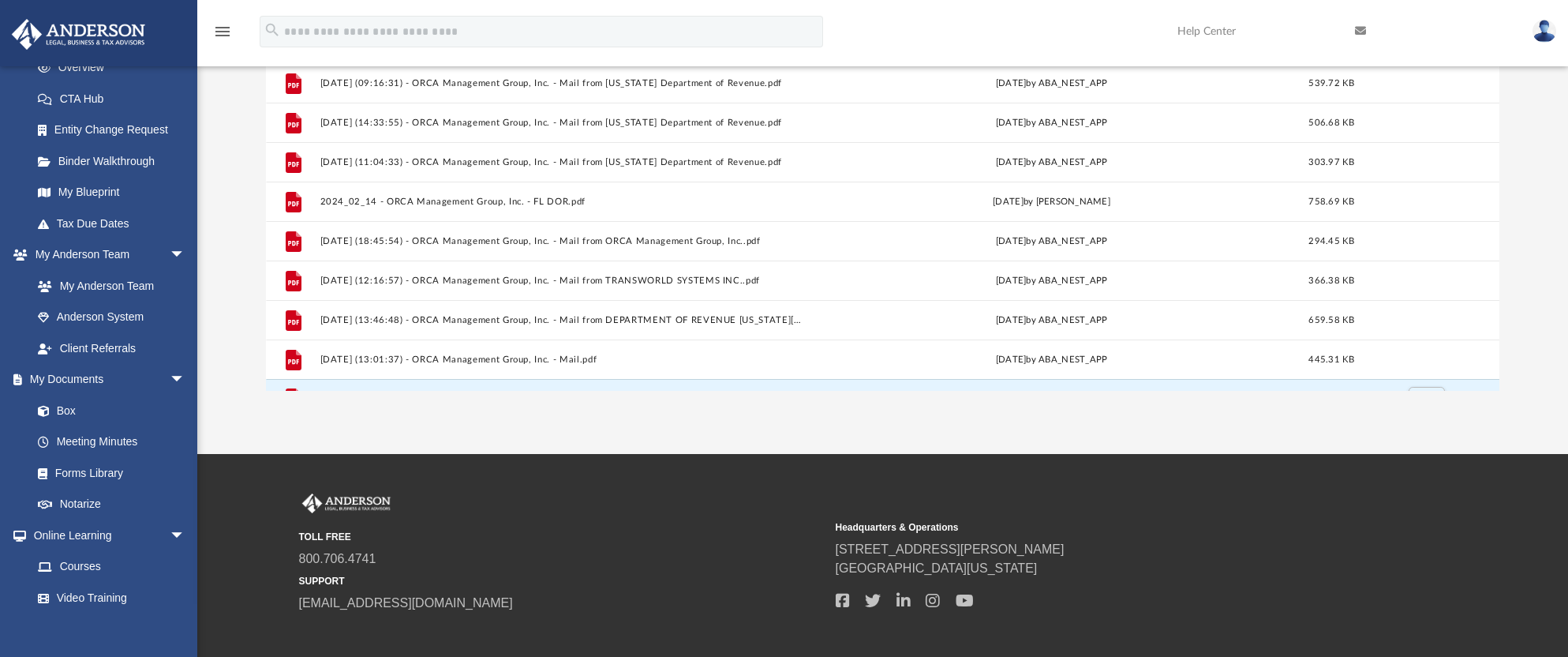
scroll to position [463, 0]
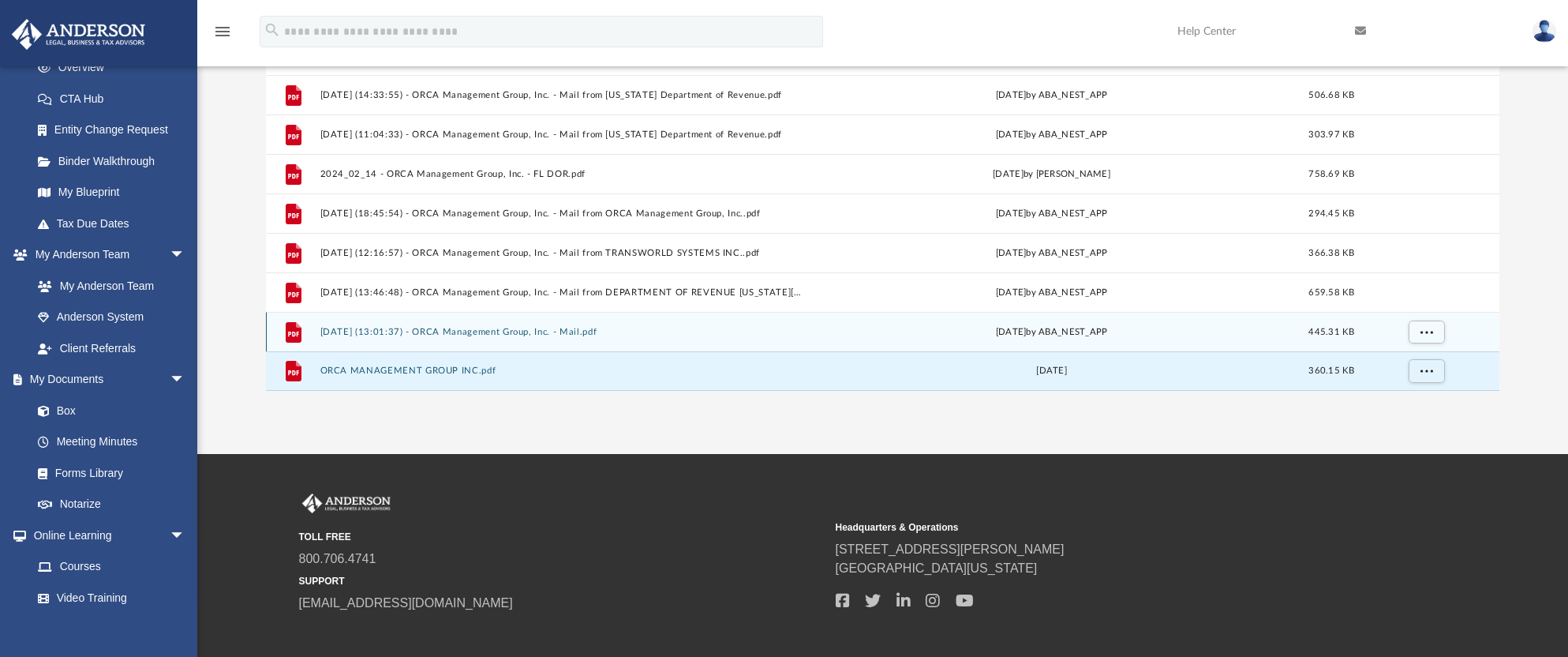
click at [344, 332] on button "2025.09.17 (13:01:37) - ORCA Management Group, Inc. - Mail.pdf" at bounding box center [561, 331] width 483 height 10
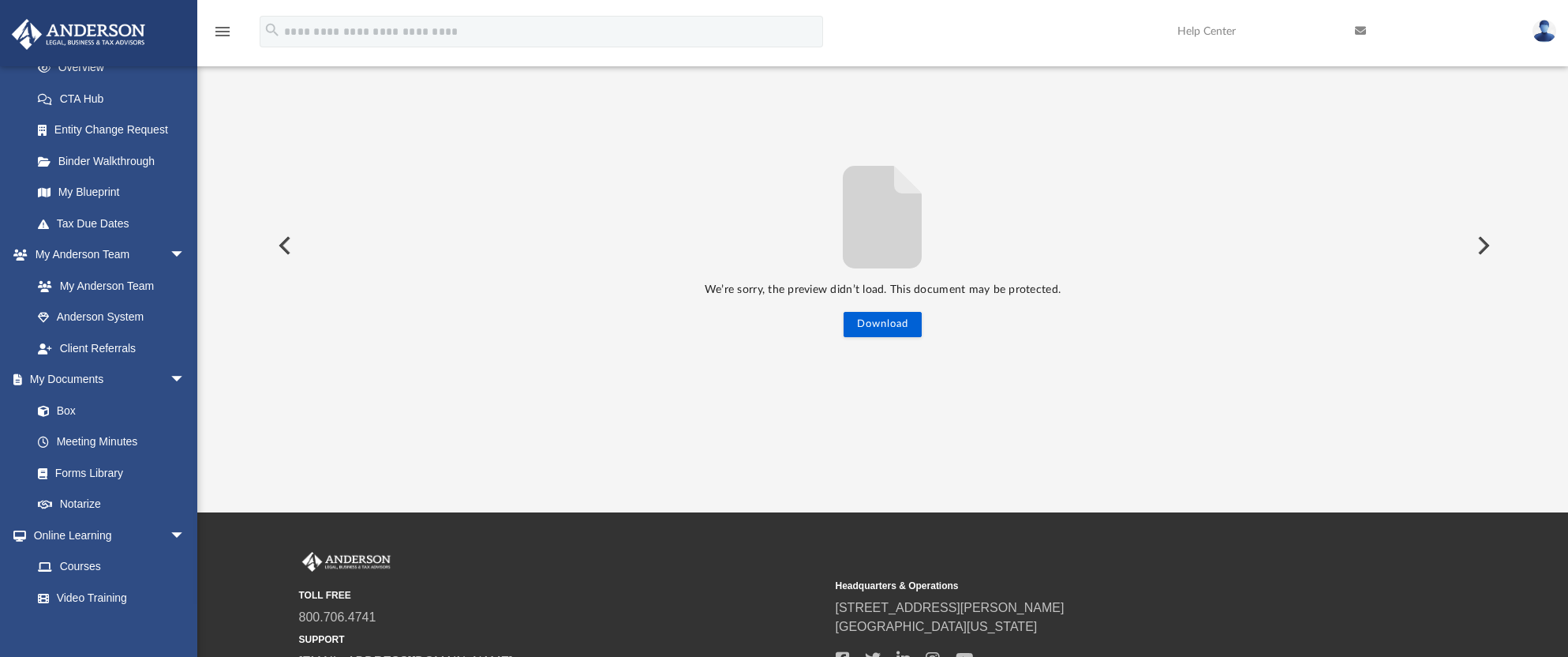
click at [297, 241] on button "Preview" at bounding box center [283, 245] width 35 height 44
click at [283, 240] on button "Preview" at bounding box center [283, 245] width 35 height 44
click at [283, 255] on button "Preview" at bounding box center [283, 245] width 35 height 44
click at [284, 249] on button "Preview" at bounding box center [283, 245] width 35 height 44
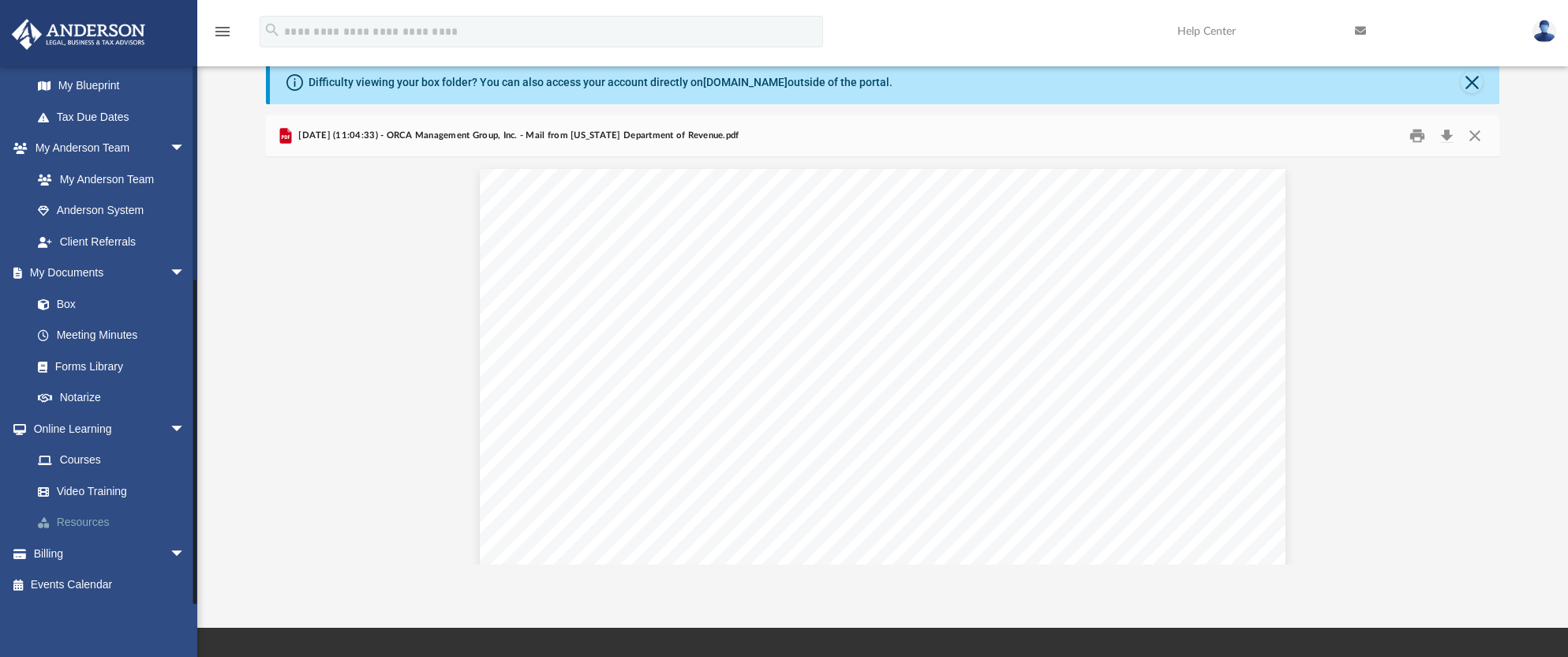
scroll to position [79, 0]
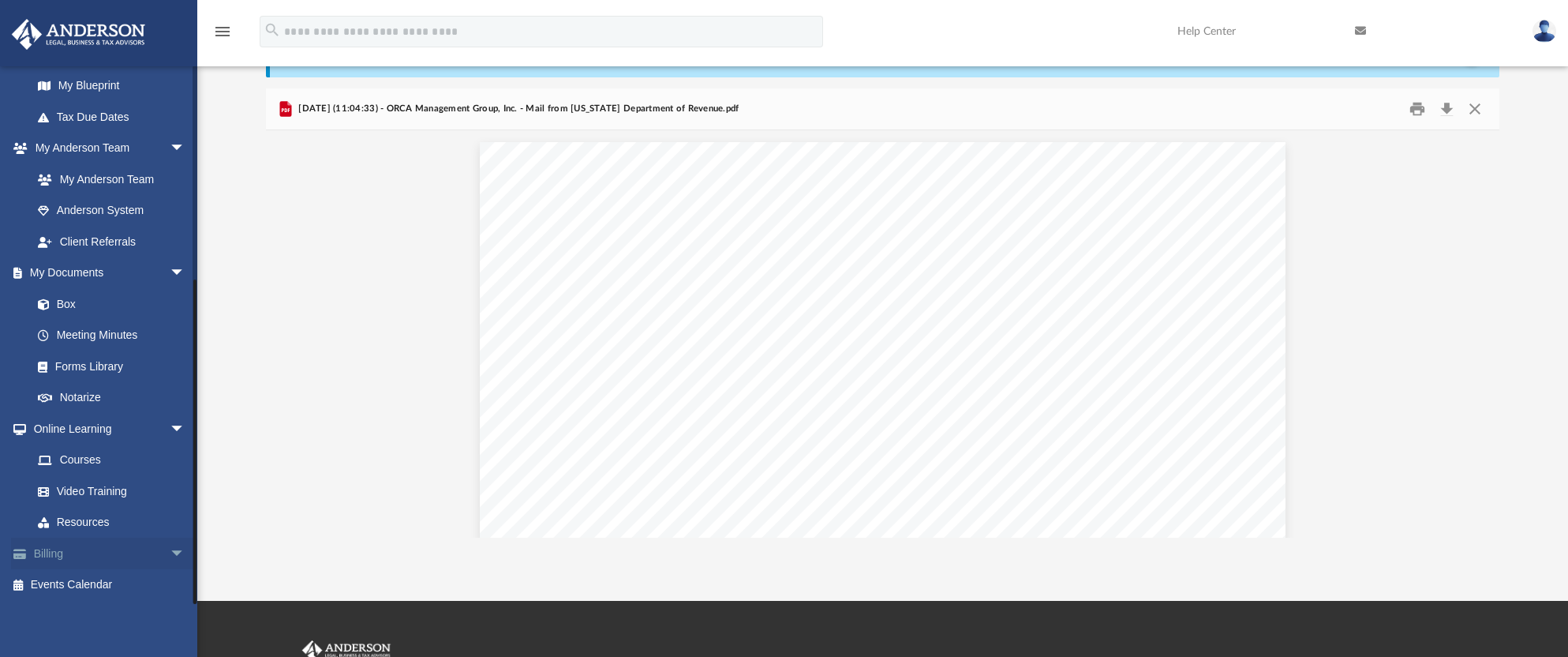
click at [170, 551] on span "arrow_drop_down" at bounding box center [185, 554] width 31 height 32
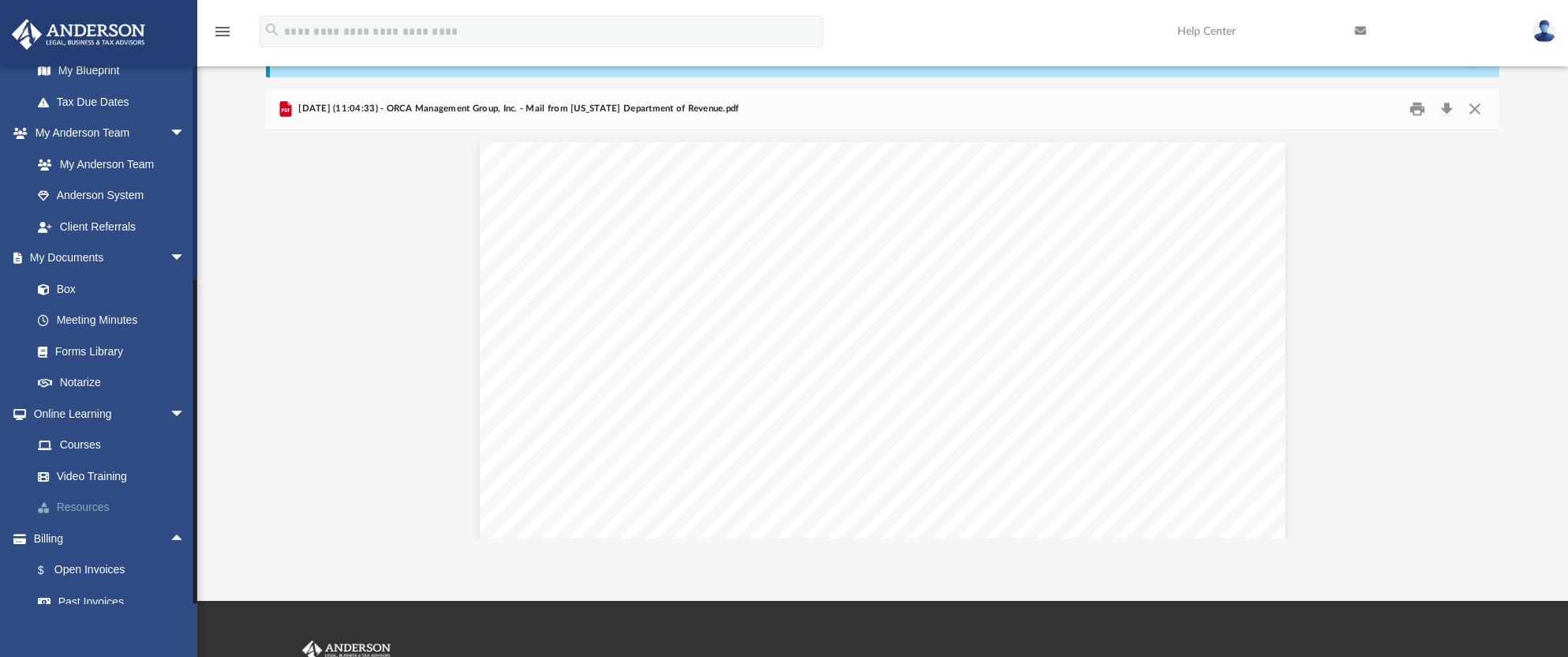
scroll to position [281, 0]
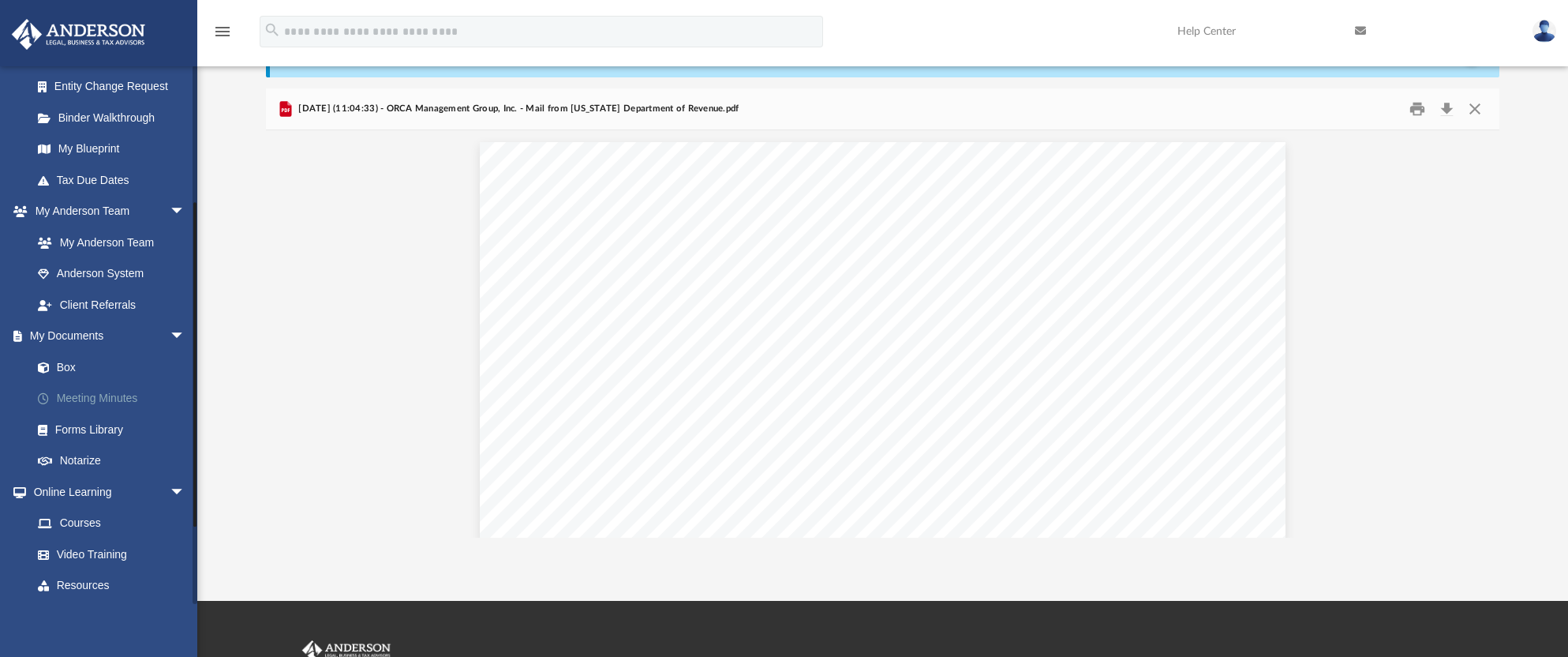
click at [99, 397] on link "Meeting Minutes" at bounding box center [115, 398] width 187 height 31
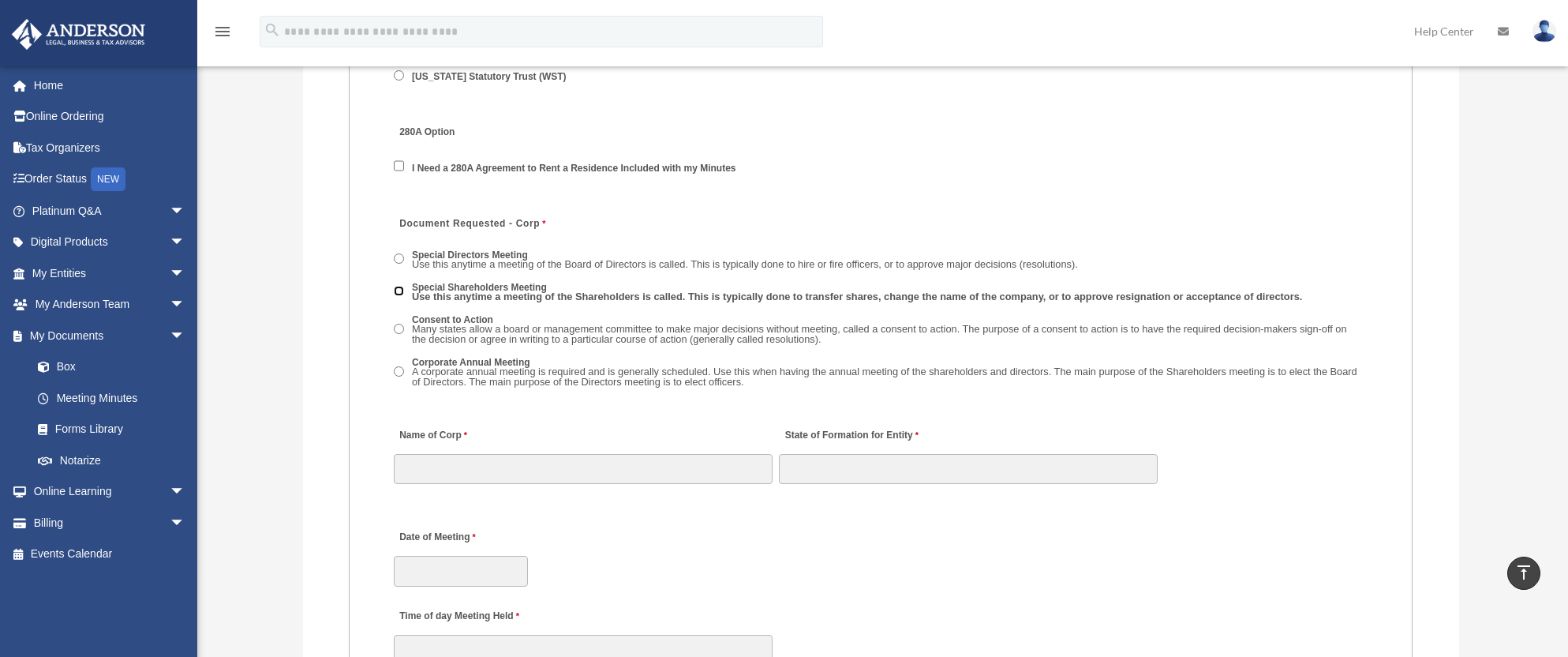
scroll to position [2210, 0]
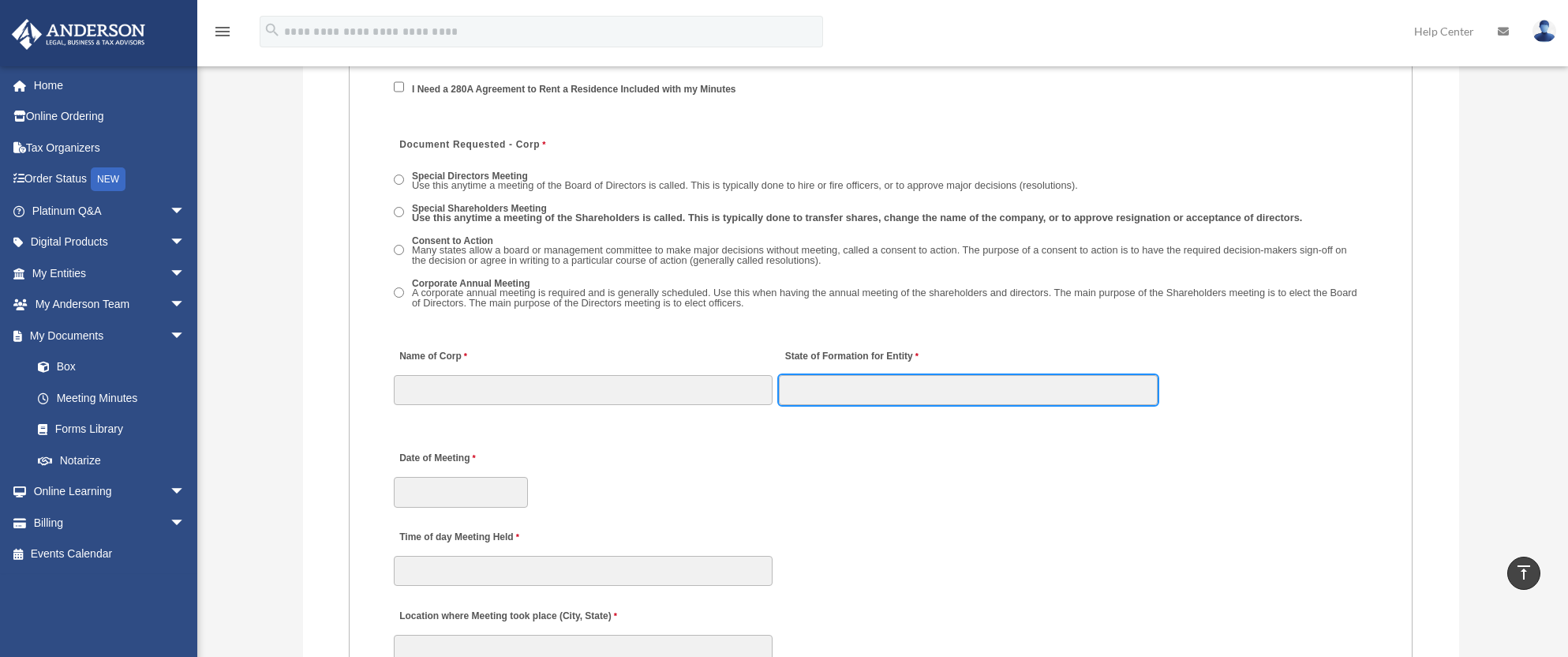
click at [893, 399] on input "State of Formation for Entity" at bounding box center [969, 389] width 379 height 30
type input "*******"
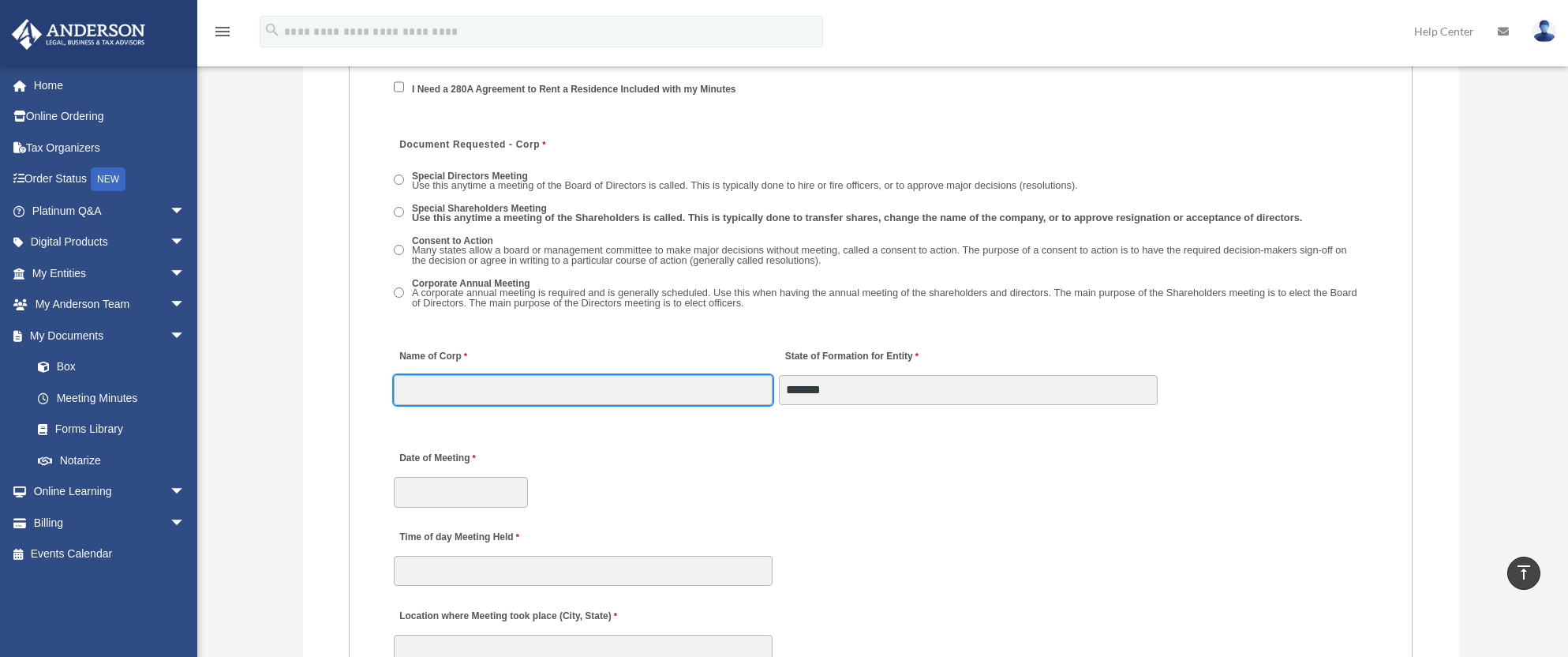
click at [591, 393] on input "Name of Corp" at bounding box center [583, 389] width 379 height 30
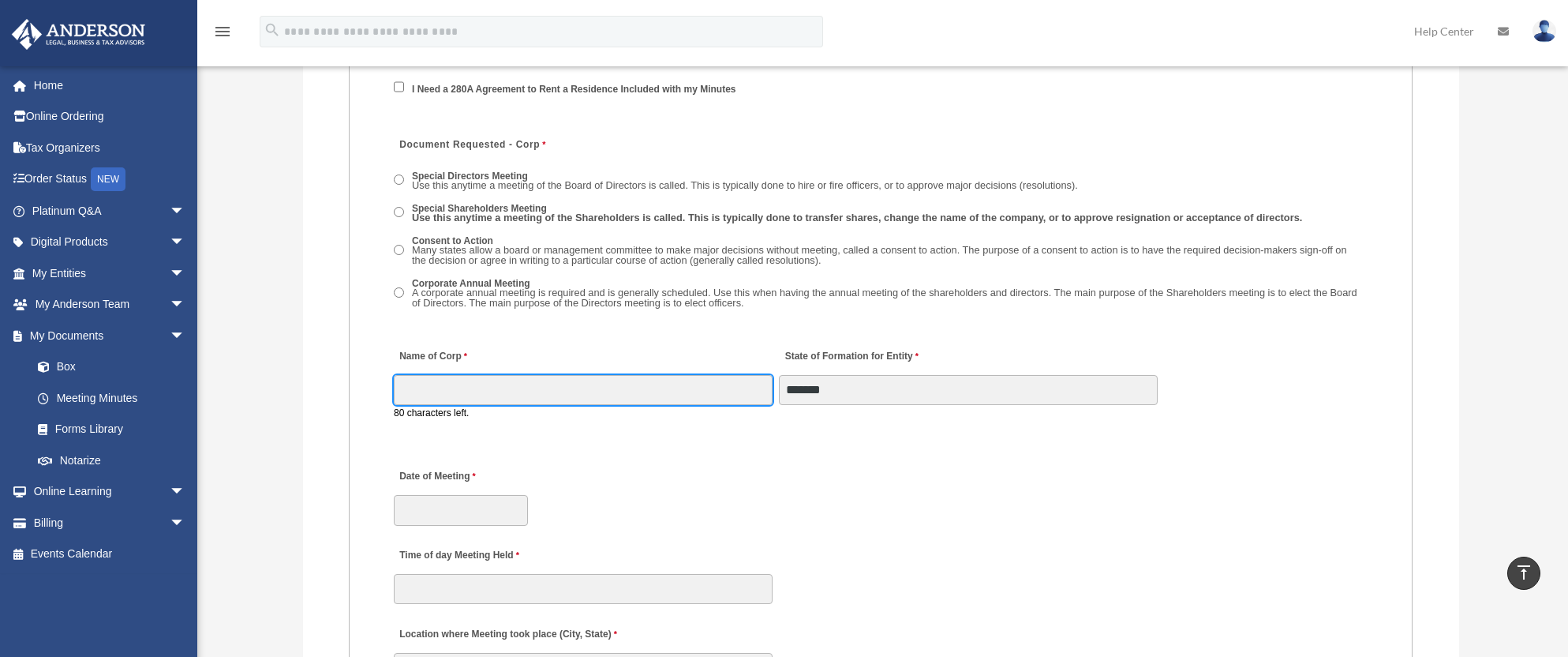
type input "**********"
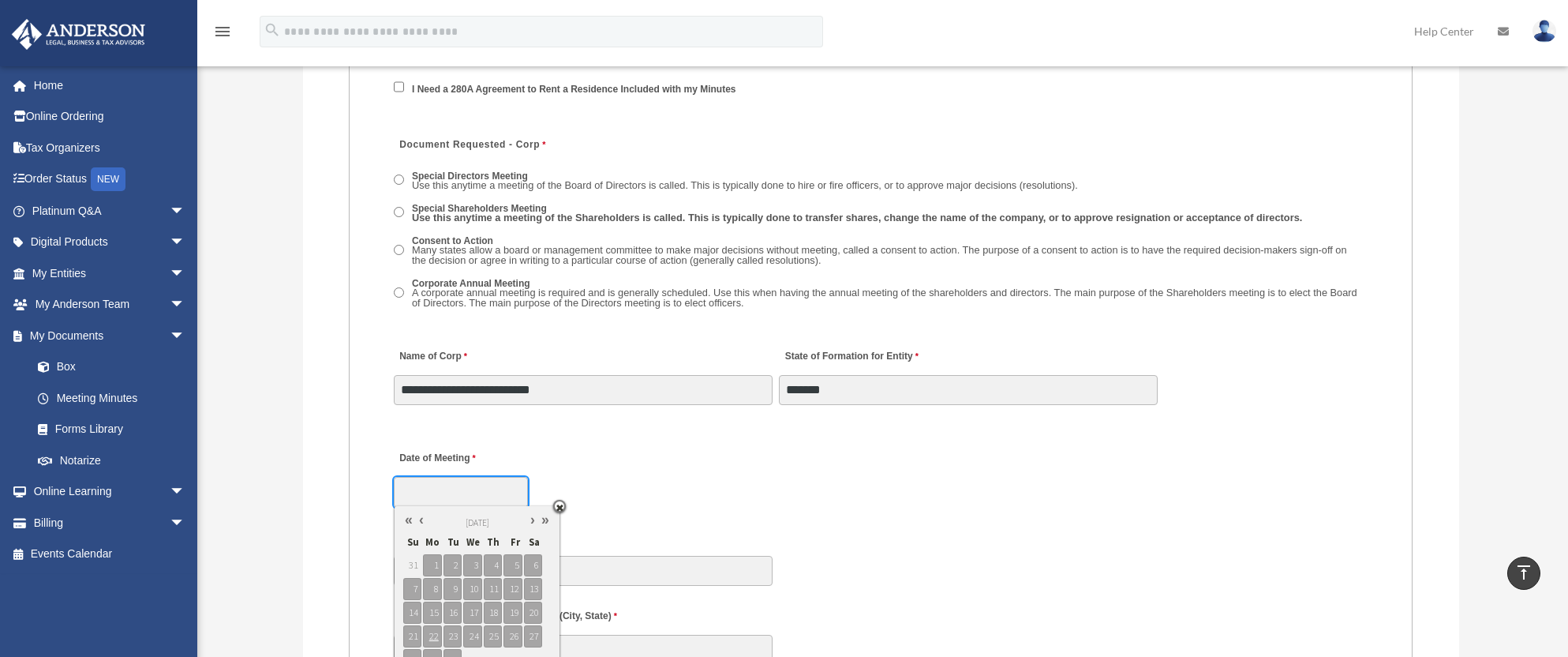
click at [445, 513] on body "X Get a chance to win 6 months of Platinum for free just by filling out this su…" at bounding box center [784, 51] width 1568 height 4523
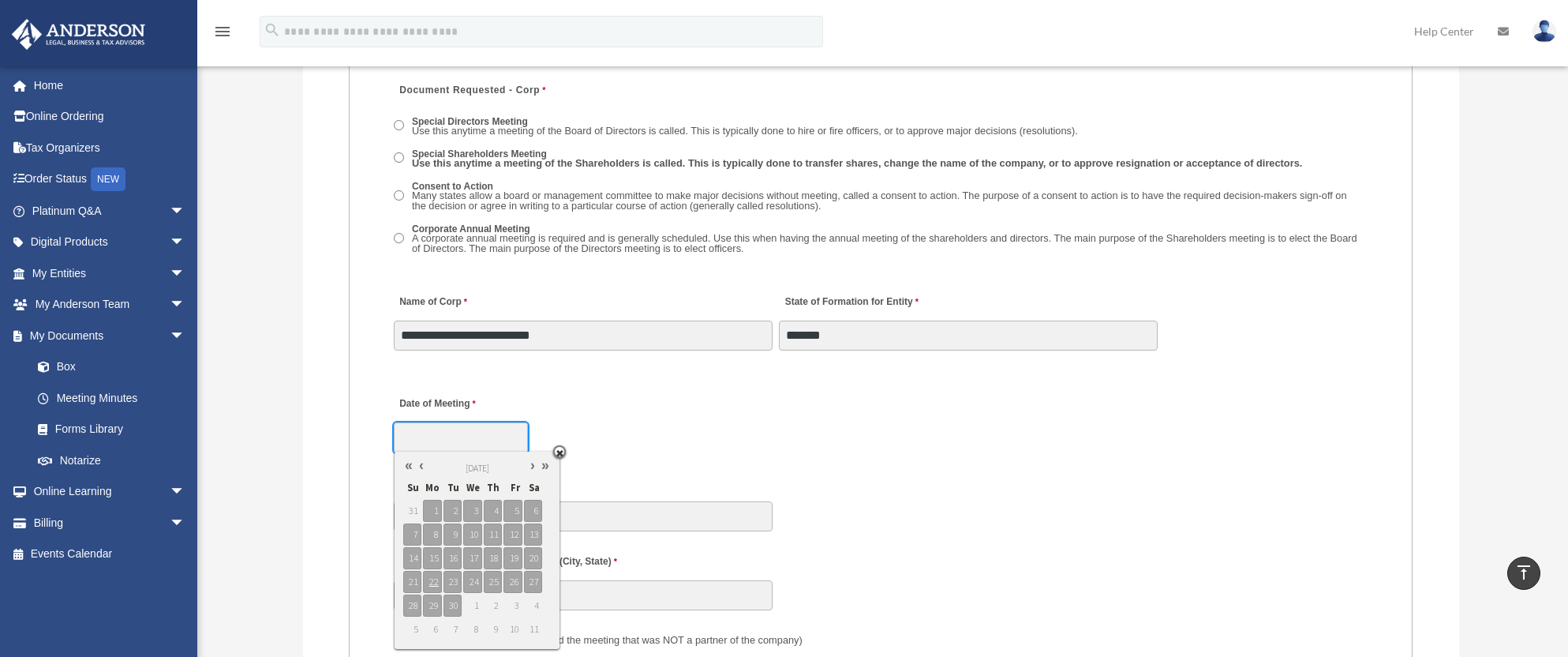
scroll to position [2289, 0]
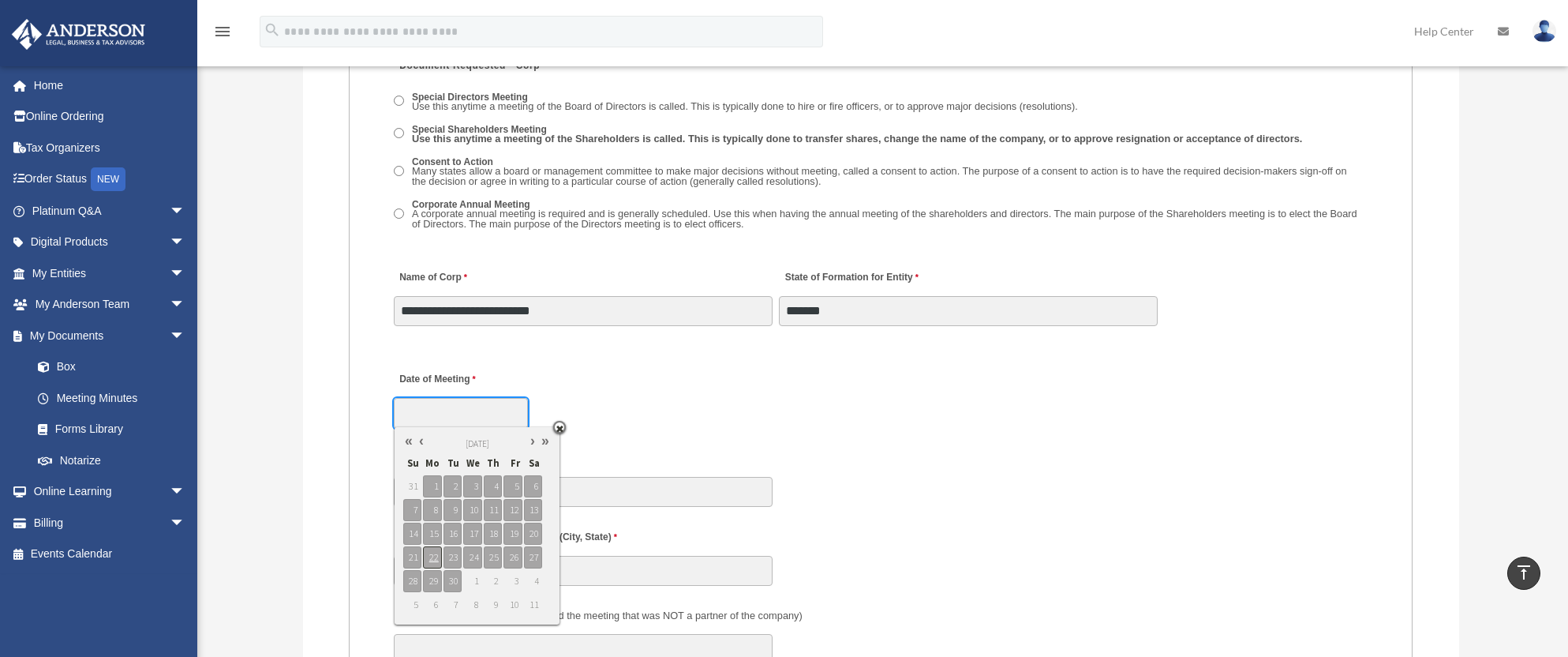
type input "**********"
click at [436, 555] on span "22" at bounding box center [432, 557] width 19 height 22
click at [600, 416] on div "**********" at bounding box center [881, 396] width 977 height 69
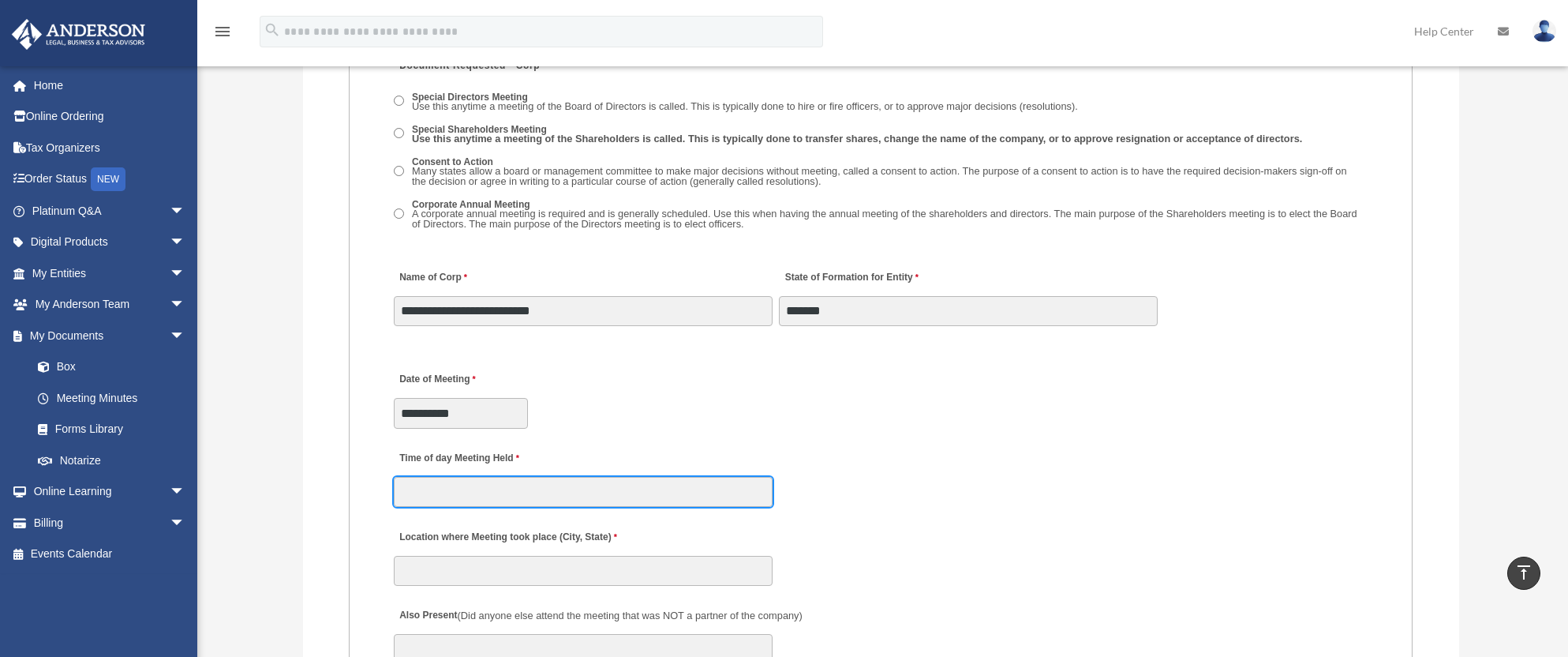
click at [494, 494] on input "Time of day Meeting Held" at bounding box center [583, 492] width 379 height 30
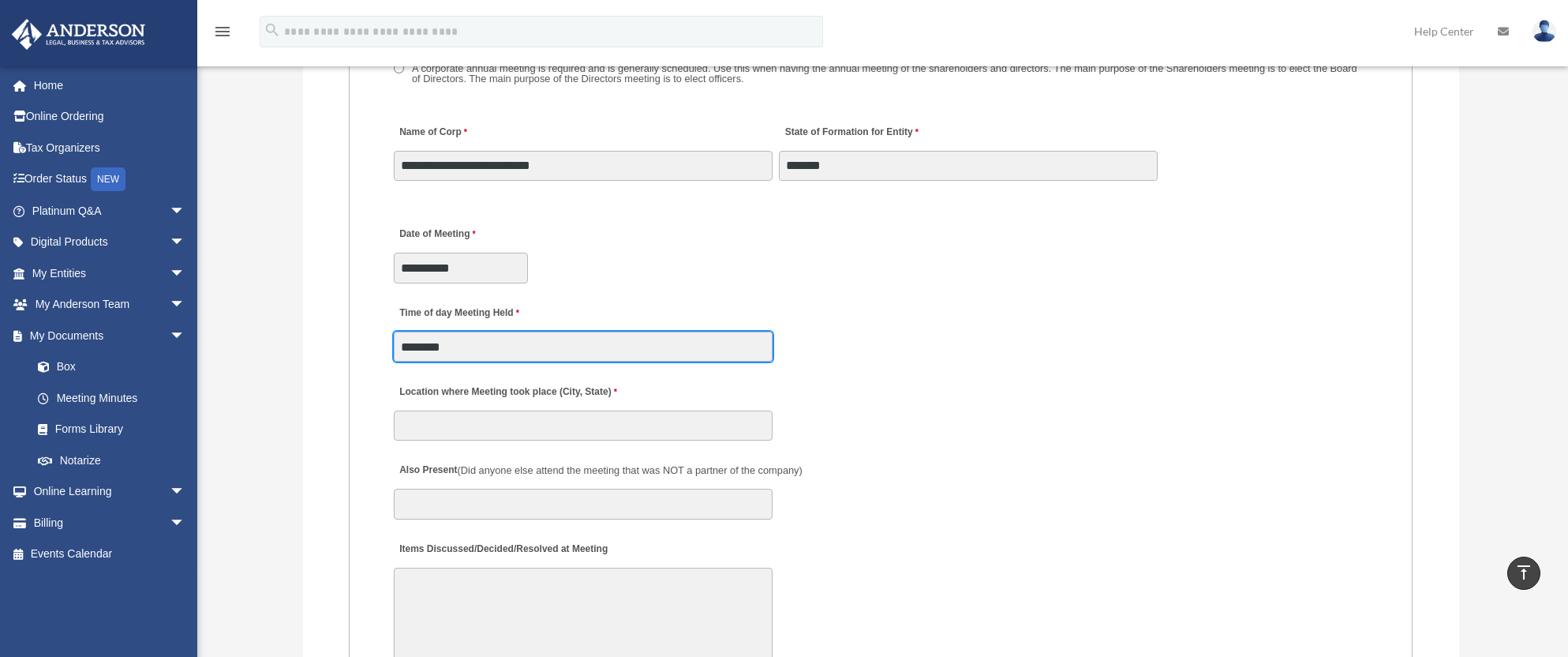
scroll to position [2447, 0]
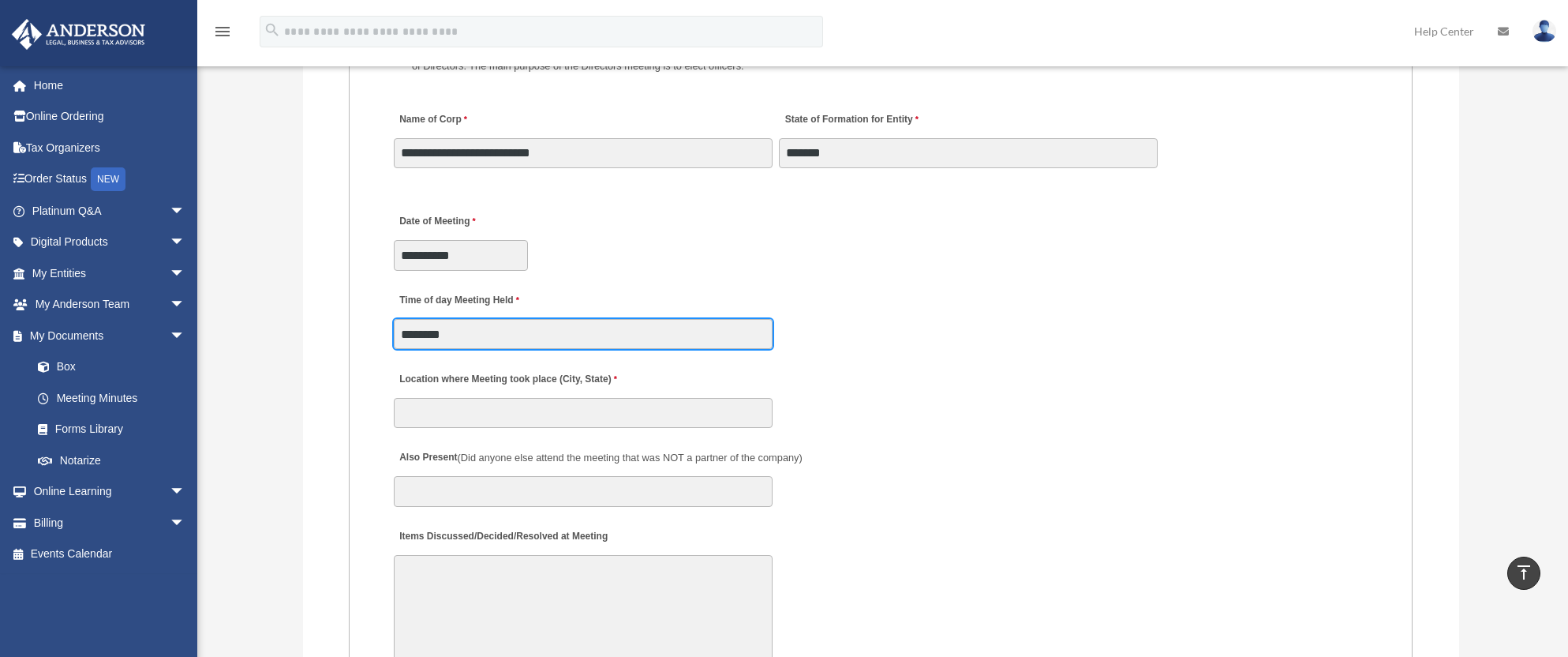
type input "*******"
click at [508, 396] on div "Location where Meeting took place (City, State)" at bounding box center [881, 395] width 977 height 69
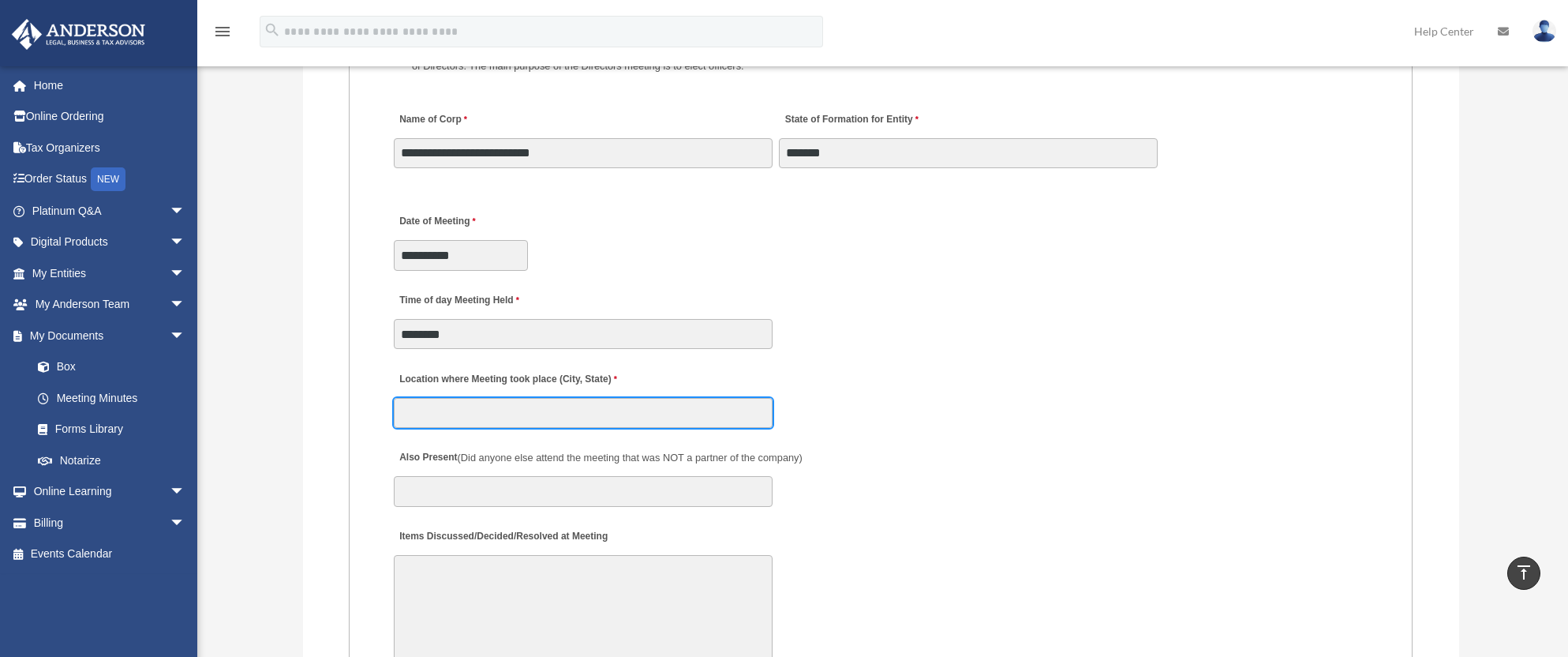
click at [505, 405] on input "Location where Meeting took place (City, State)" at bounding box center [583, 413] width 379 height 30
type input "*********"
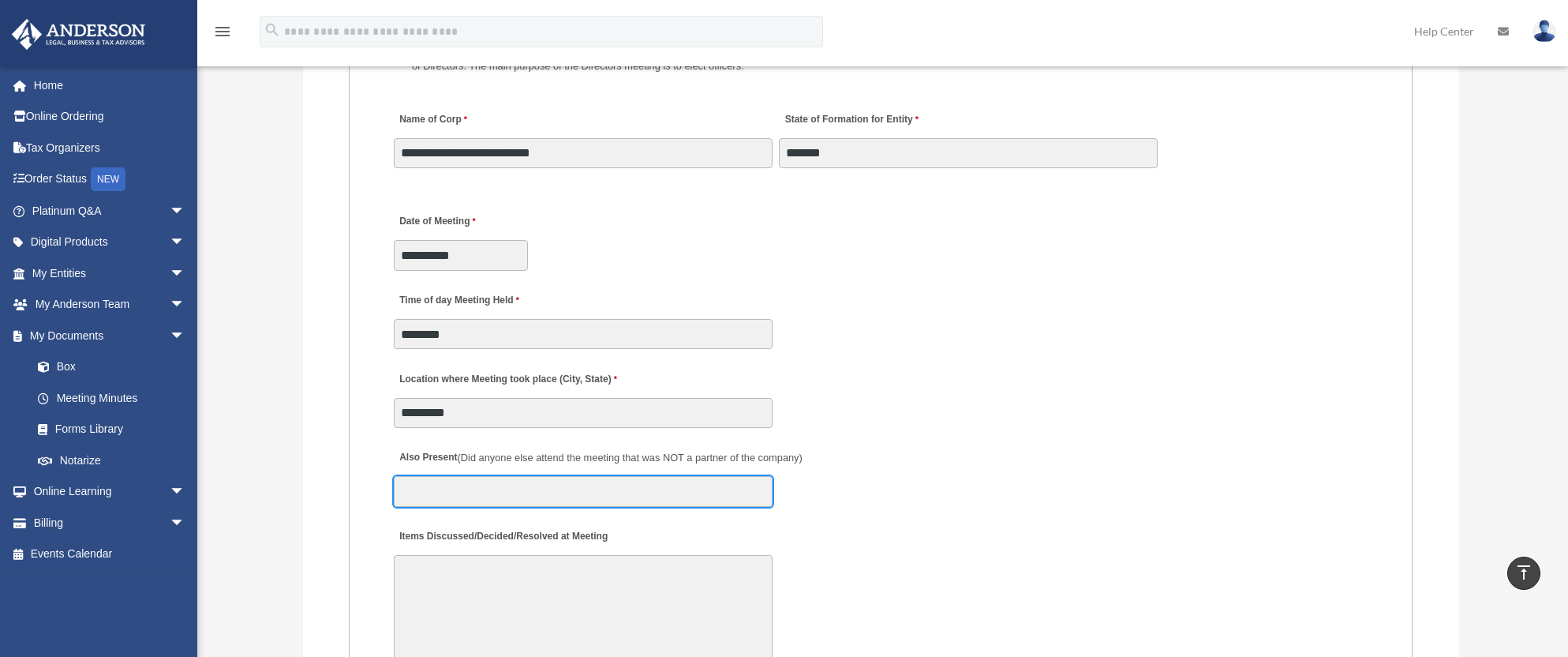
click at [525, 495] on input "Also Present (Did anyone else attend the meeting that was NOT a partner of the …" at bounding box center [583, 491] width 379 height 30
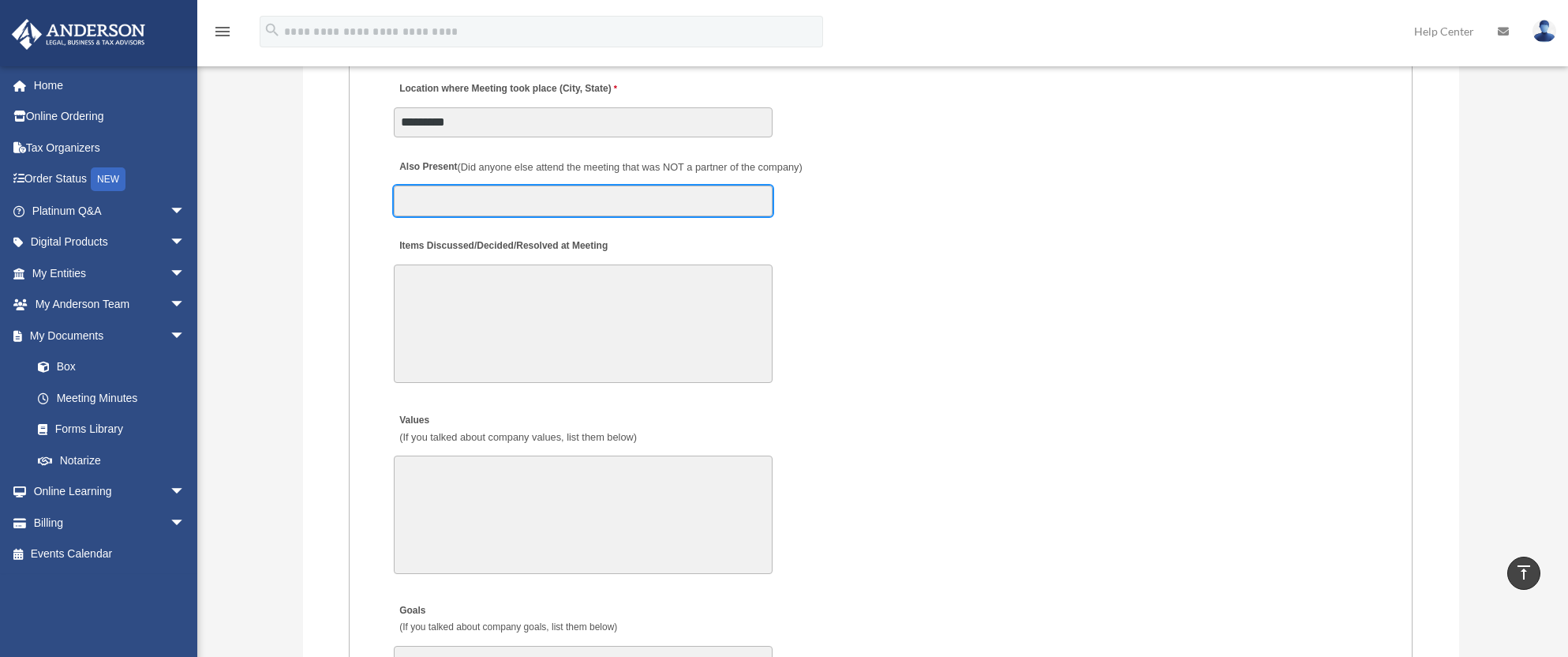
scroll to position [2763, 0]
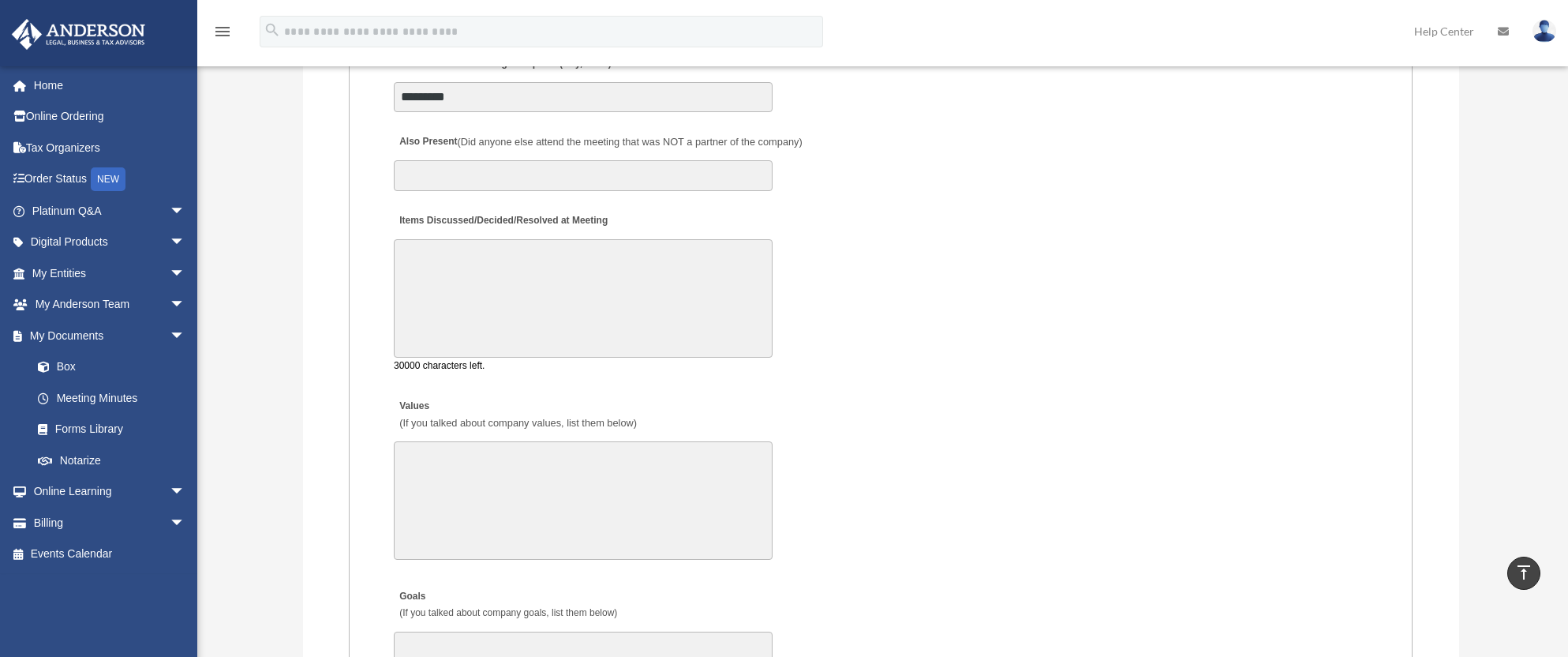
click at [425, 259] on textarea "Items Discussed/Decided/Resolved at Meeting" at bounding box center [583, 298] width 379 height 119
click at [444, 260] on textarea "**********" at bounding box center [583, 298] width 379 height 119
click at [563, 257] on textarea "**********" at bounding box center [583, 298] width 379 height 119
click at [538, 257] on textarea "**********" at bounding box center [583, 298] width 379 height 119
click at [728, 260] on textarea "**********" at bounding box center [583, 298] width 379 height 119
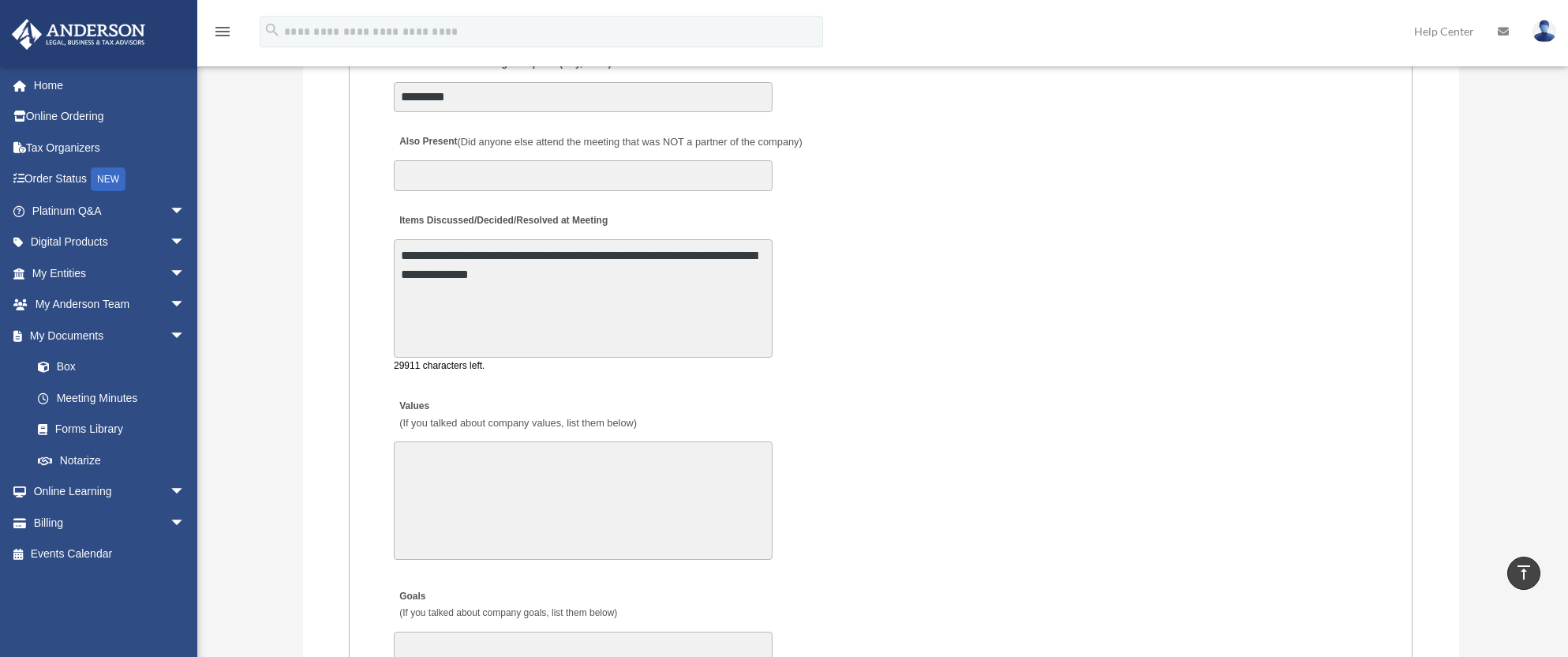
click at [517, 254] on textarea "**********" at bounding box center [583, 298] width 379 height 119
click at [634, 276] on textarea "**********" at bounding box center [583, 298] width 379 height 119
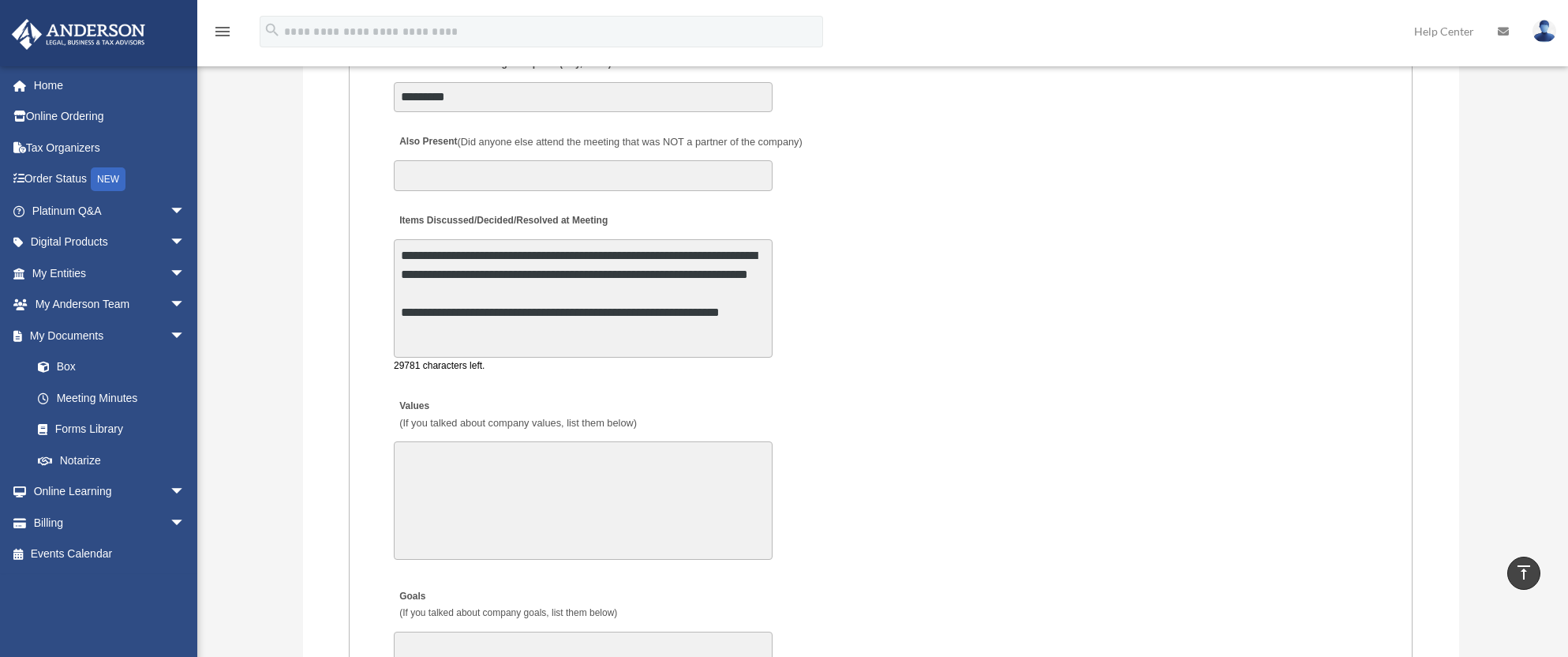
type textarea "**********"
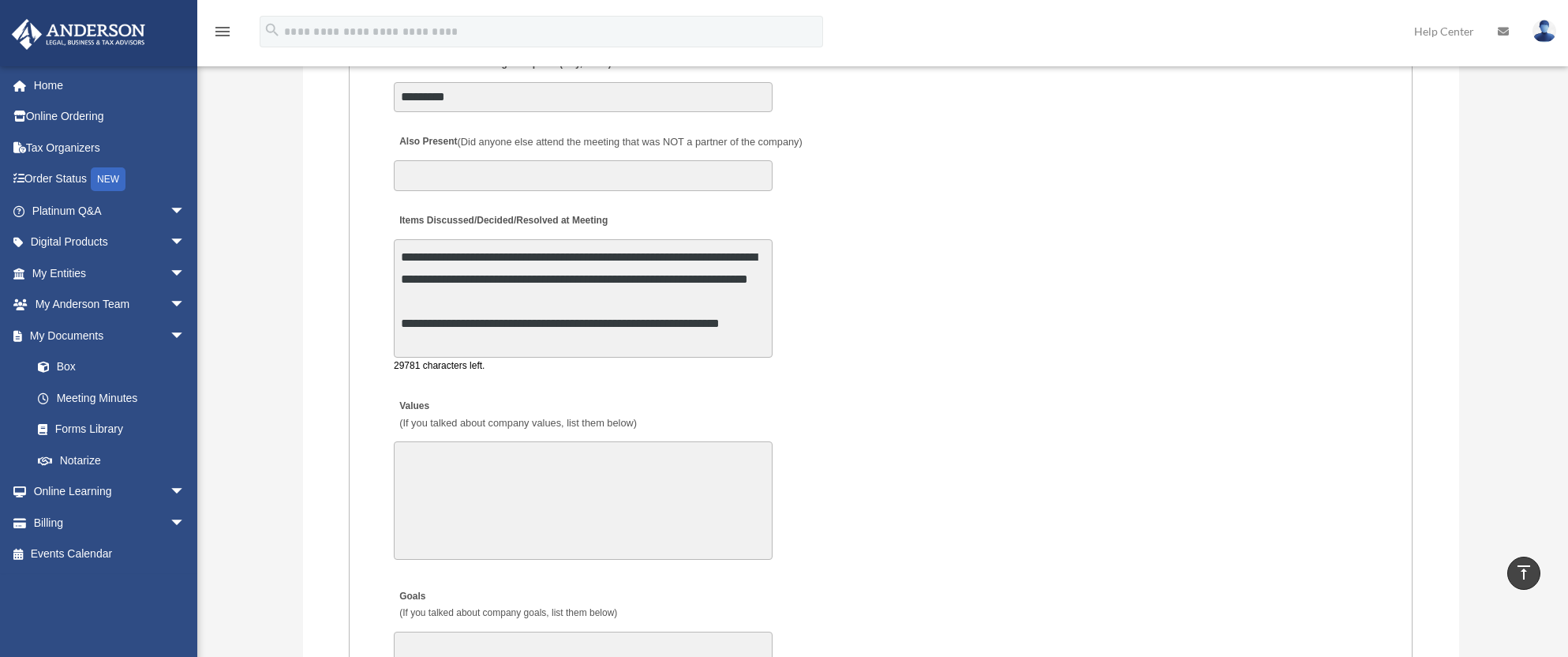
click at [430, 459] on textarea "Values (If you talked about company values, list them below)" at bounding box center [583, 500] width 379 height 119
drag, startPoint x: 450, startPoint y: 447, endPoint x: 372, endPoint y: 447, distance: 78.0
click at [372, 447] on fieldset "MEETING INFORMATION Please limit 1 meeting per 1 entity for each submission. Ty…" at bounding box center [881, 250] width 1064 height 2054
type textarea "**********"
drag, startPoint x: 648, startPoint y: 449, endPoint x: 381, endPoint y: 443, distance: 267.1
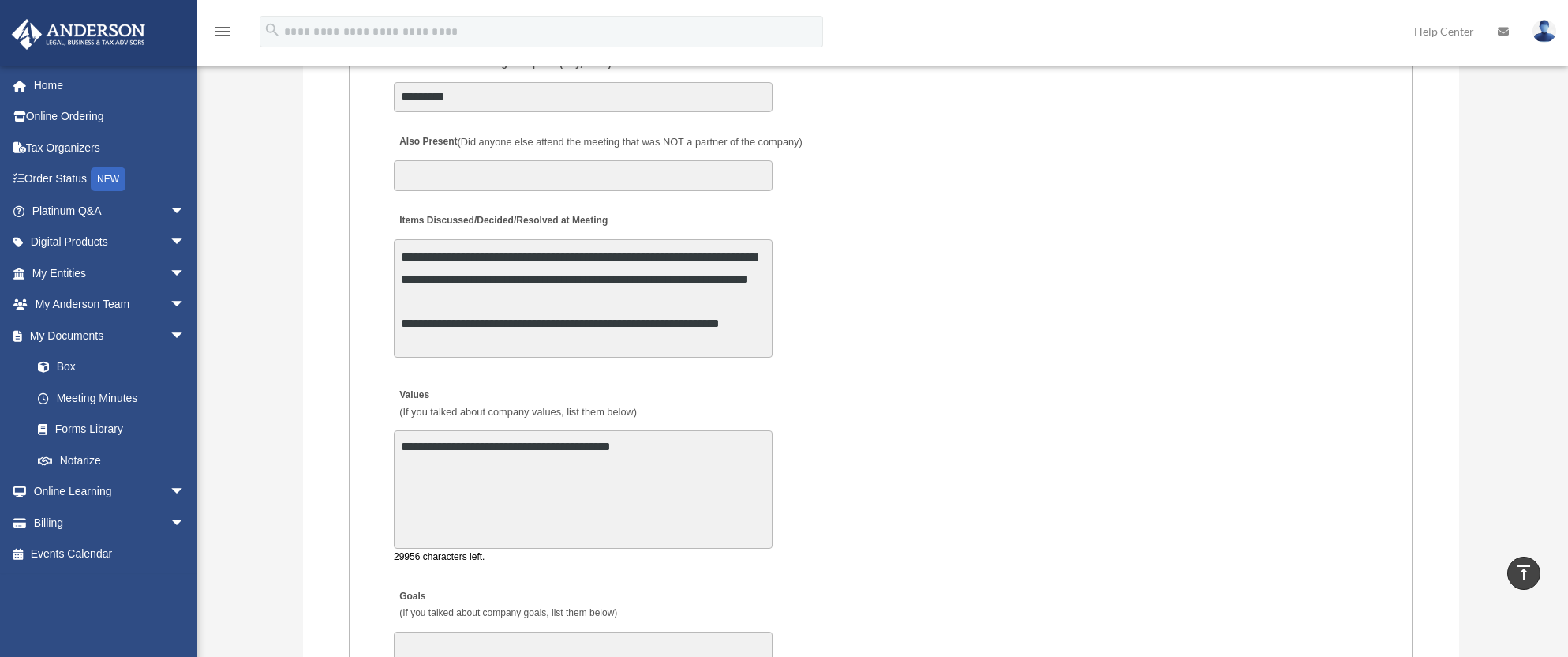
click at [381, 443] on fieldset "MEETING INFORMATION Please limit 1 meeting per 1 entity for each submission. Ty…" at bounding box center [881, 250] width 1064 height 2054
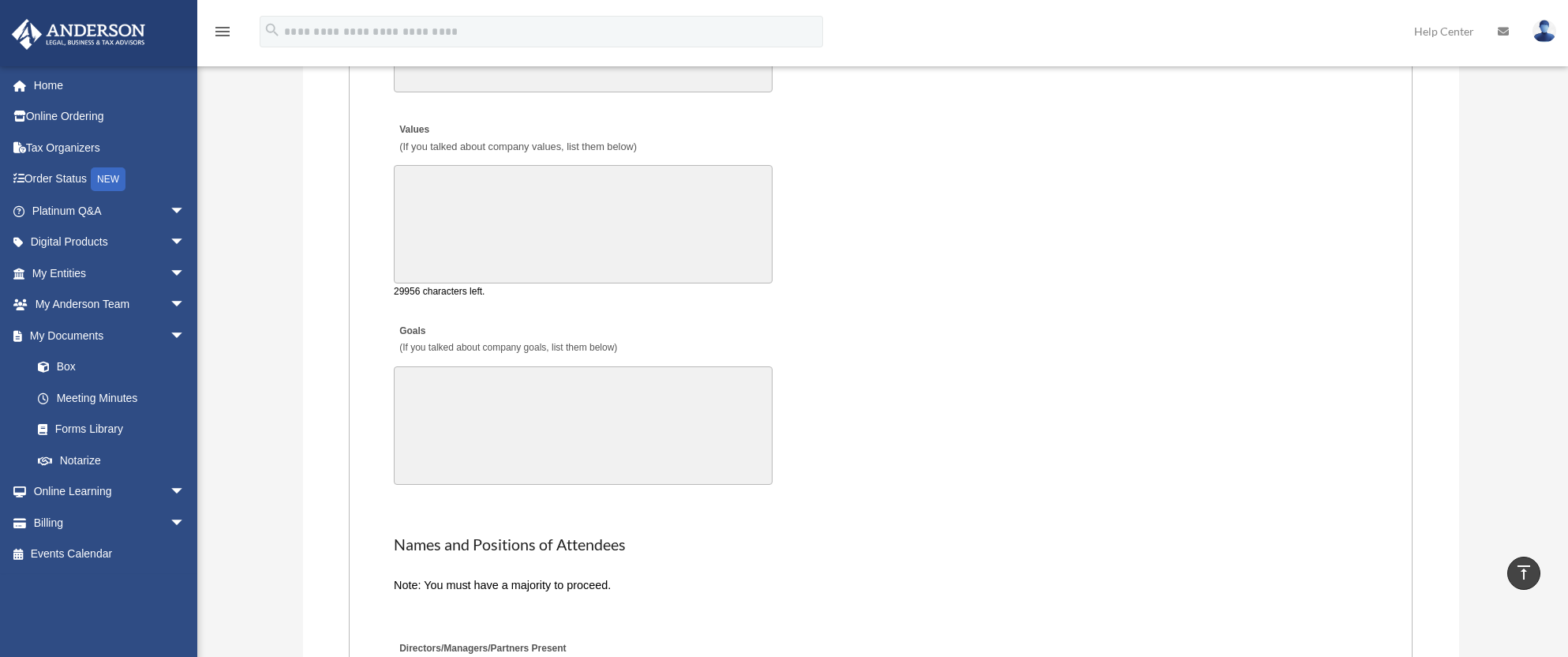
scroll to position [3000, 0]
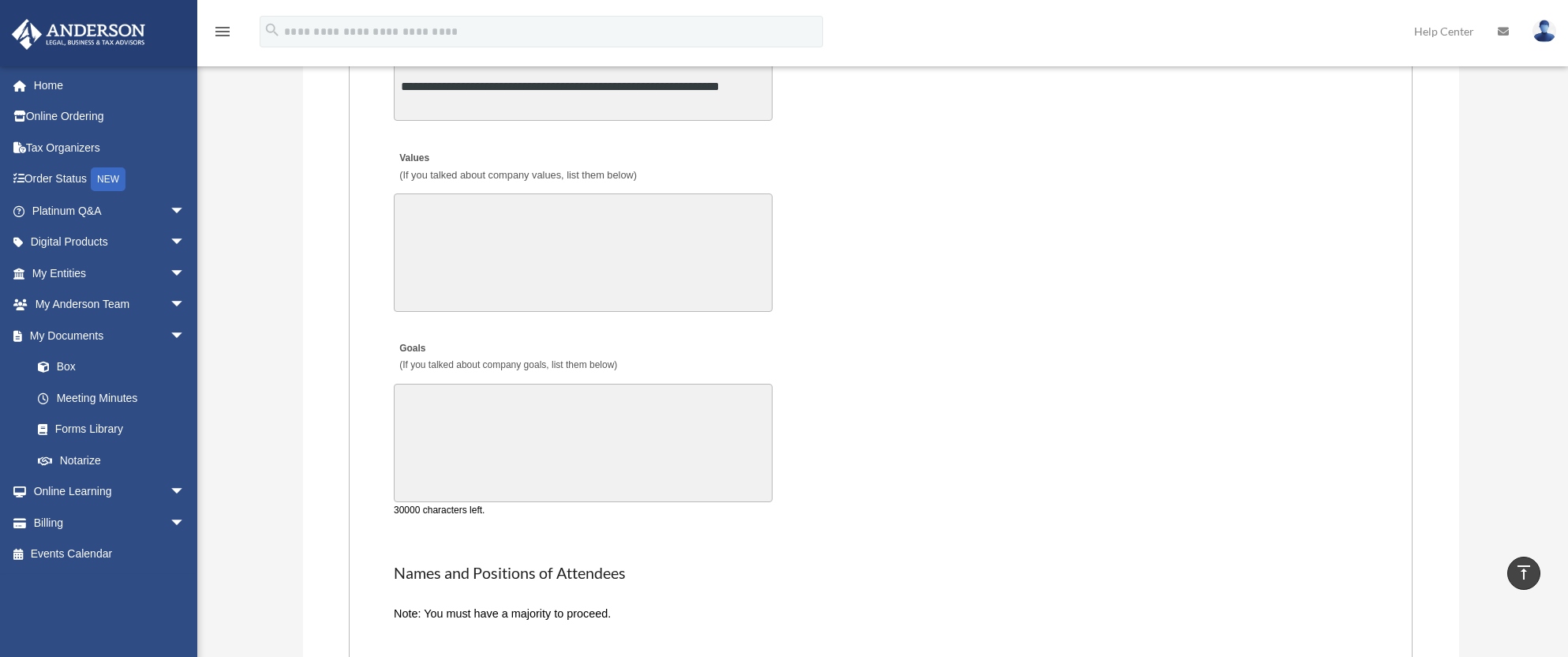
click at [414, 415] on textarea "Goals (If you talked about company goals, list them below)" at bounding box center [583, 443] width 379 height 119
paste textarea "**********"
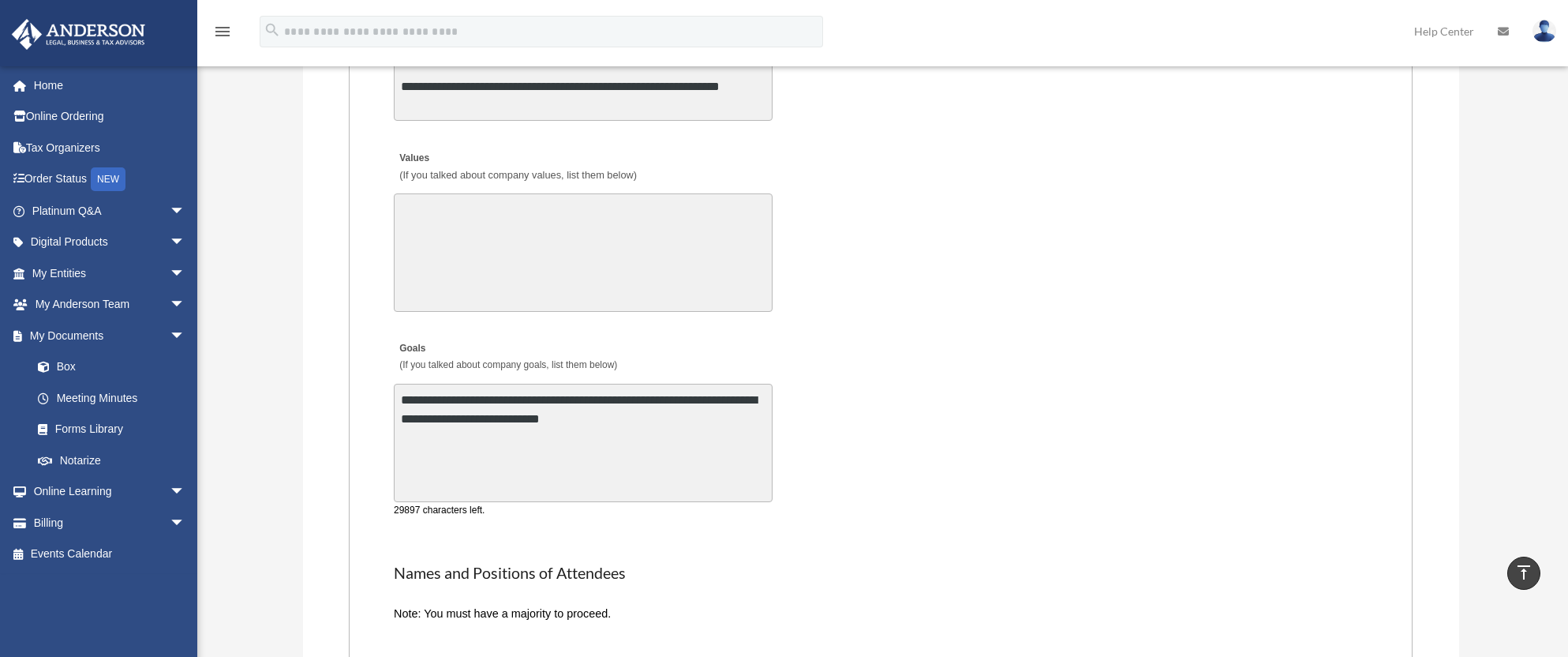
click at [404, 418] on textarea "**********" at bounding box center [583, 443] width 379 height 119
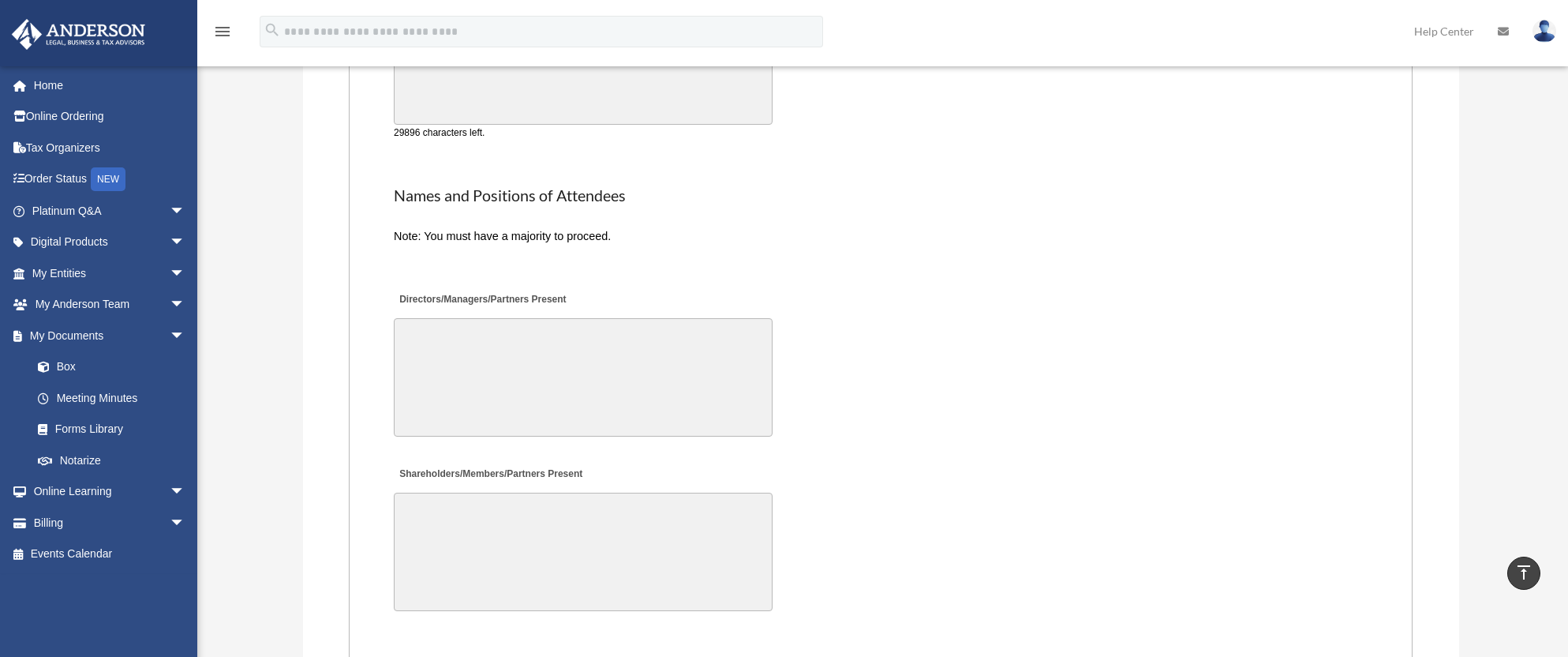
scroll to position [3395, 0]
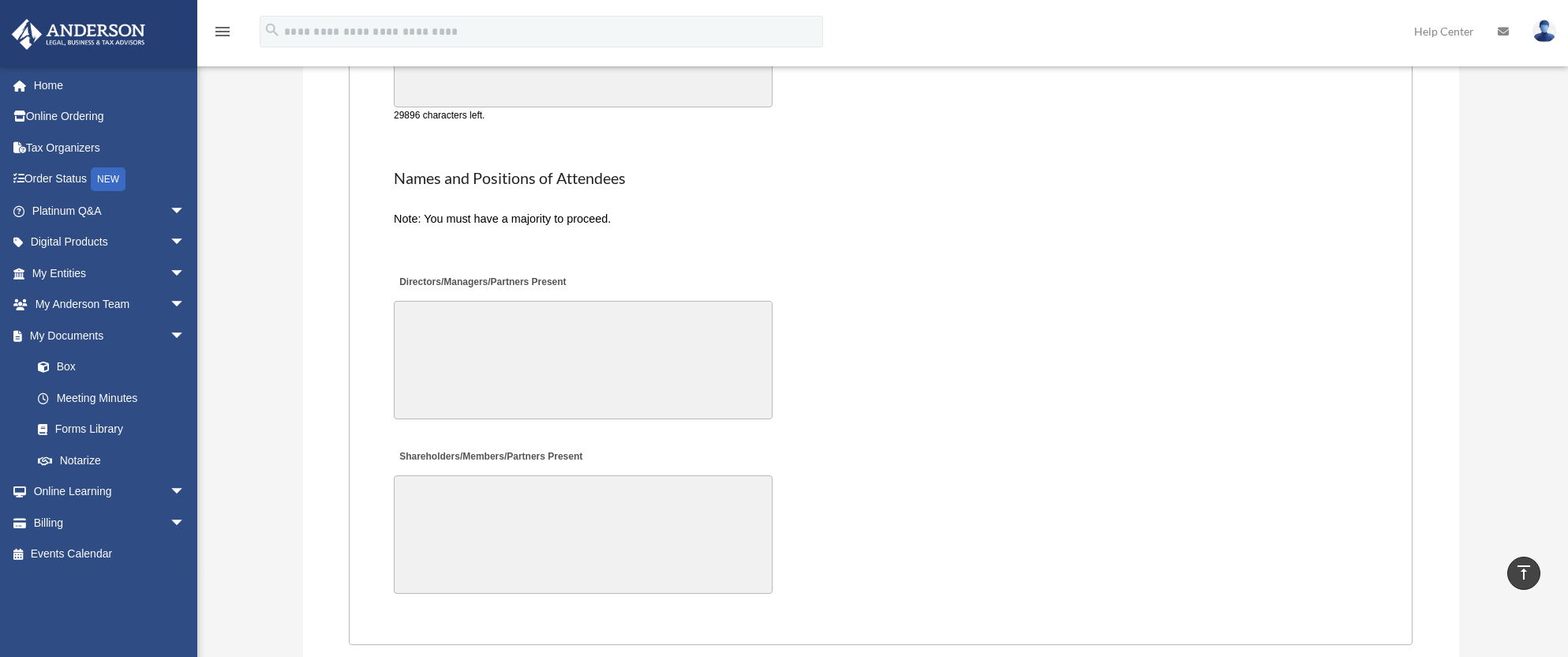
type textarea "**********"
click at [444, 323] on textarea "Directors/Managers/Partners Present" at bounding box center [583, 360] width 379 height 119
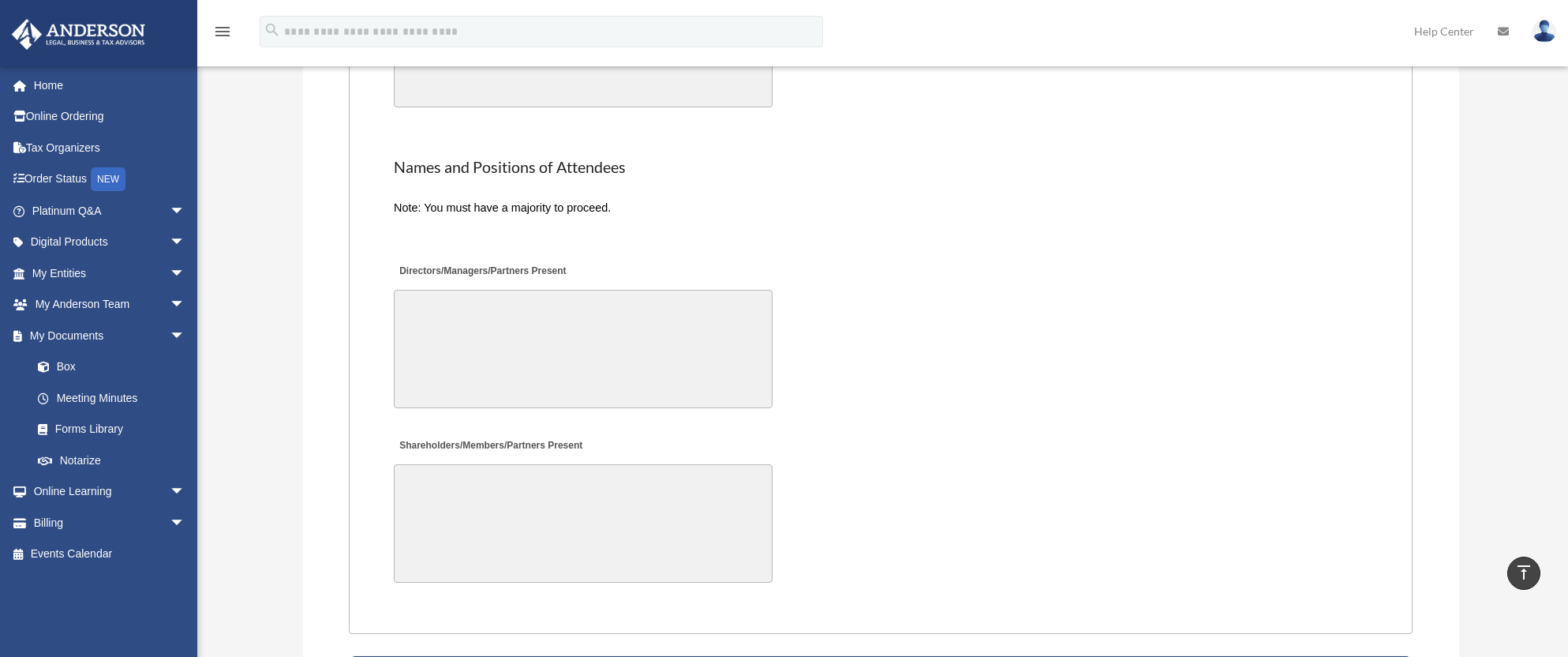
scroll to position [3396, 0]
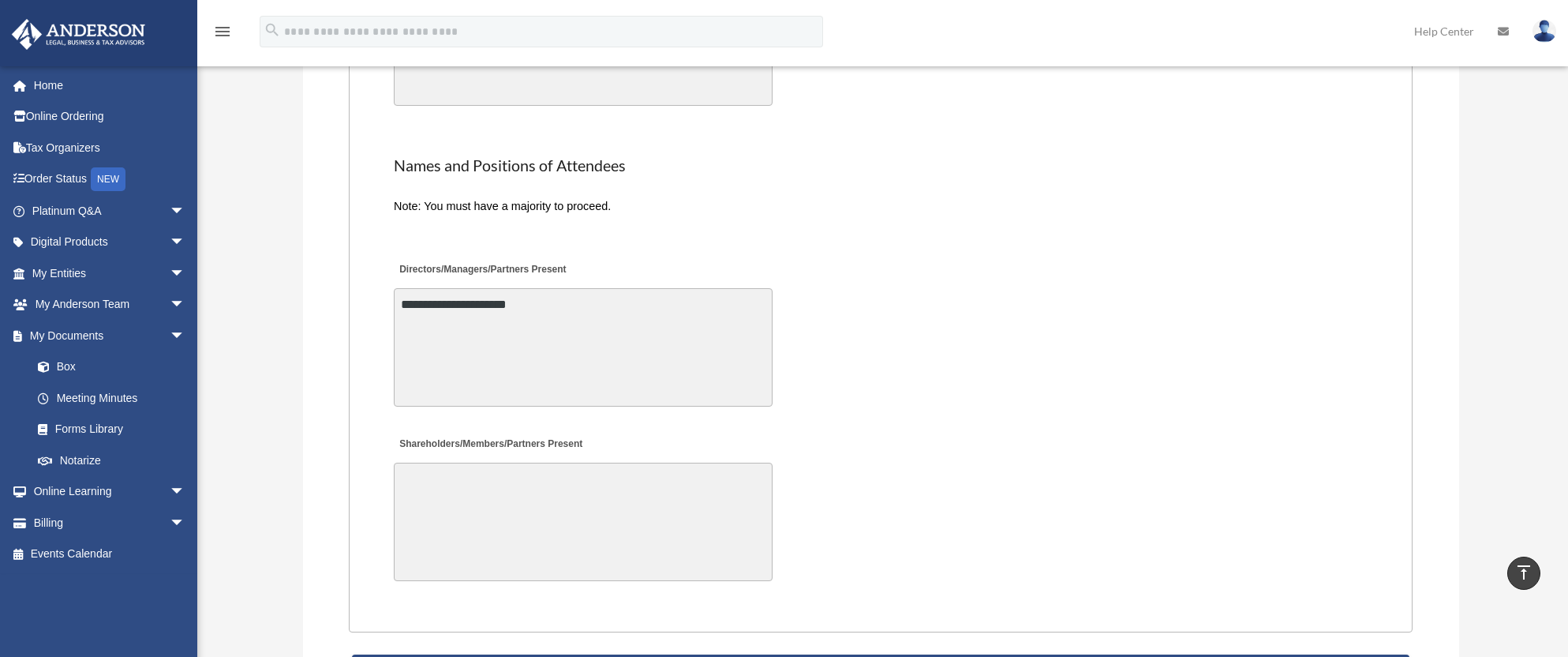
type textarea "**********"
click at [442, 493] on textarea "Shareholders/Members/Partners Present" at bounding box center [583, 522] width 379 height 119
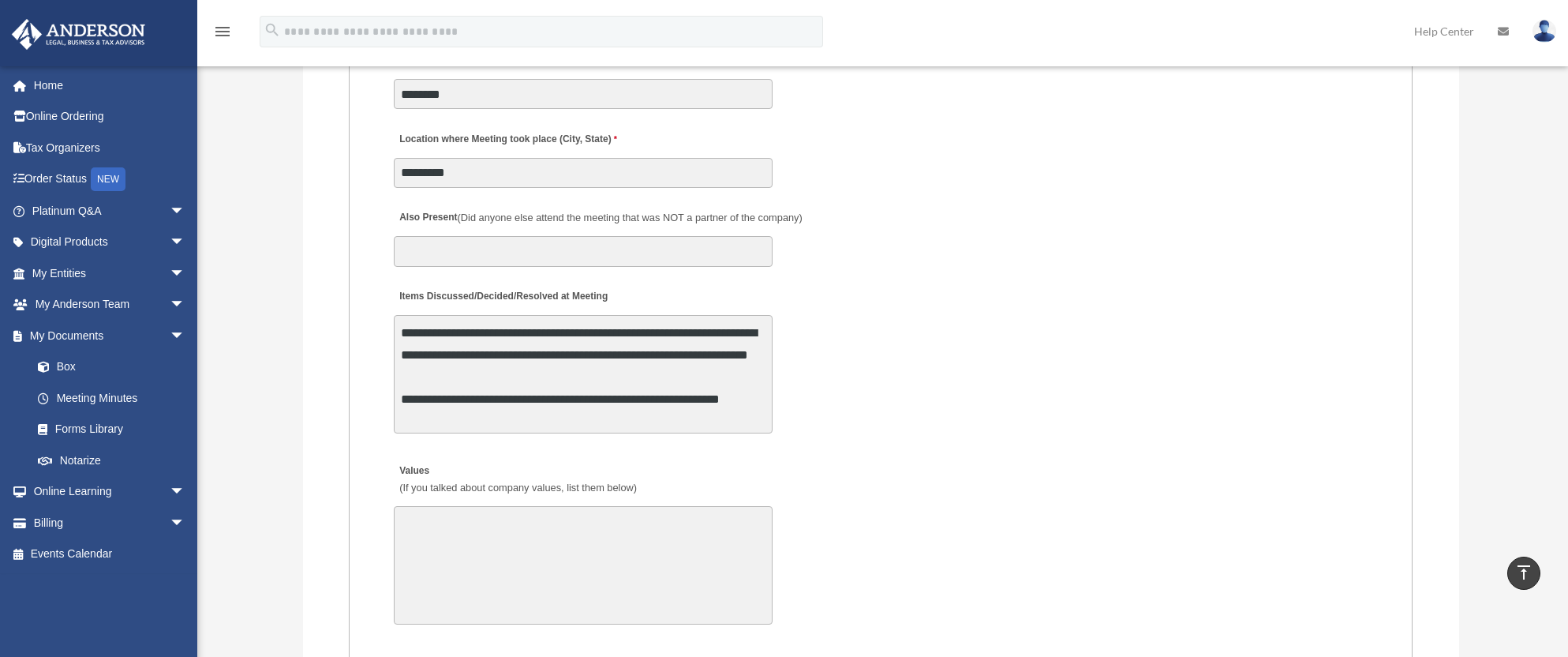
scroll to position [2686, 0]
type textarea "**********"
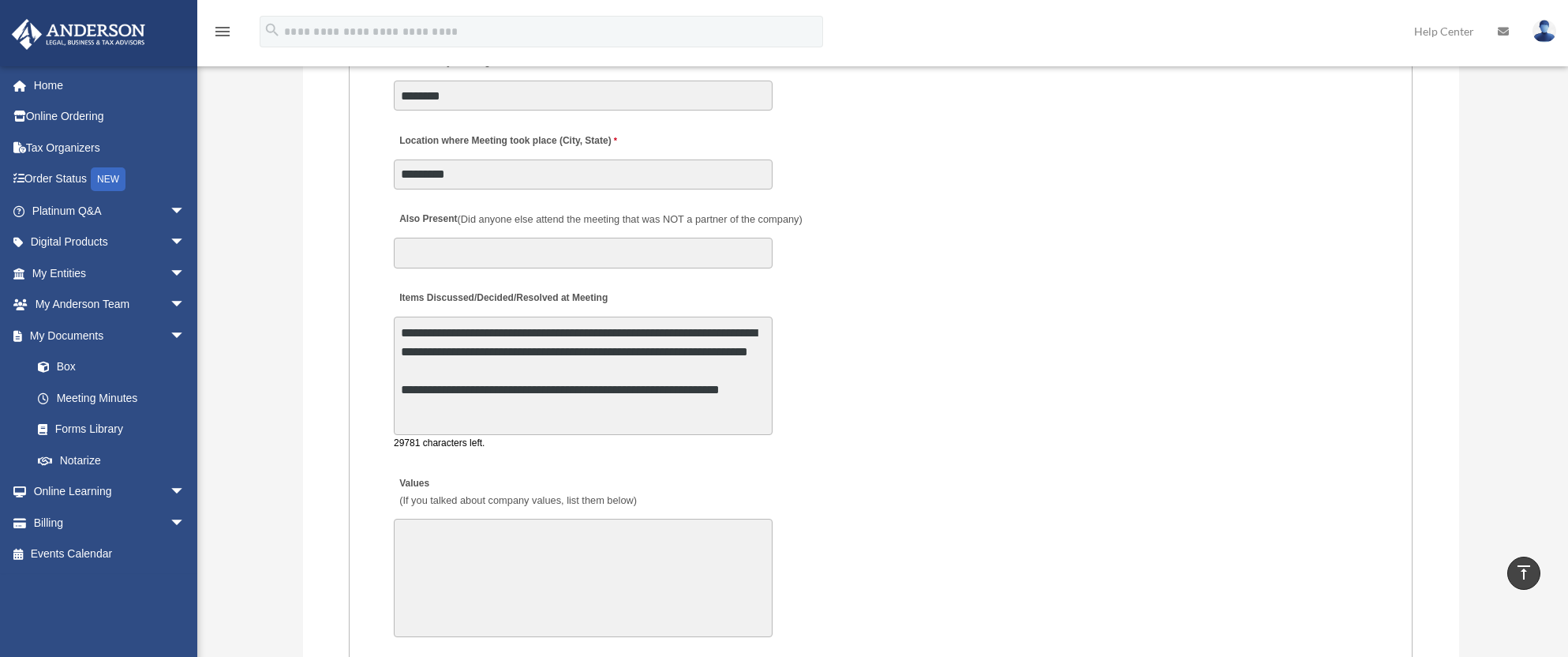
click at [624, 419] on textarea "**********" at bounding box center [583, 376] width 379 height 119
click at [623, 408] on textarea "**********" at bounding box center [583, 376] width 379 height 119
click at [666, 407] on textarea "**********" at bounding box center [583, 376] width 379 height 119
type textarea "**********"
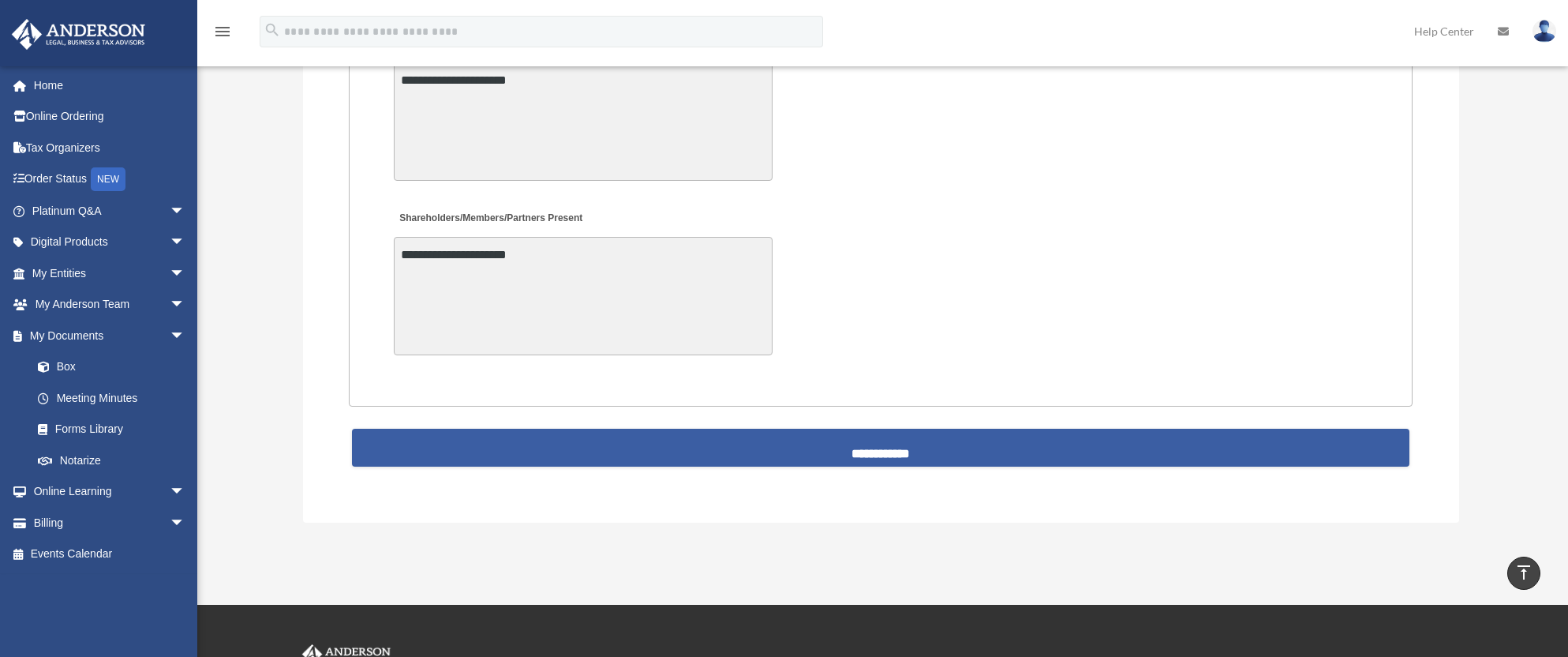
scroll to position [3622, 0]
click at [852, 447] on input "**********" at bounding box center [881, 447] width 1057 height 38
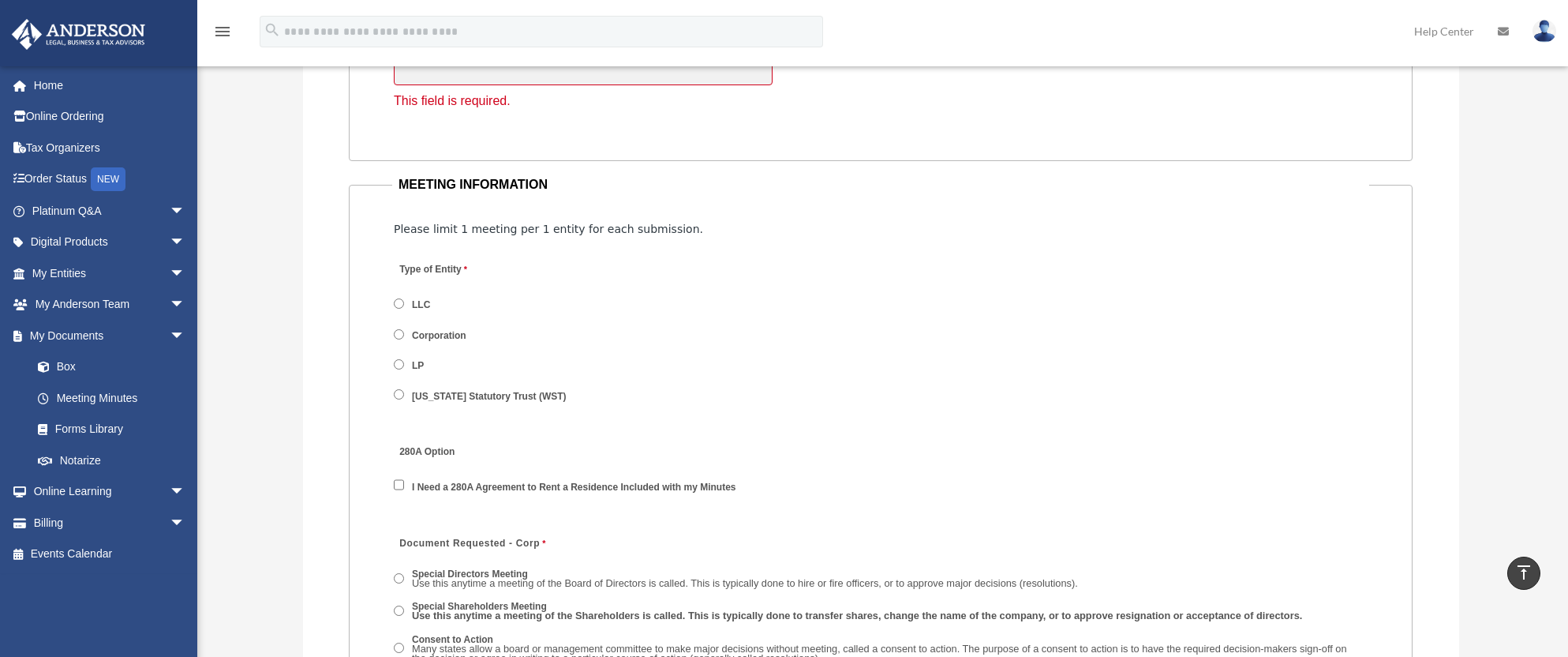
scroll to position [1590, 0]
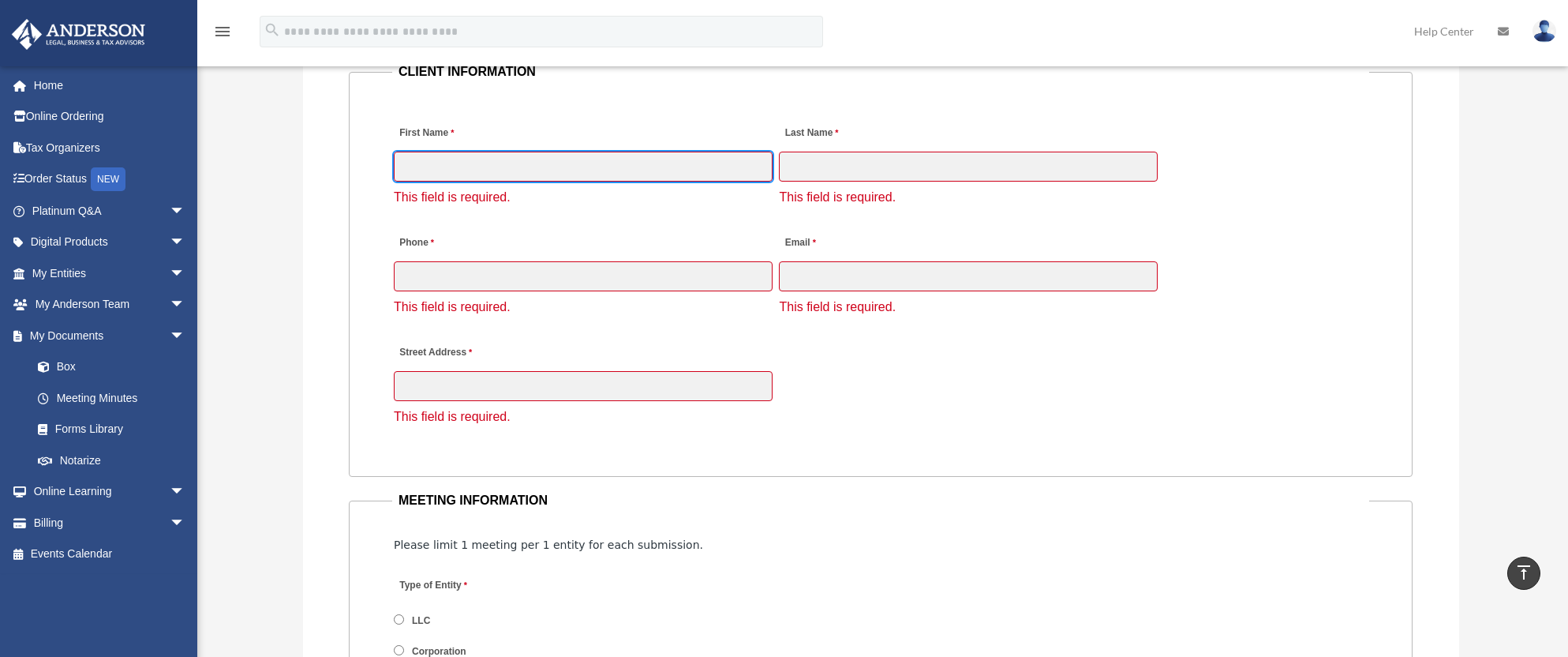
click at [490, 164] on input "First Name" at bounding box center [583, 166] width 379 height 30
type input "***"
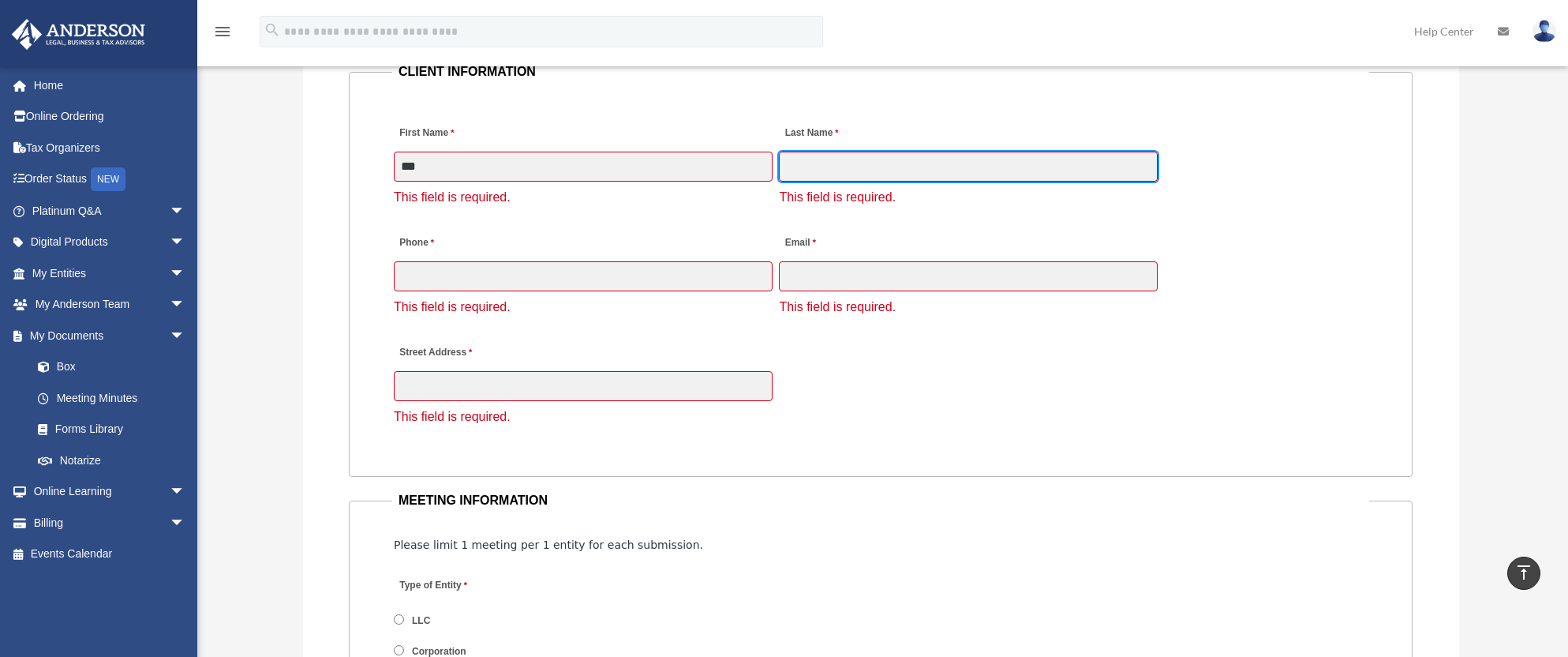
click at [811, 170] on input "Last Name" at bounding box center [969, 166] width 379 height 30
type input "******"
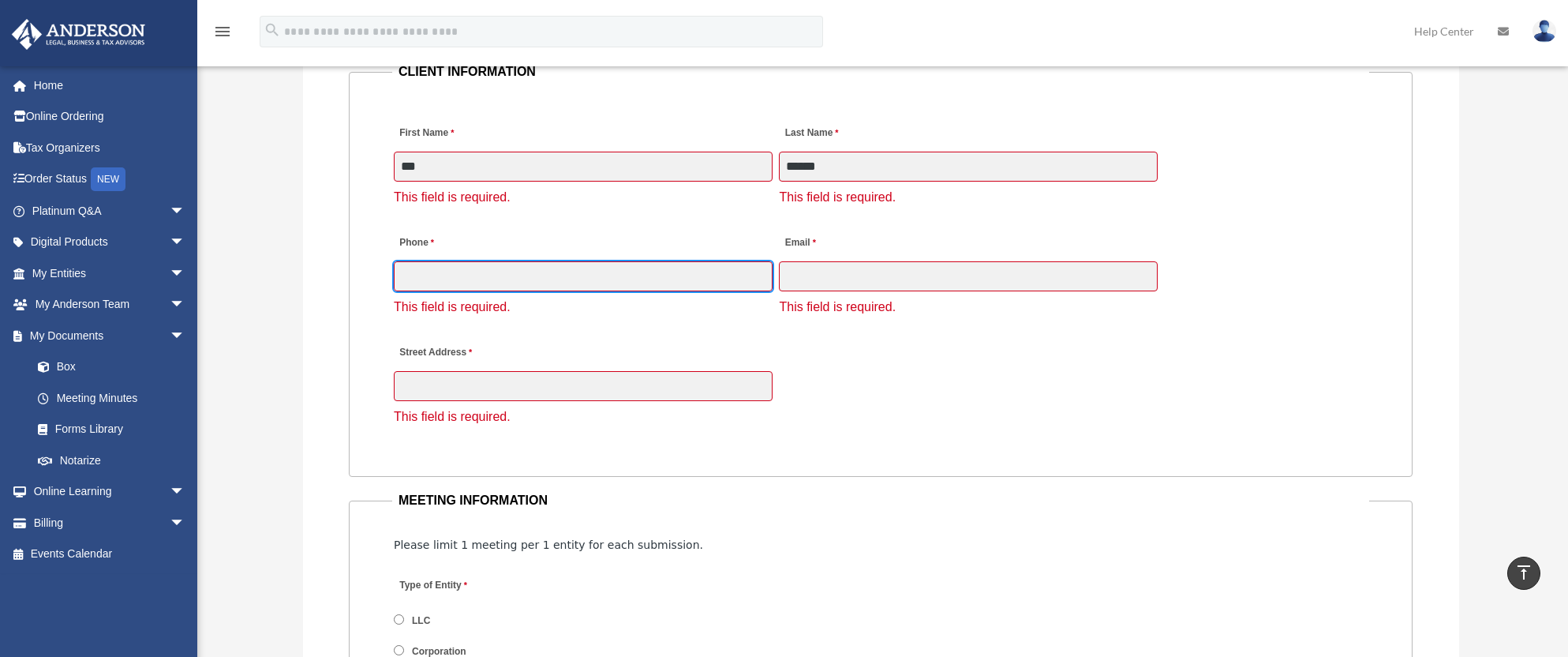
click at [475, 282] on input "Phone" at bounding box center [583, 276] width 379 height 30
type input "**********"
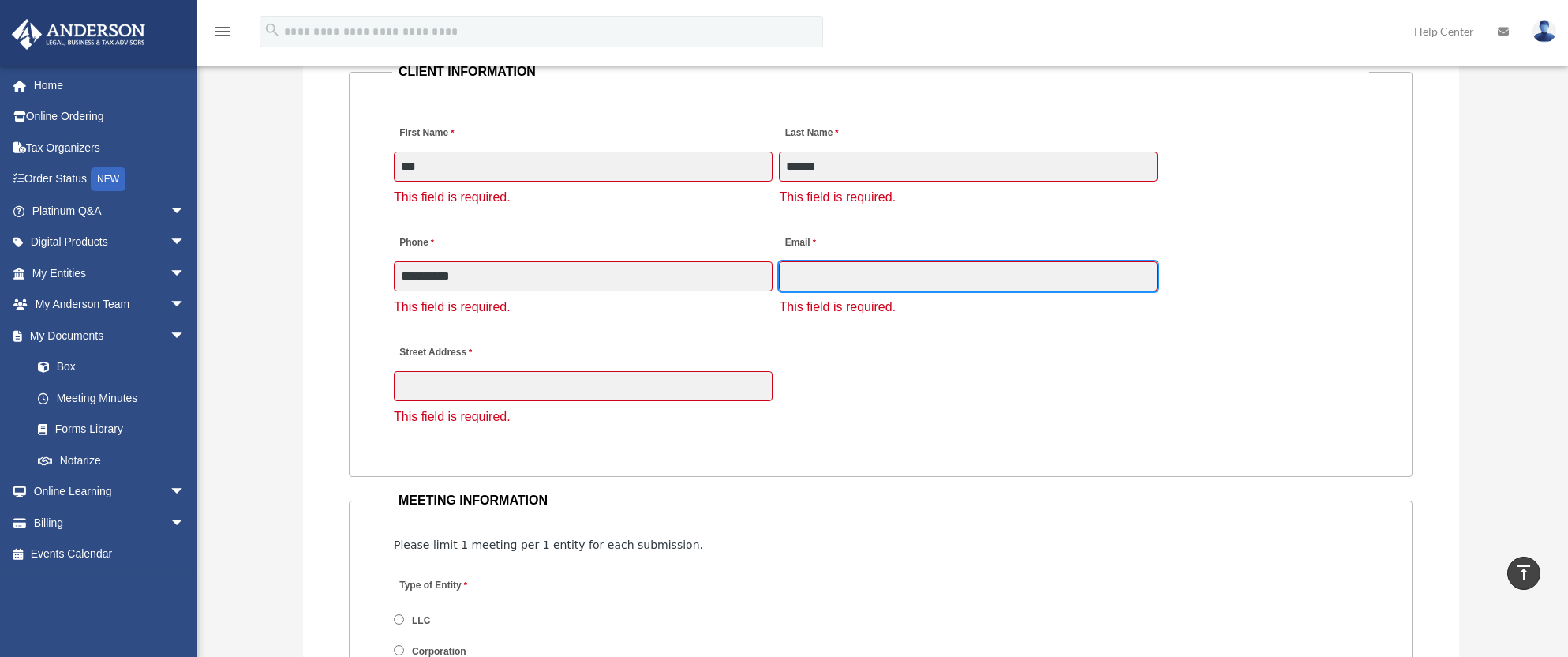
click at [835, 279] on input "Email" at bounding box center [969, 276] width 379 height 30
type input "**********"
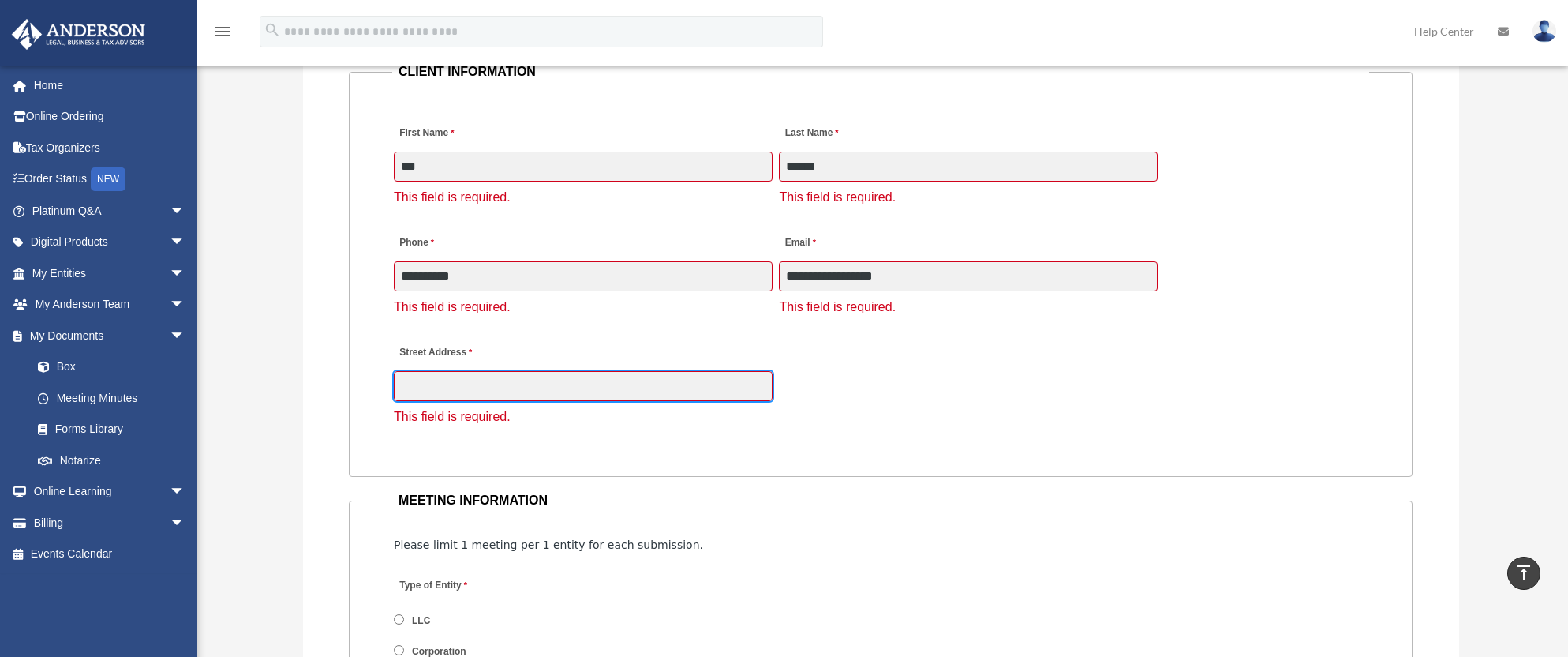
click at [438, 376] on input "Street Address" at bounding box center [583, 385] width 379 height 30
type input "**********"
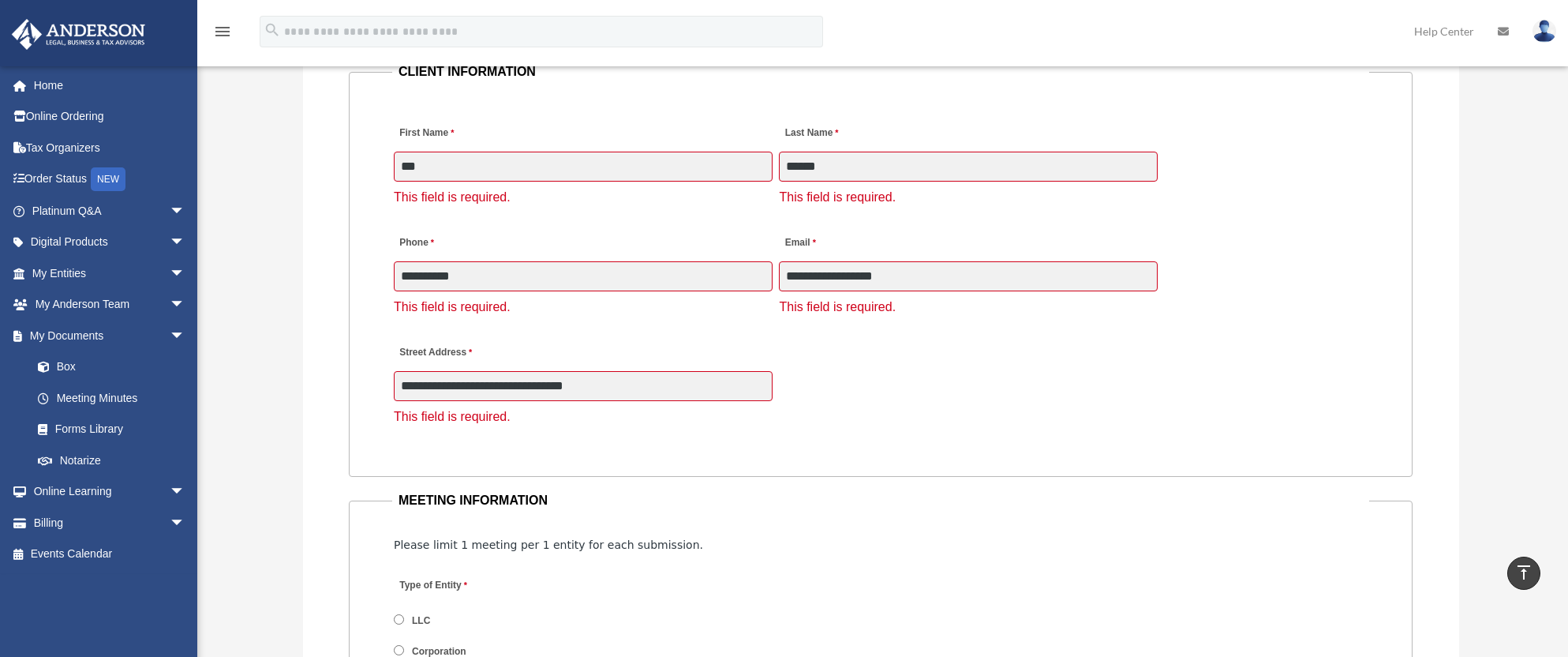
click at [915, 422] on div "This field is required." at bounding box center [881, 417] width 974 height 31
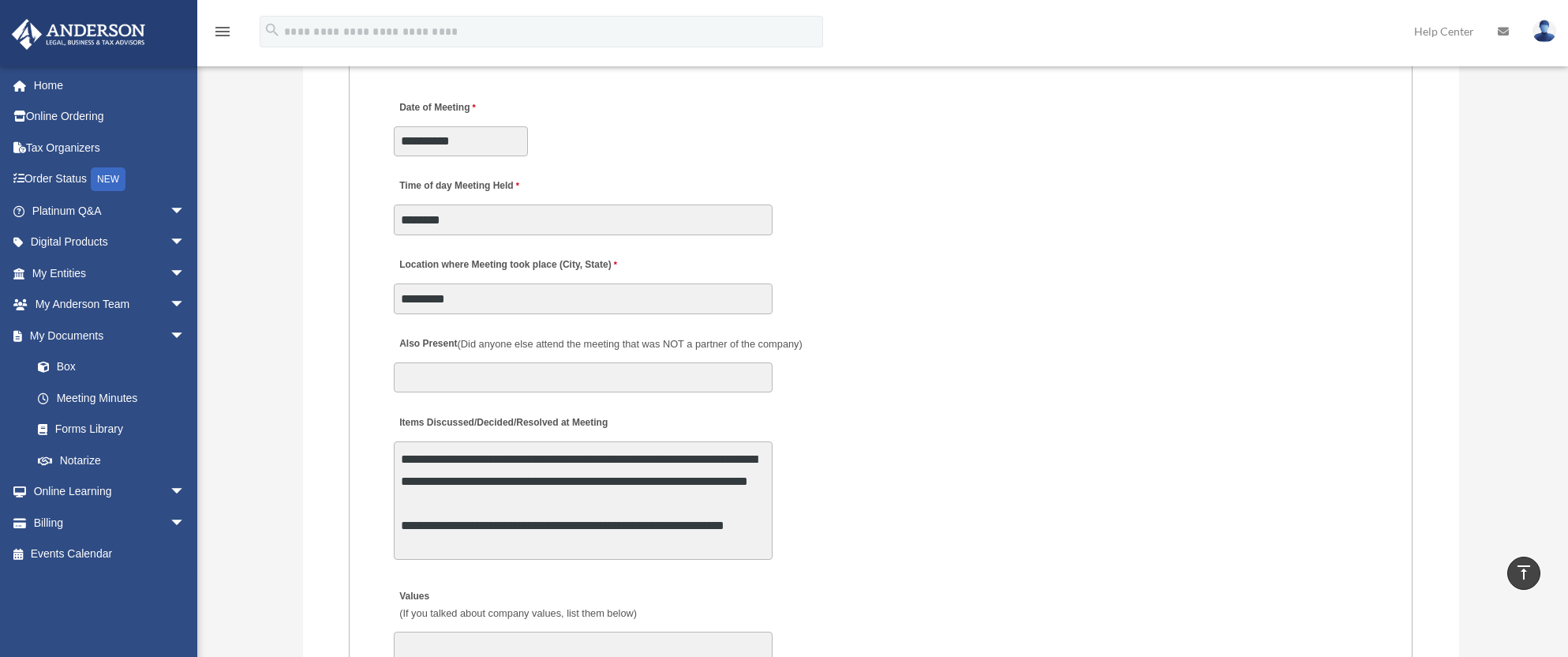
scroll to position [2605, 0]
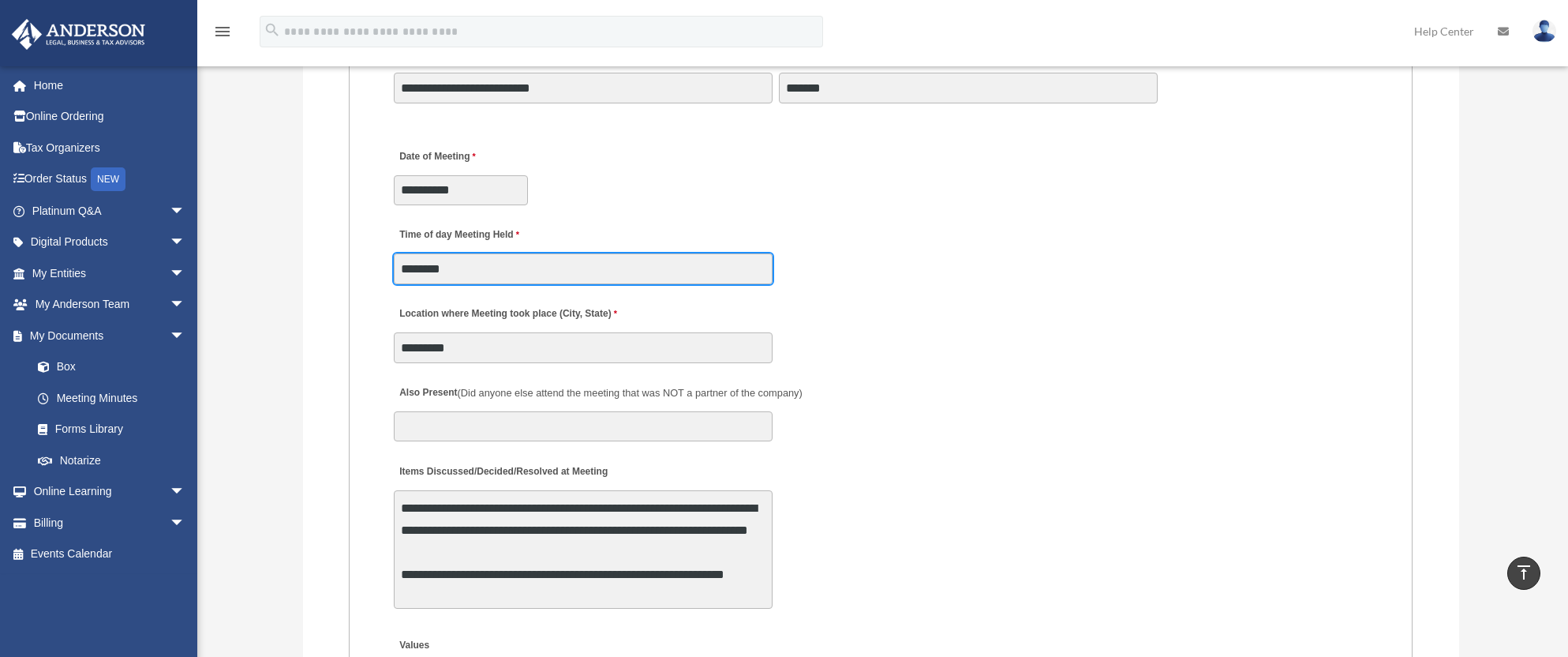
drag, startPoint x: 425, startPoint y: 264, endPoint x: 413, endPoint y: 264, distance: 12.0
click at [413, 264] on input "*******" at bounding box center [583, 268] width 379 height 30
click at [860, 351] on div "Location where Meeting took place (City, State) *********" at bounding box center [881, 330] width 977 height 69
click at [455, 266] on input "*******" at bounding box center [583, 268] width 379 height 30
type input "**********"
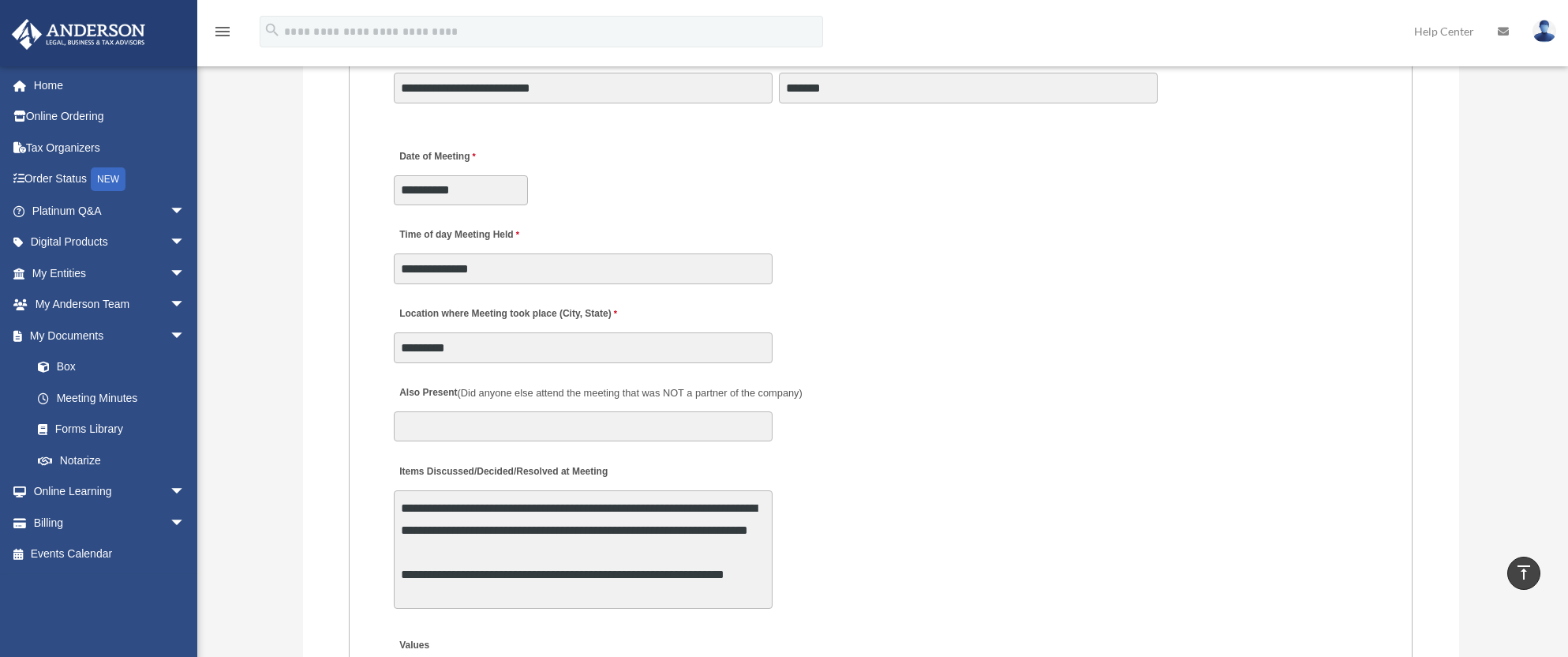
click at [1069, 434] on div "Also Present (Did anyone else attend the meeting that was NOT a partner of the …" at bounding box center [881, 409] width 977 height 69
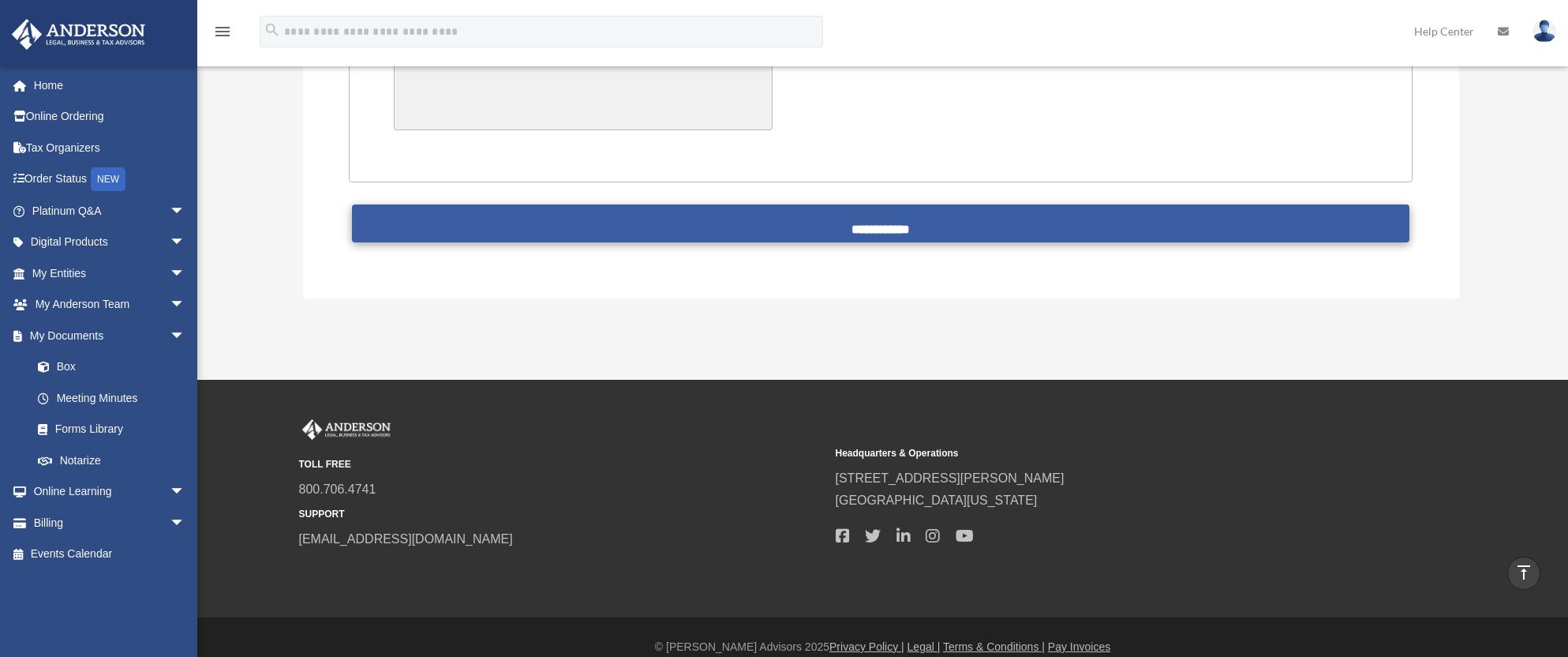
scroll to position [3948, 0]
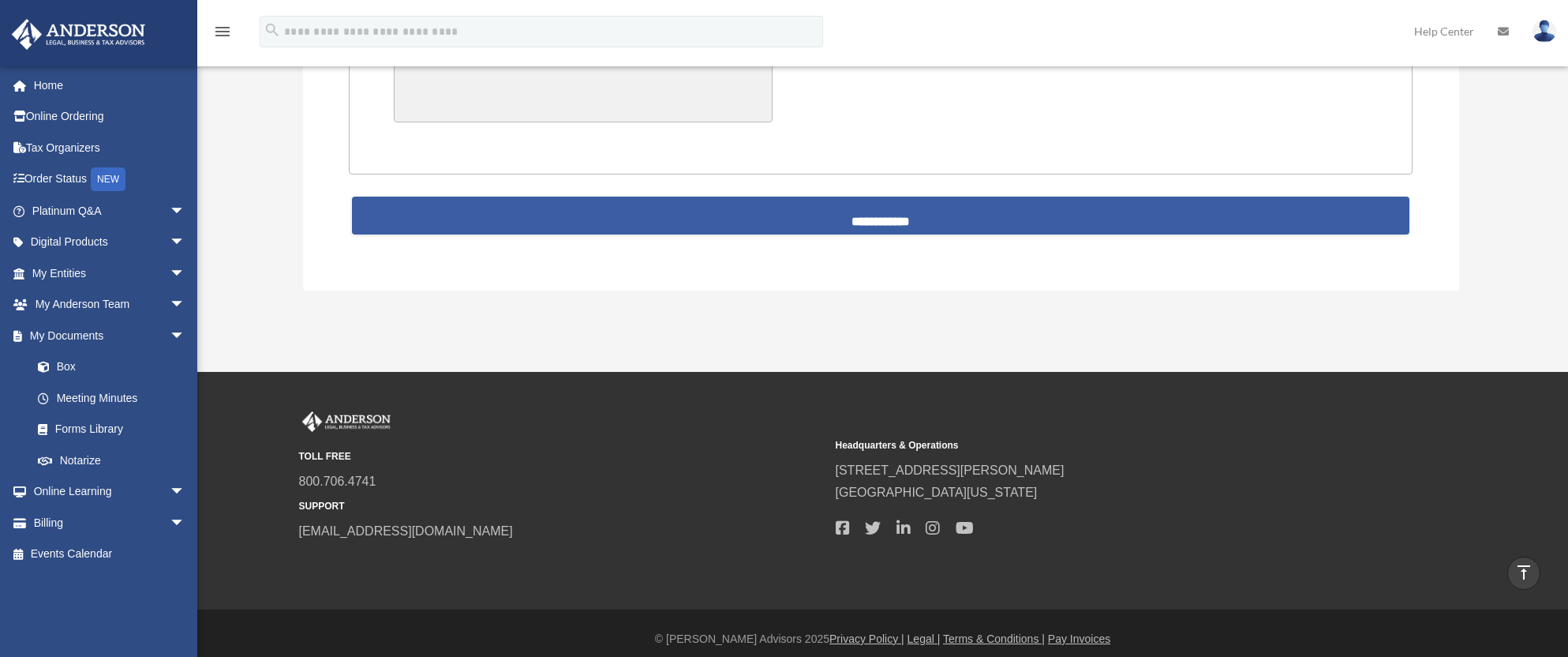
click at [873, 211] on input "**********" at bounding box center [881, 215] width 1057 height 38
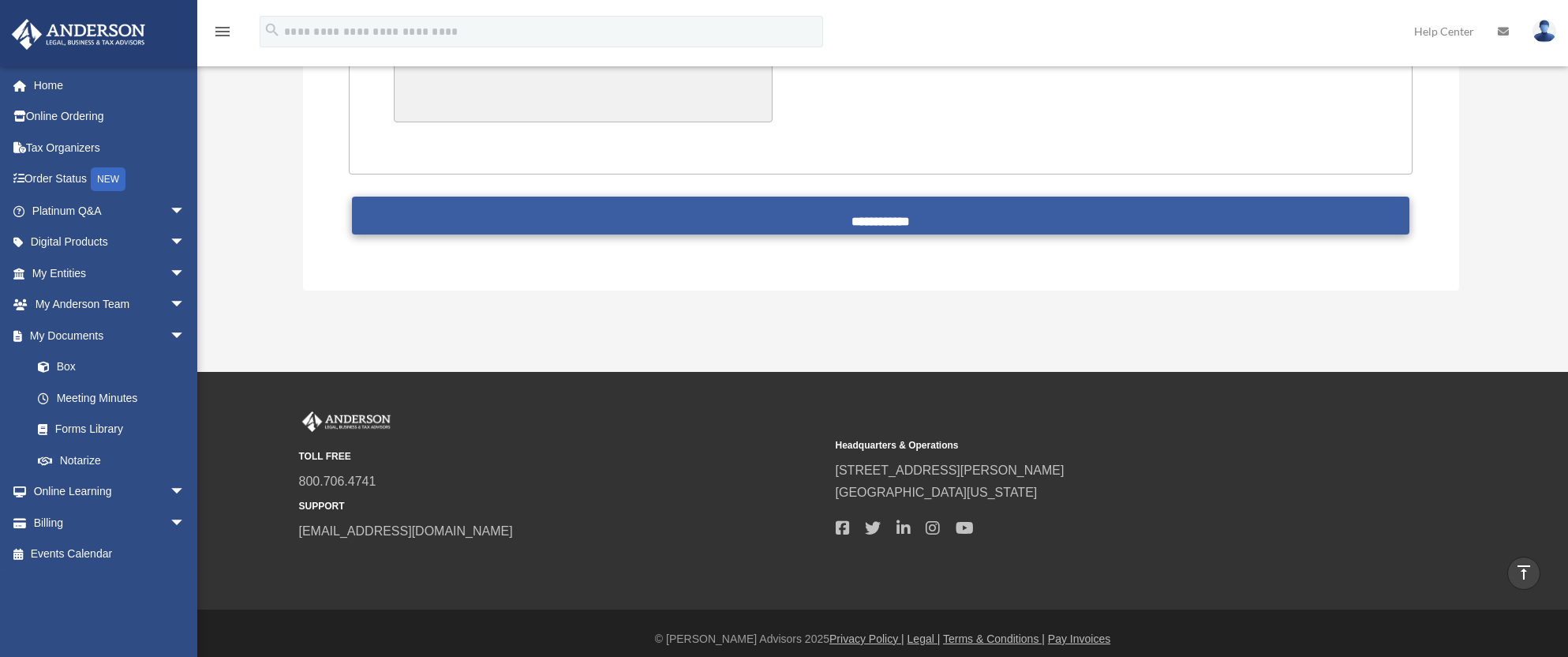
scroll to position [3855, 0]
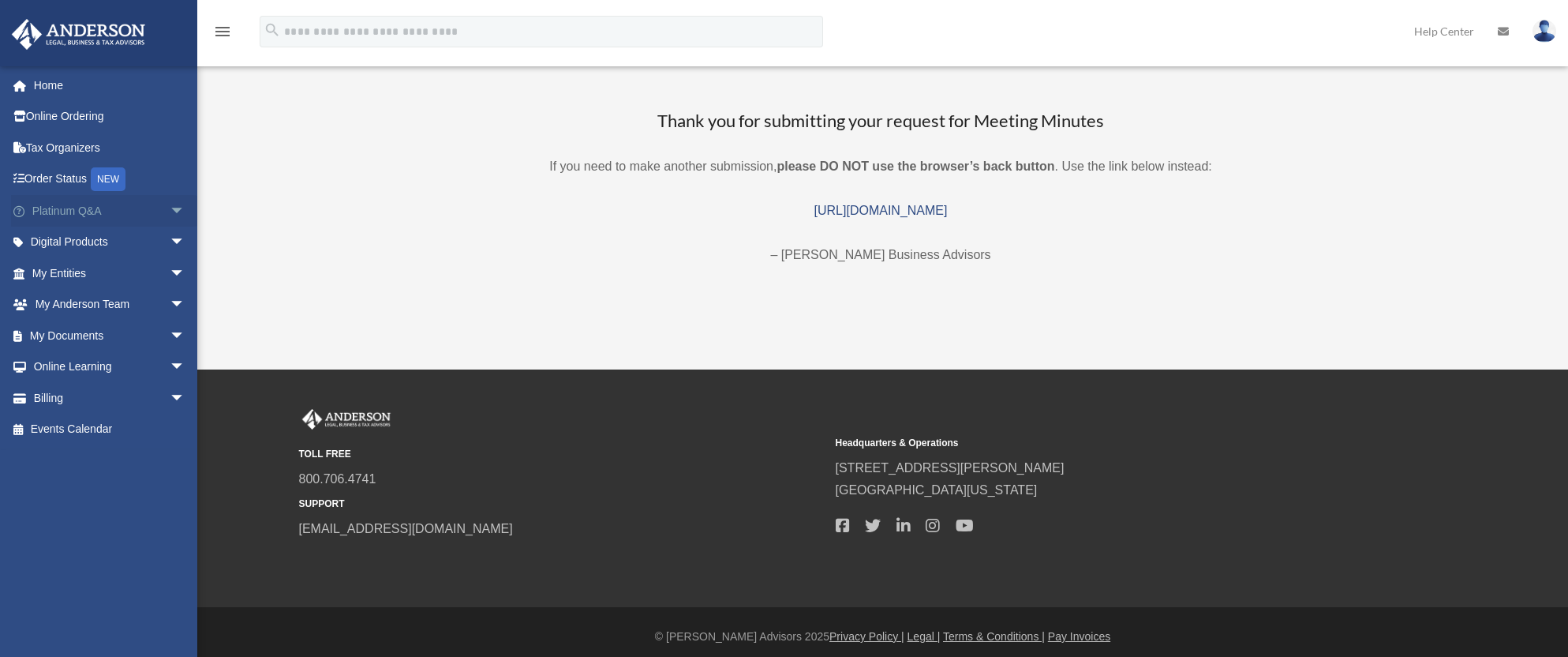
click at [170, 210] on span "arrow_drop_down" at bounding box center [185, 211] width 31 height 32
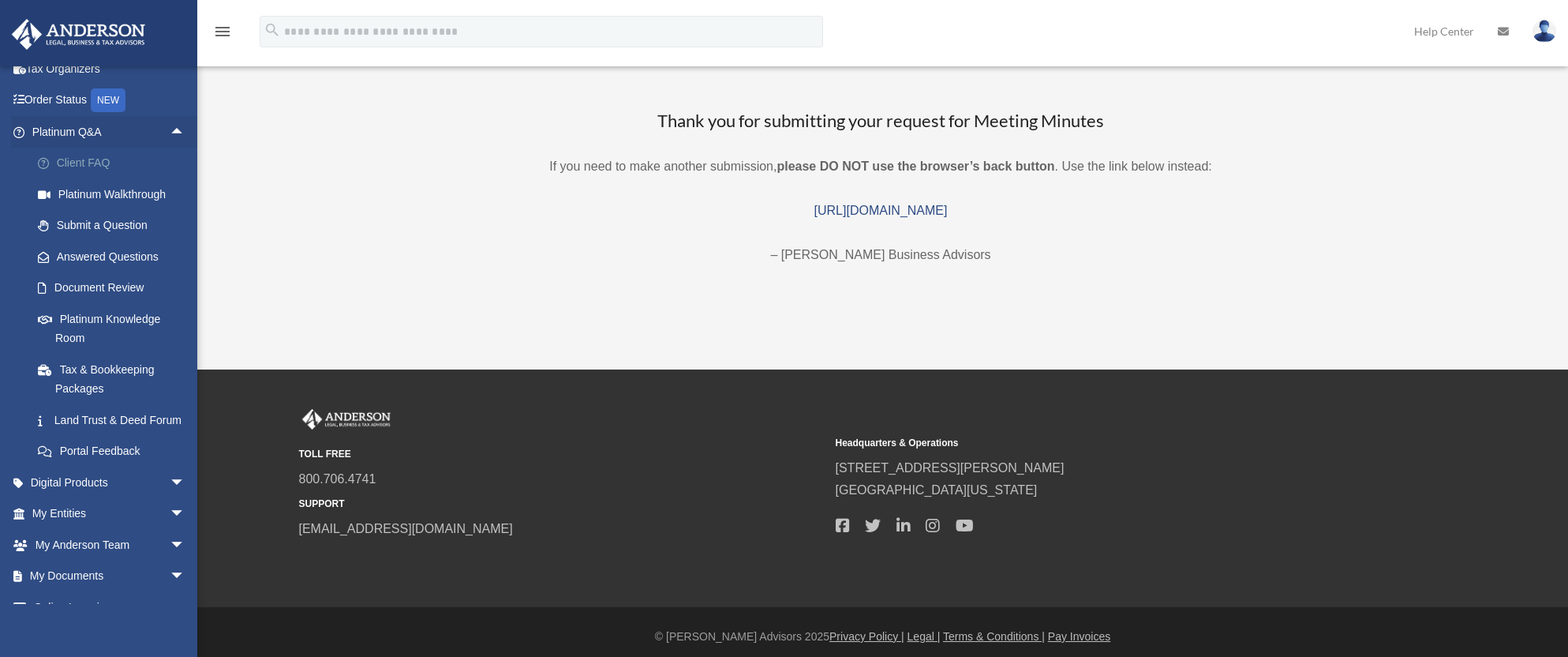
scroll to position [158, 0]
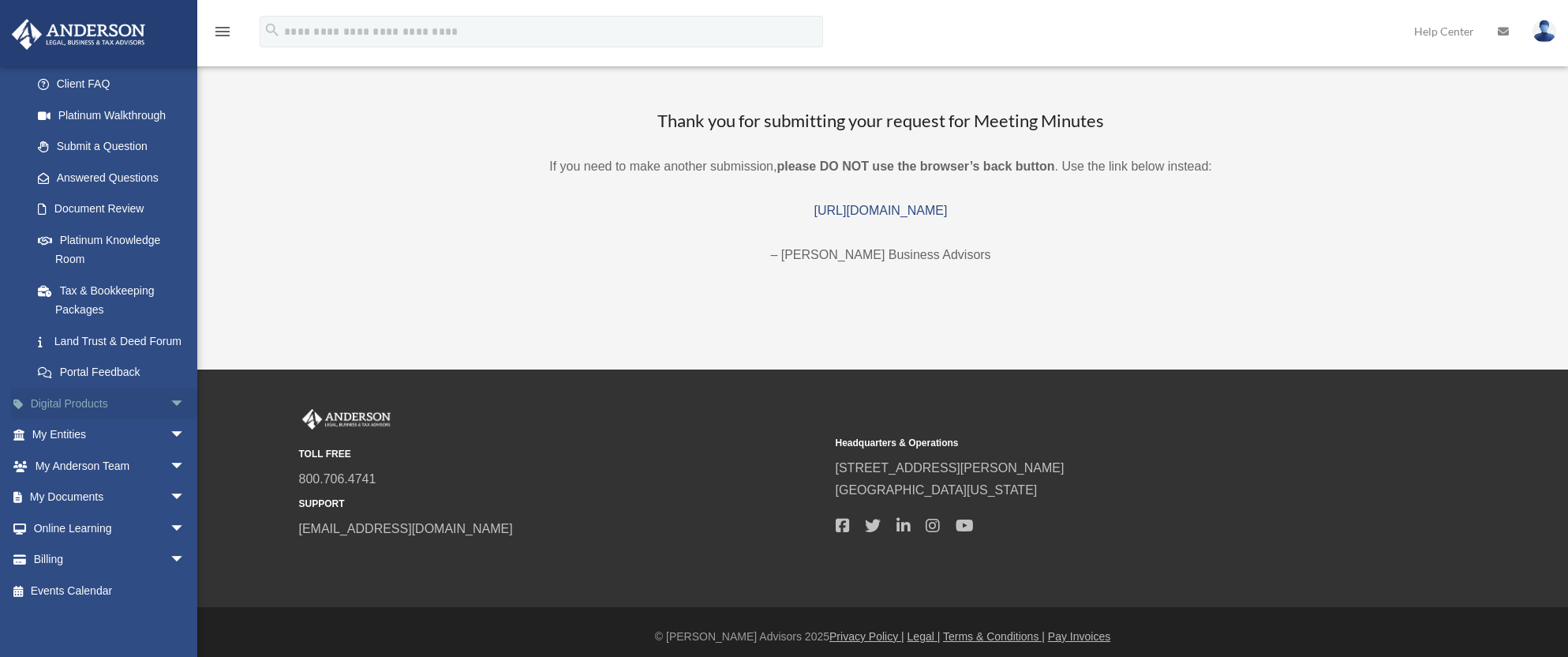
click at [170, 420] on span "arrow_drop_down" at bounding box center [185, 404] width 31 height 32
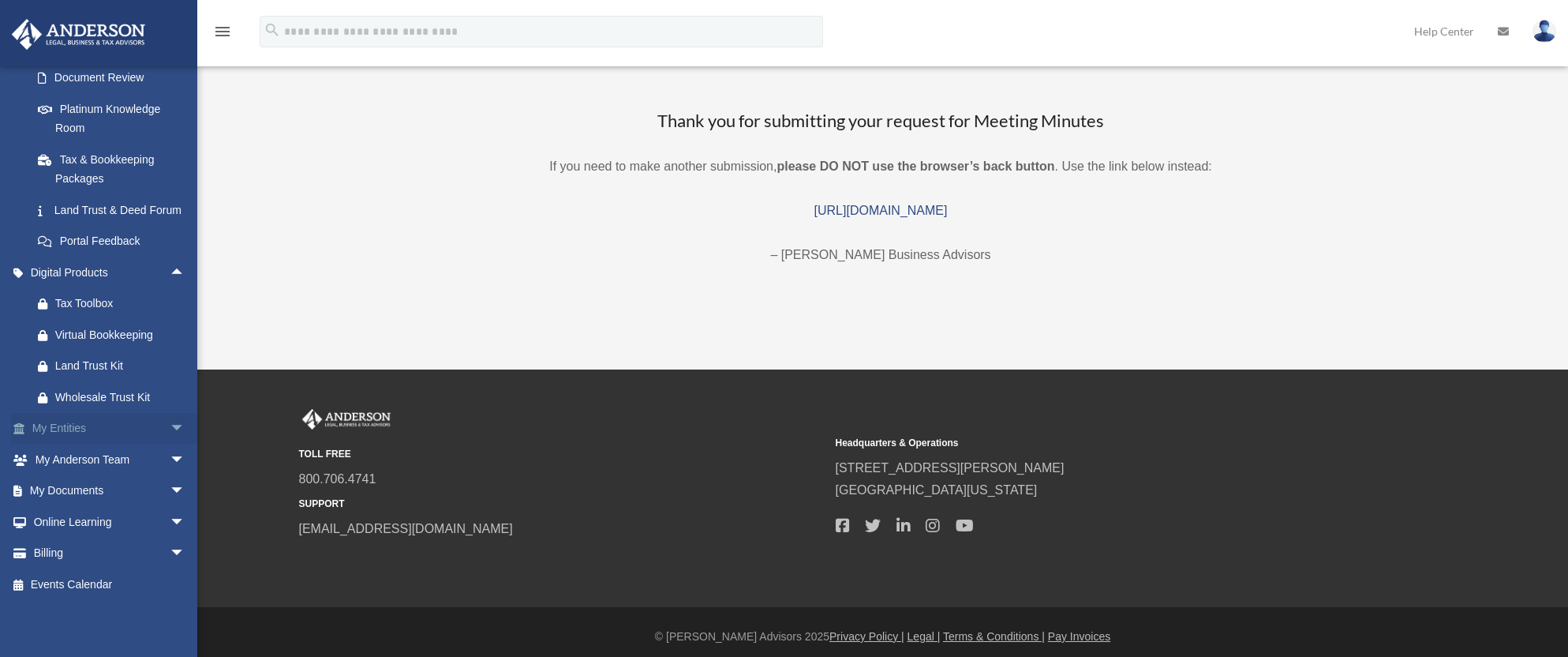
click at [170, 429] on span "arrow_drop_down" at bounding box center [185, 429] width 31 height 32
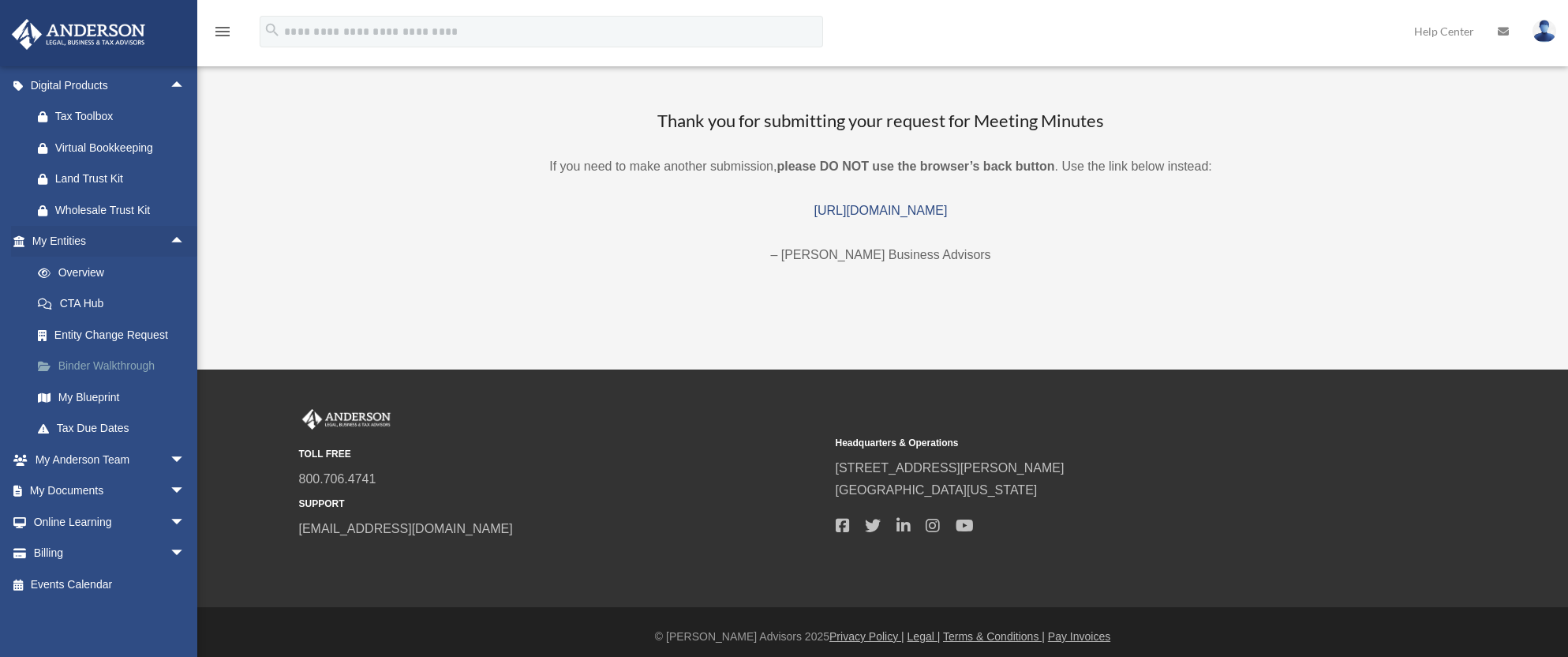
scroll to position [495, 0]
click at [170, 455] on span "arrow_drop_down" at bounding box center [185, 459] width 31 height 32
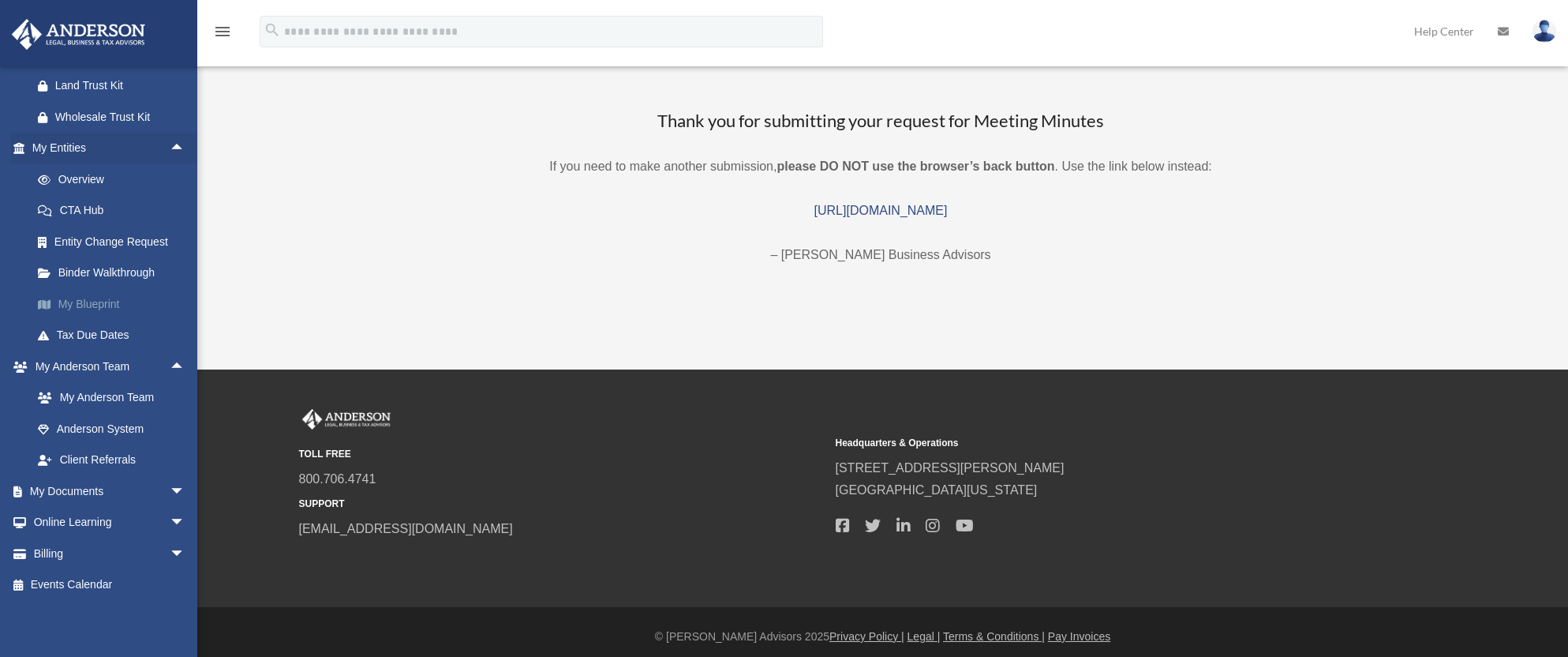
scroll to position [589, 0]
click at [170, 484] on span "arrow_drop_down" at bounding box center [185, 492] width 31 height 32
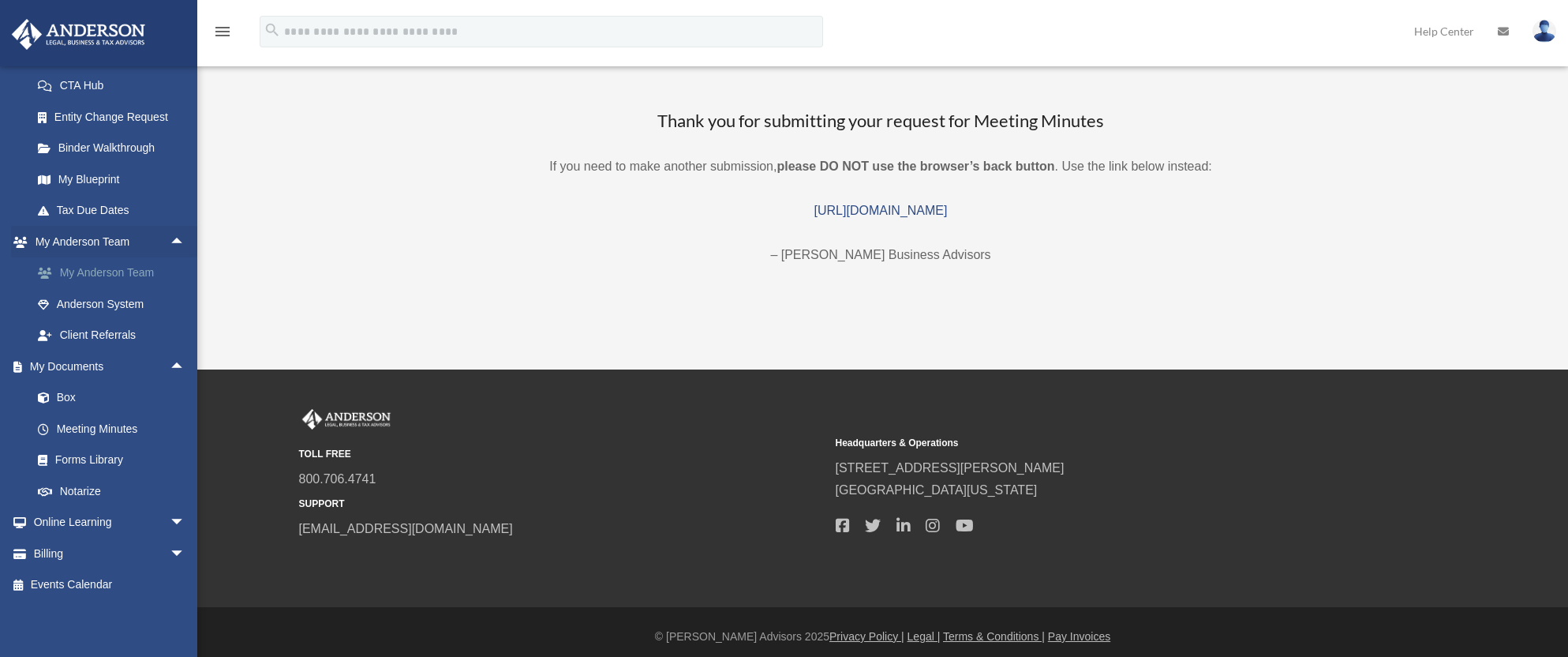
scroll to position [713, 0]
click at [97, 426] on link "Meeting Minutes" at bounding box center [115, 428] width 187 height 31
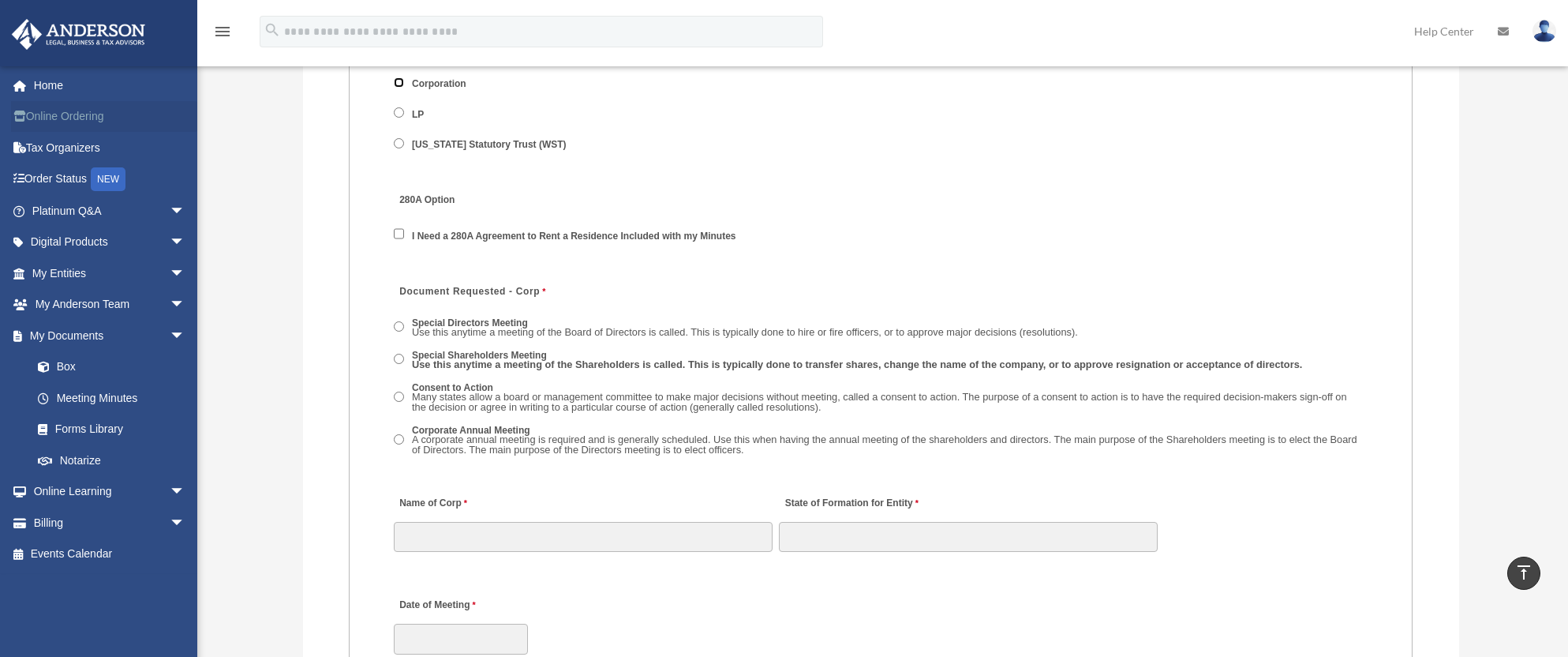
scroll to position [1983, 0]
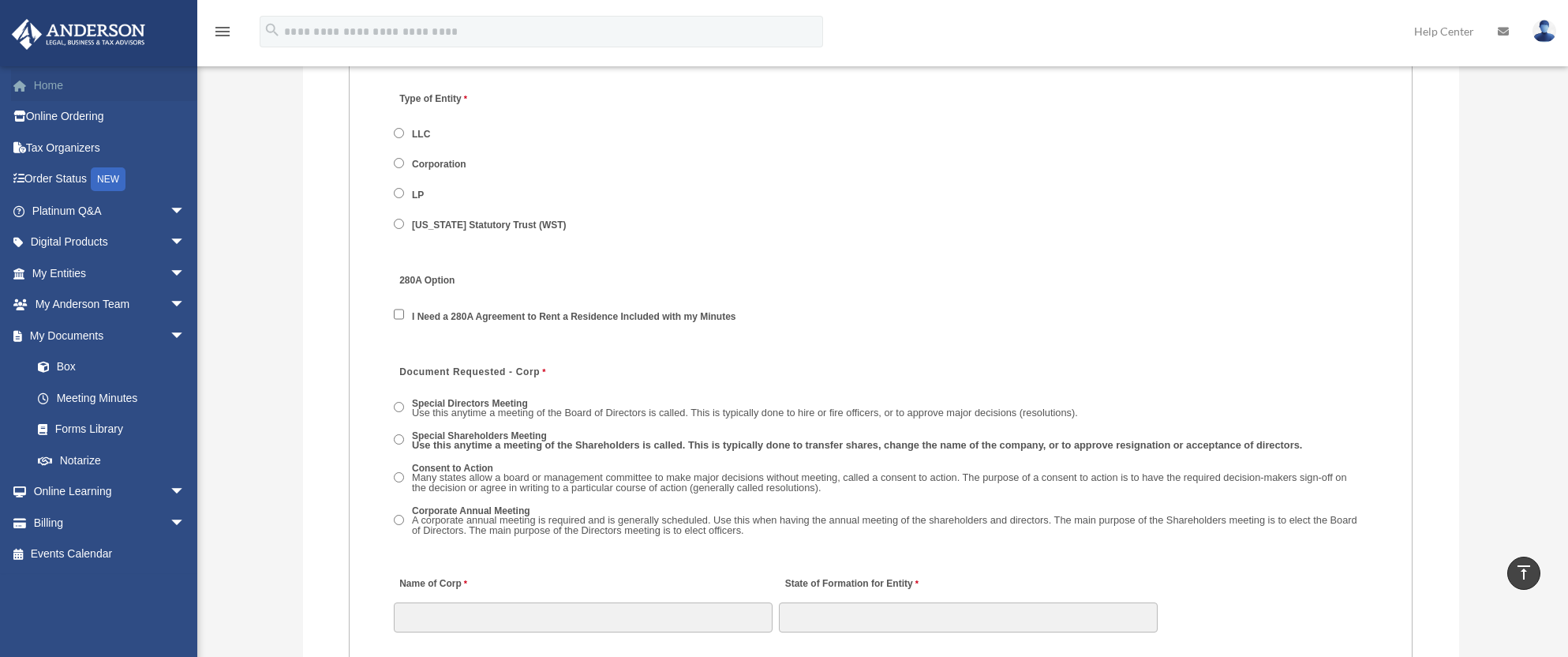
click at [54, 78] on link "Home" at bounding box center [110, 85] width 198 height 31
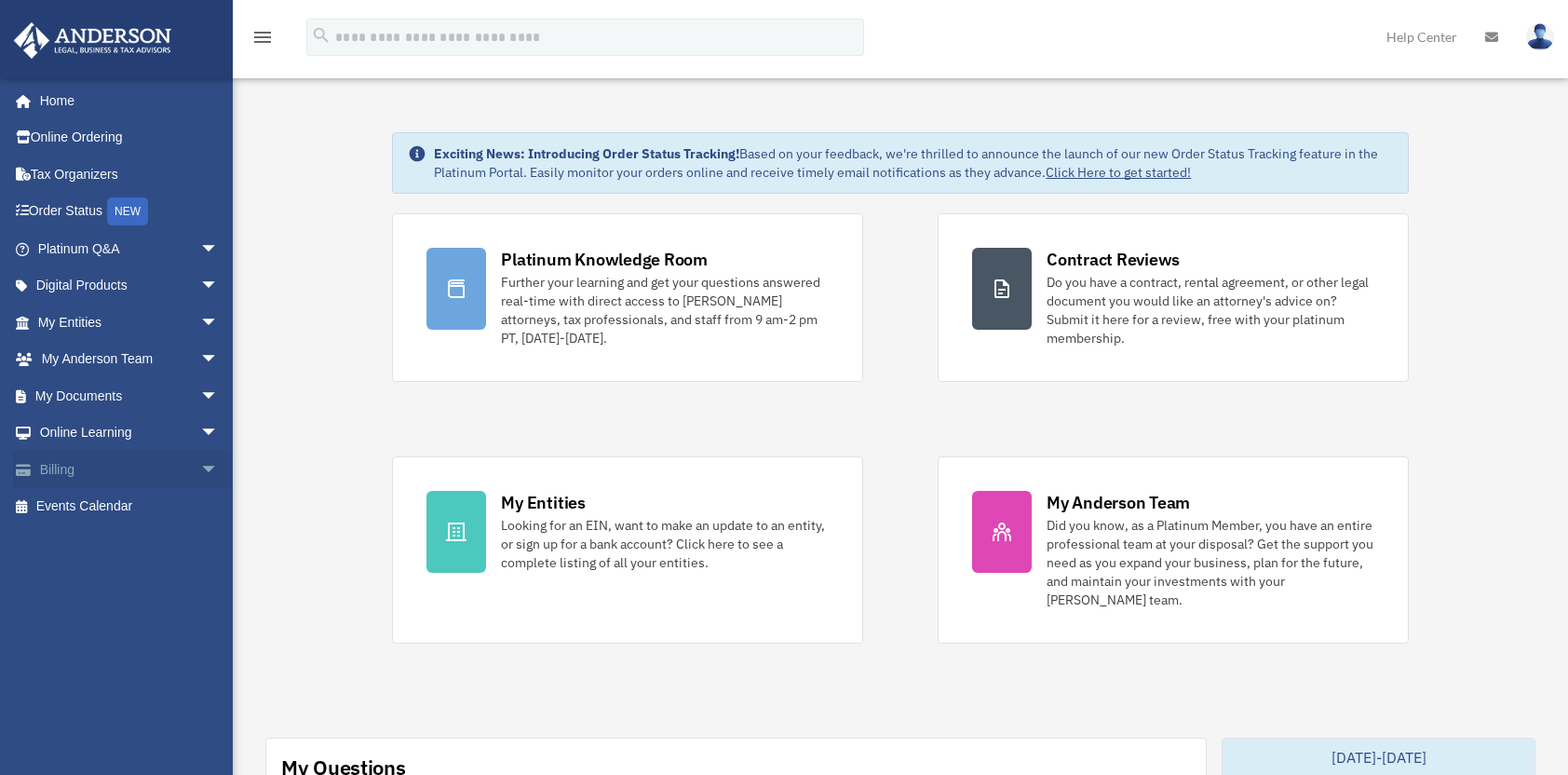
click at [201, 465] on span "arrow_drop_down" at bounding box center [219, 470] width 37 height 38
click at [201, 419] on span "arrow_drop_down" at bounding box center [219, 434] width 37 height 38
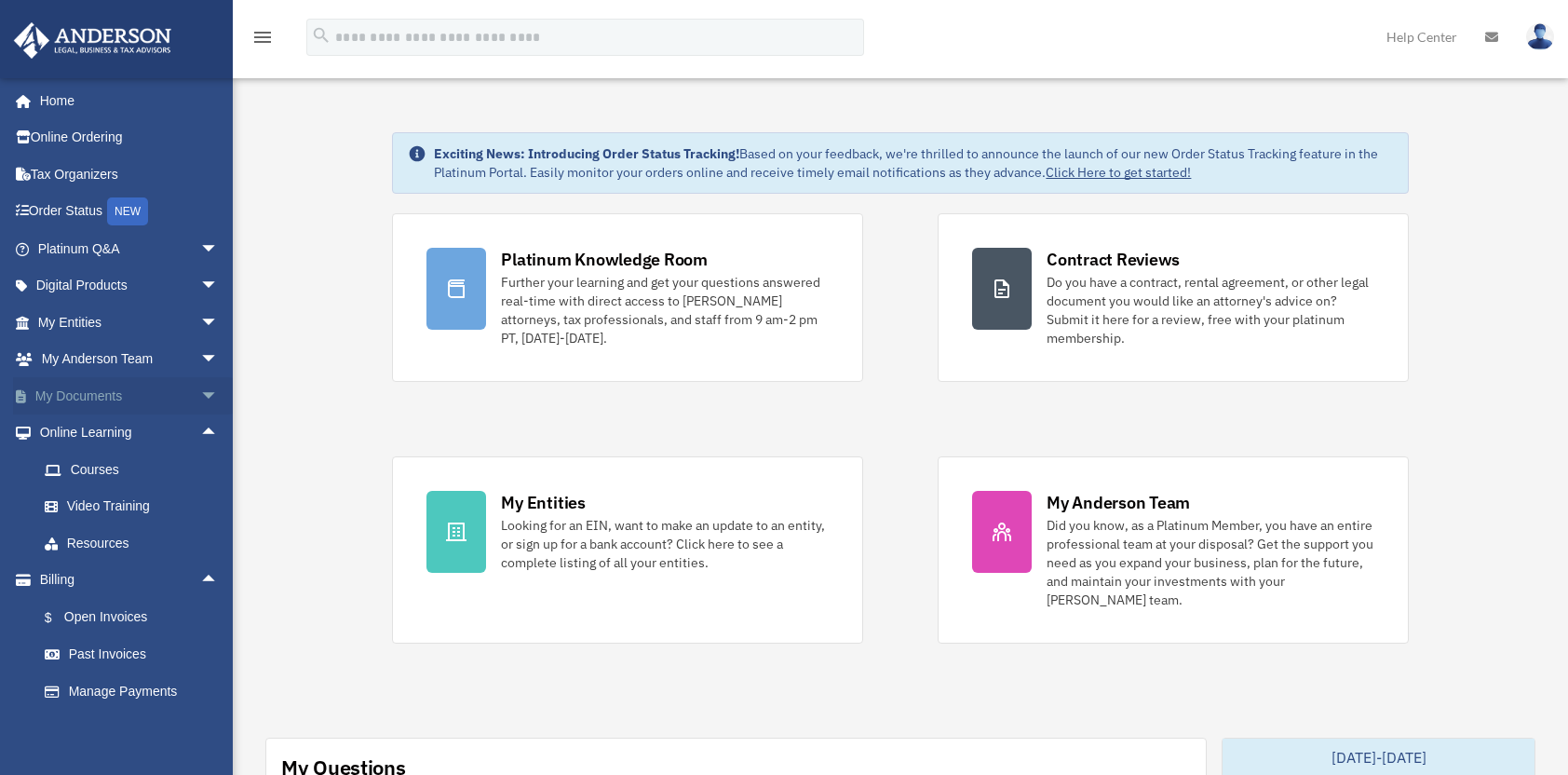
click at [201, 397] on span "arrow_drop_down" at bounding box center [219, 397] width 37 height 38
click at [77, 437] on link "Box" at bounding box center [136, 433] width 221 height 37
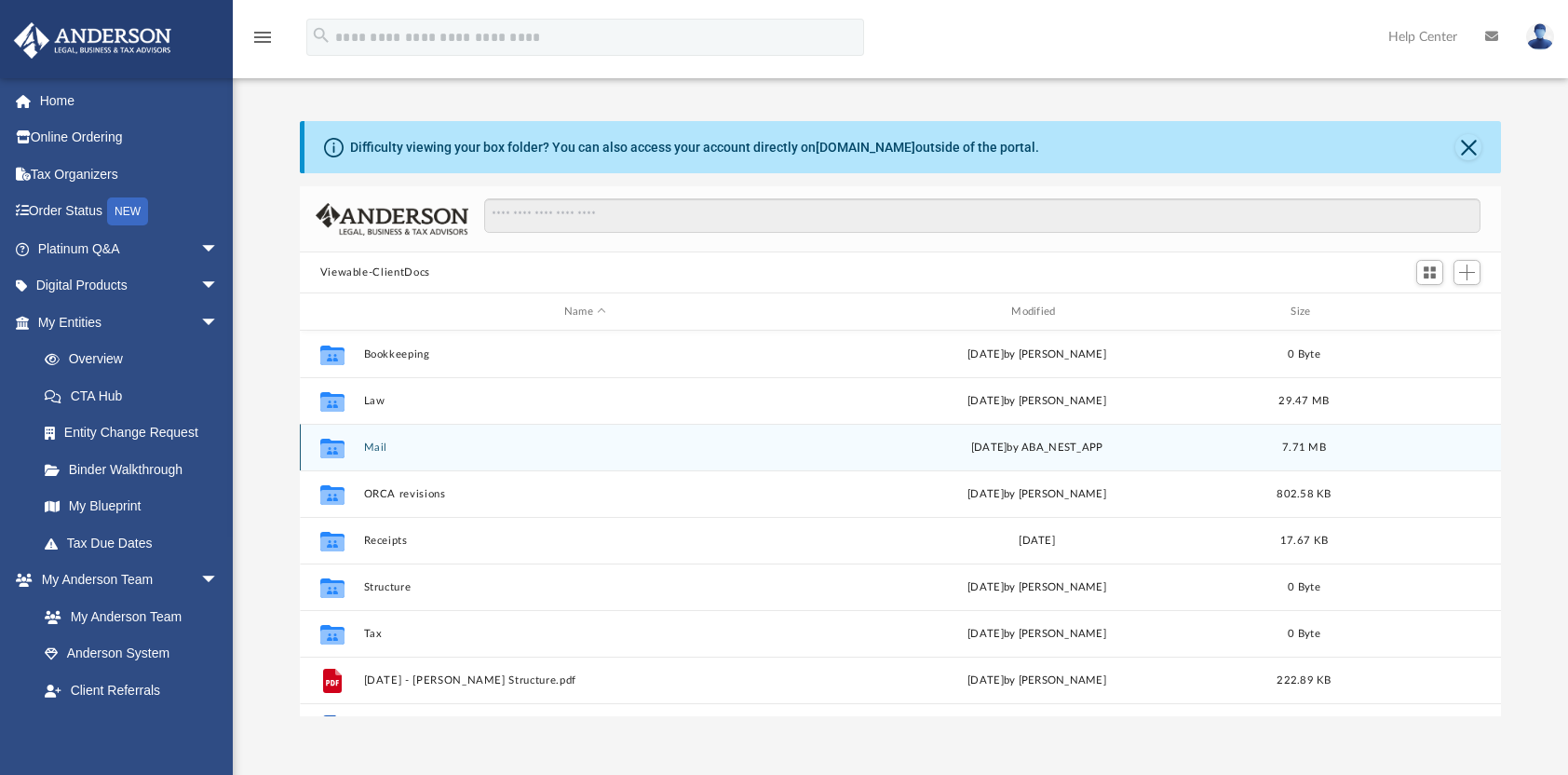
click at [451, 451] on button "Mail" at bounding box center [585, 447] width 443 height 12
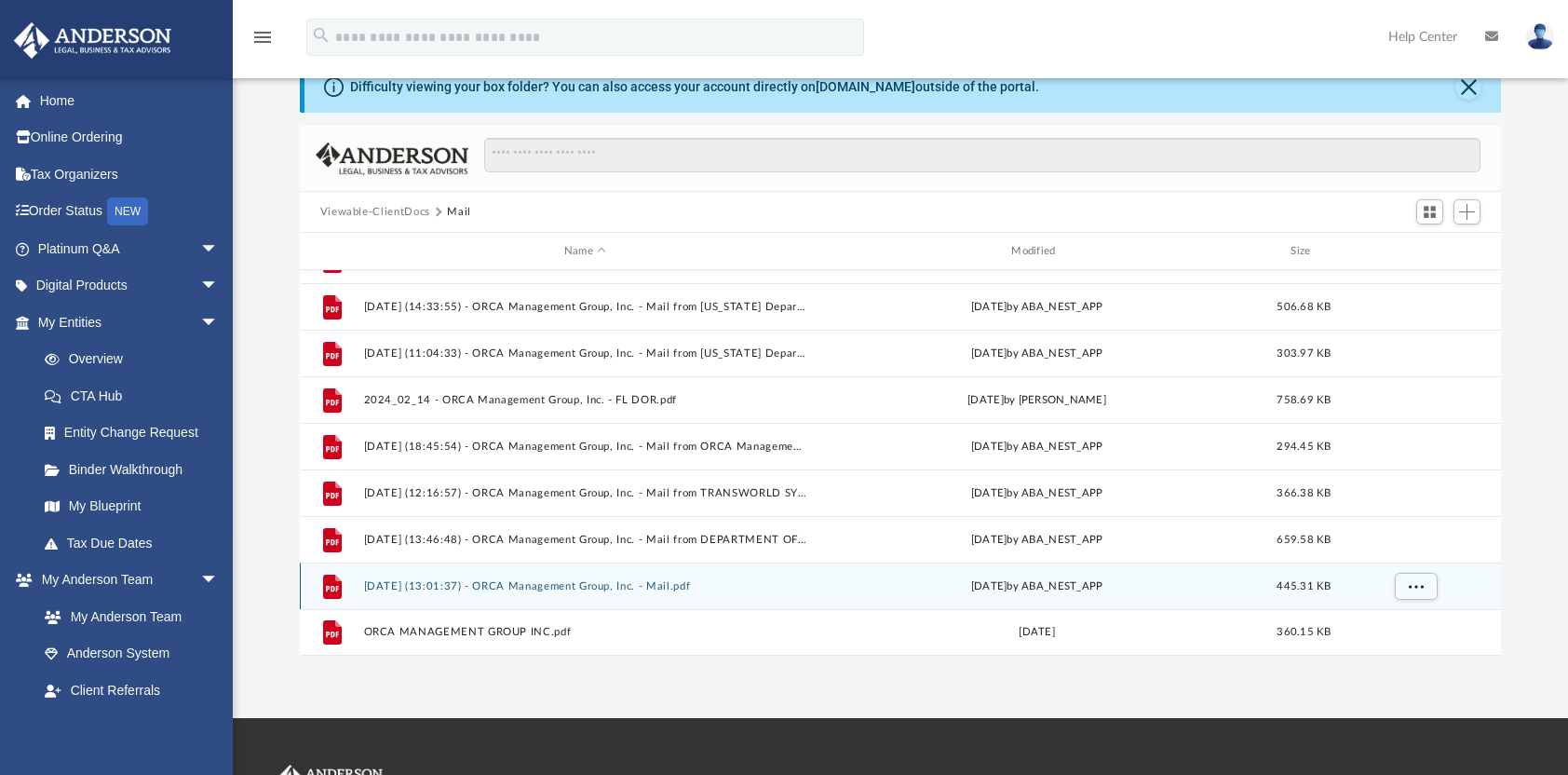
scroll to position [93, 0]
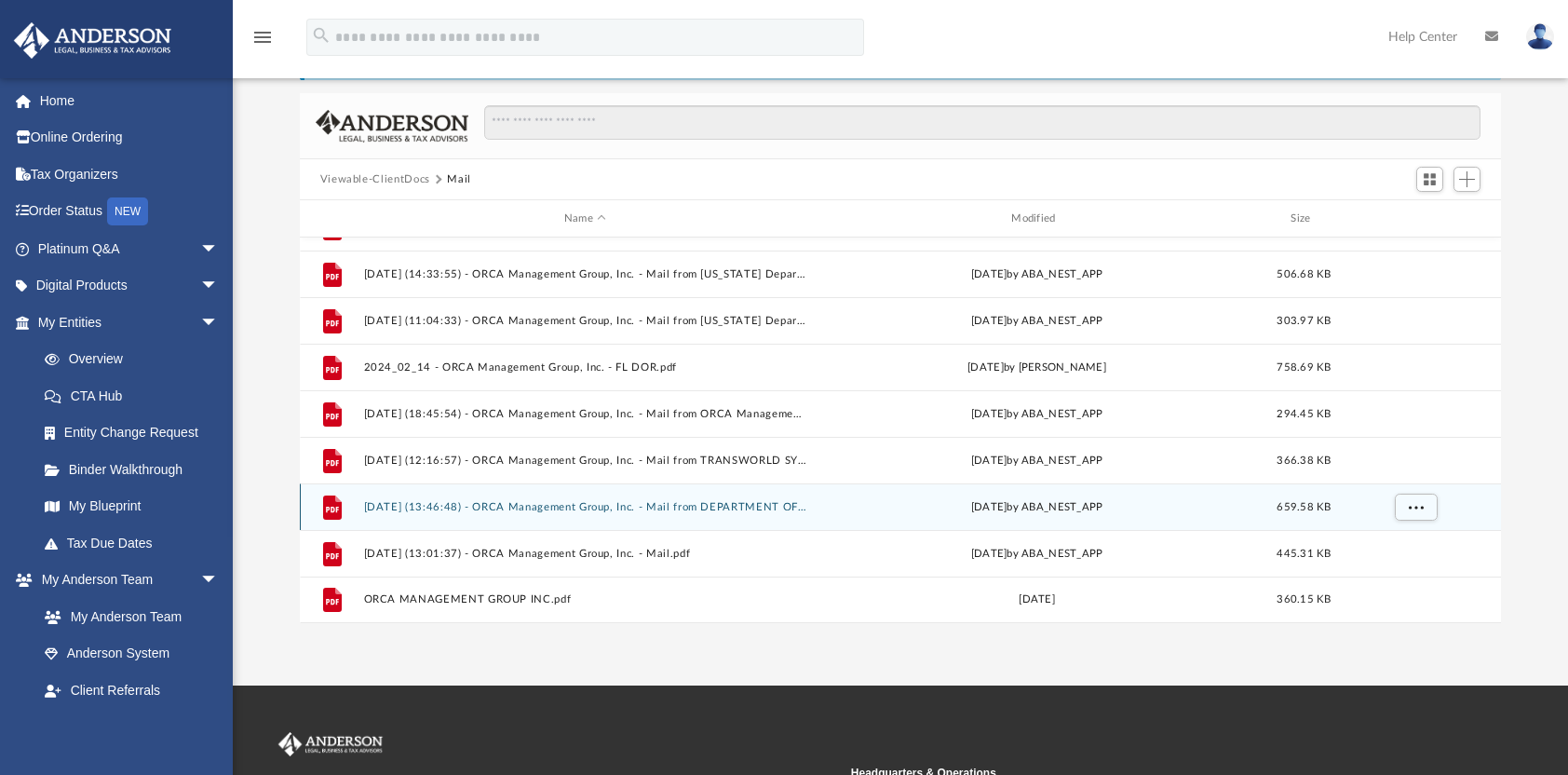
click at [396, 508] on button "[DATE] (13:46:48) - ORCA Management Group, Inc. - Mail from DEPARTMENT OF REVEN…" at bounding box center [585, 507] width 443 height 12
